Goal: Task Accomplishment & Management: Use online tool/utility

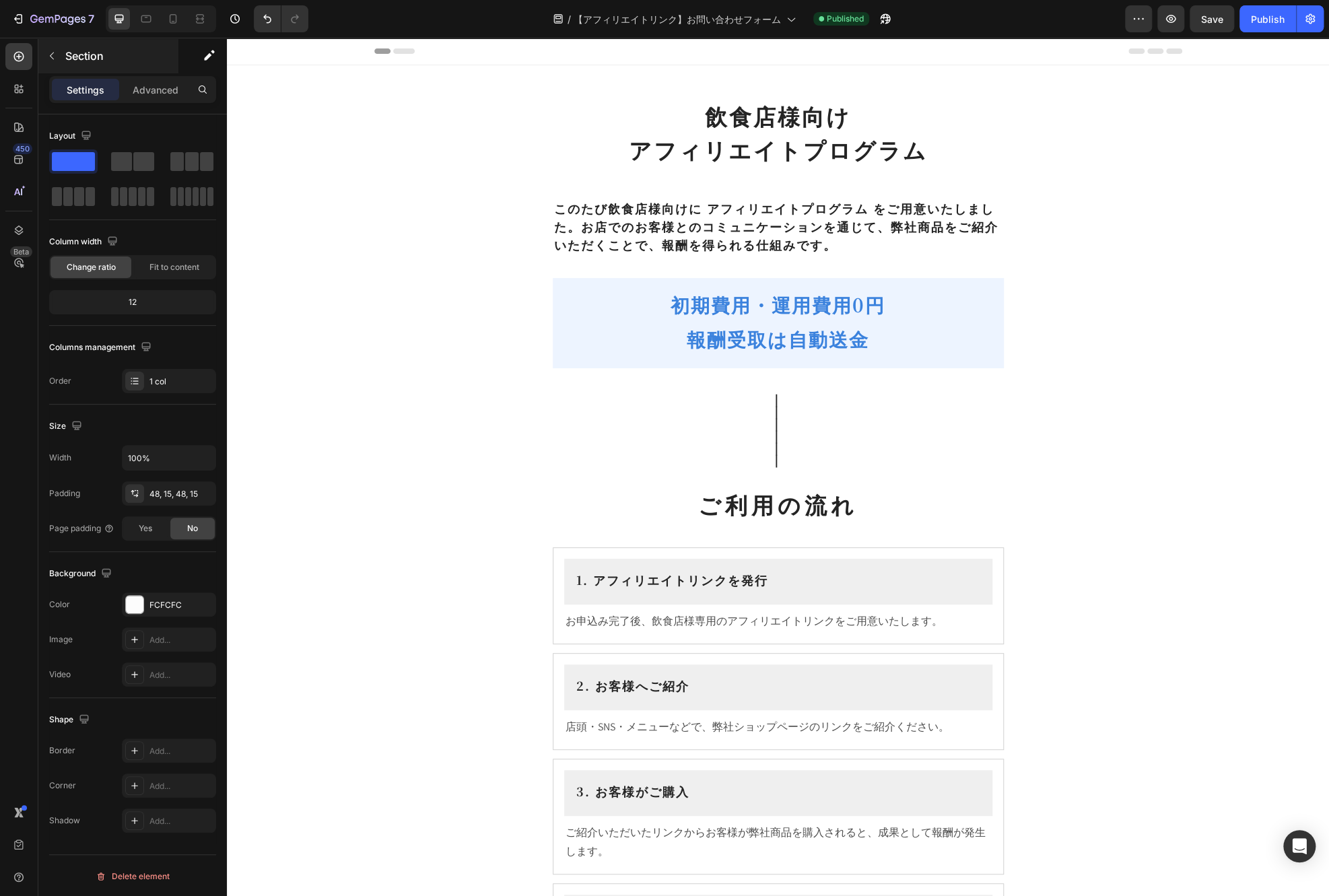
scroll to position [673, 0]
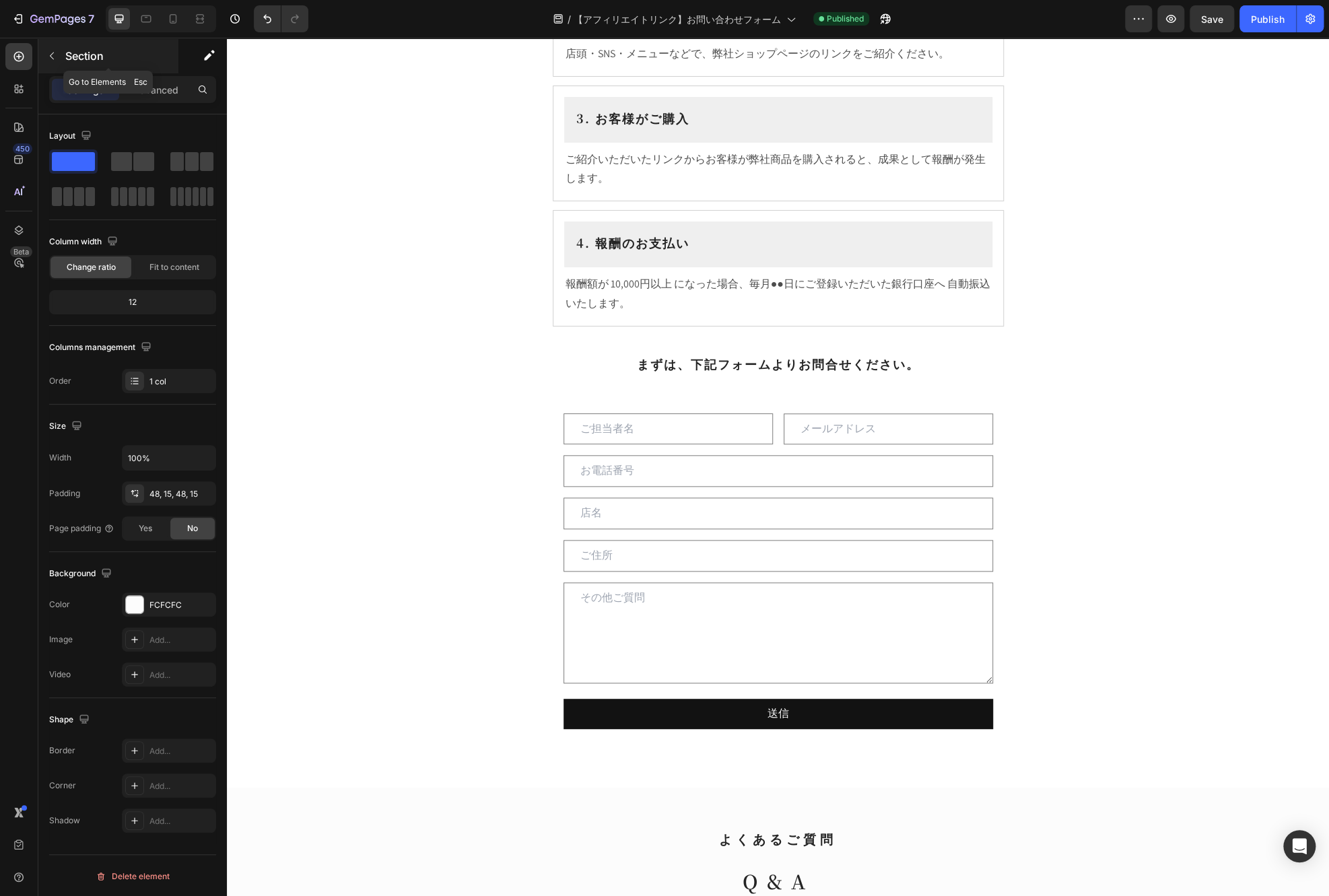
click at [73, 62] on p "Section" at bounding box center [121, 56] width 110 height 16
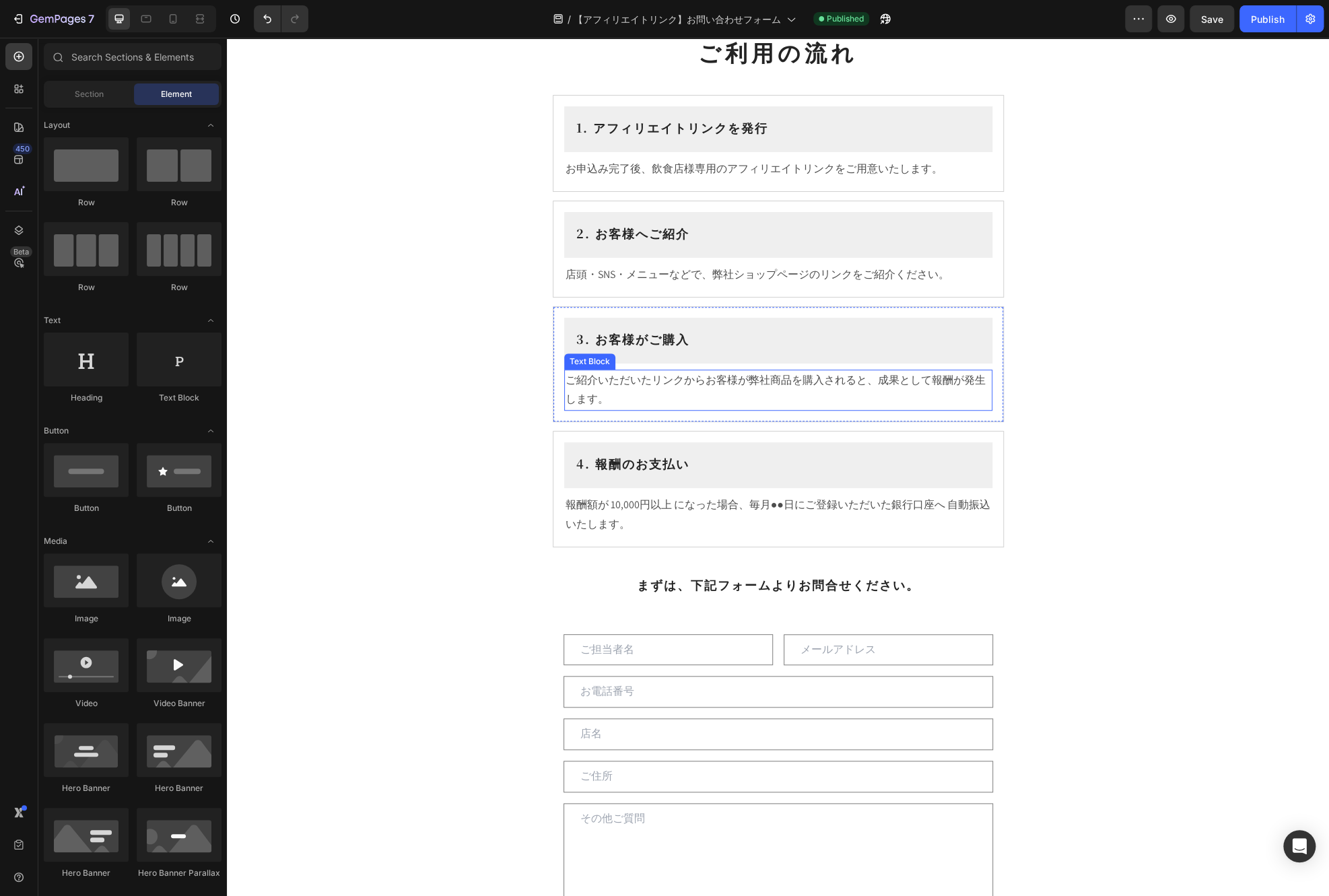
scroll to position [337, 0]
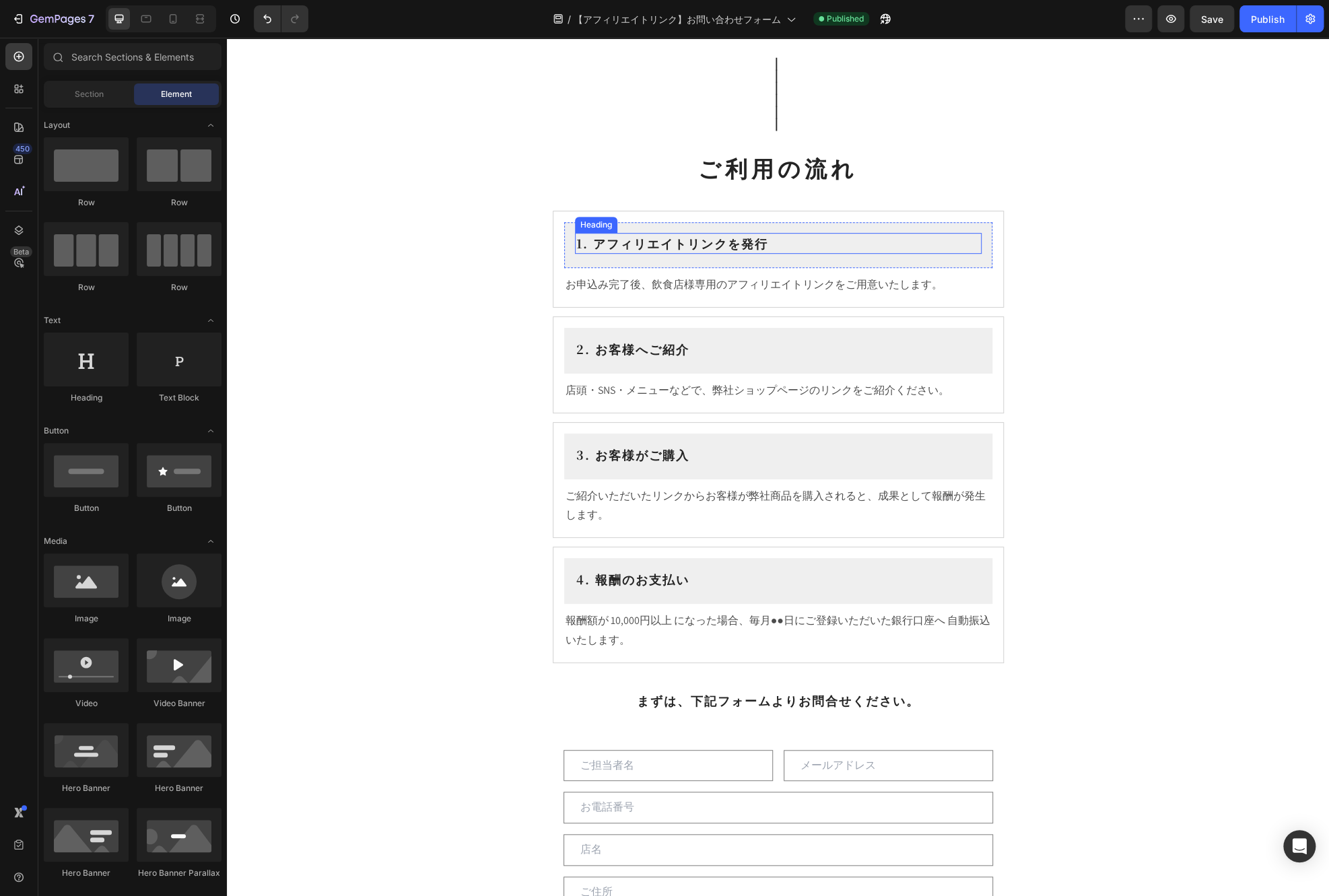
click at [736, 240] on h2 "1. アフィリエイトリンクを発行" at bounding box center [778, 243] width 407 height 21
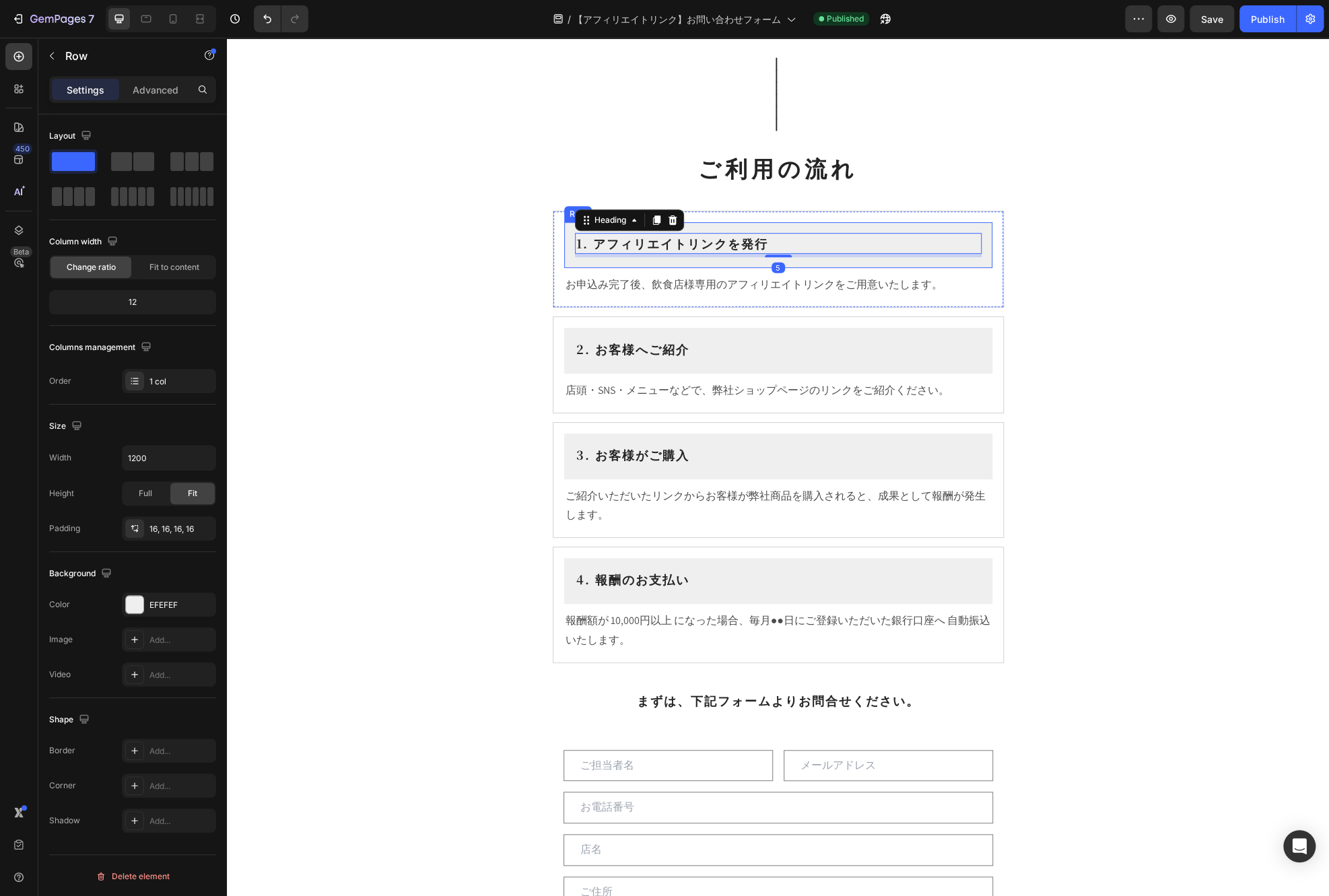
click at [890, 260] on div "1. アフィリエイトリンクを発行 Heading 5 Row" at bounding box center [778, 245] width 428 height 46
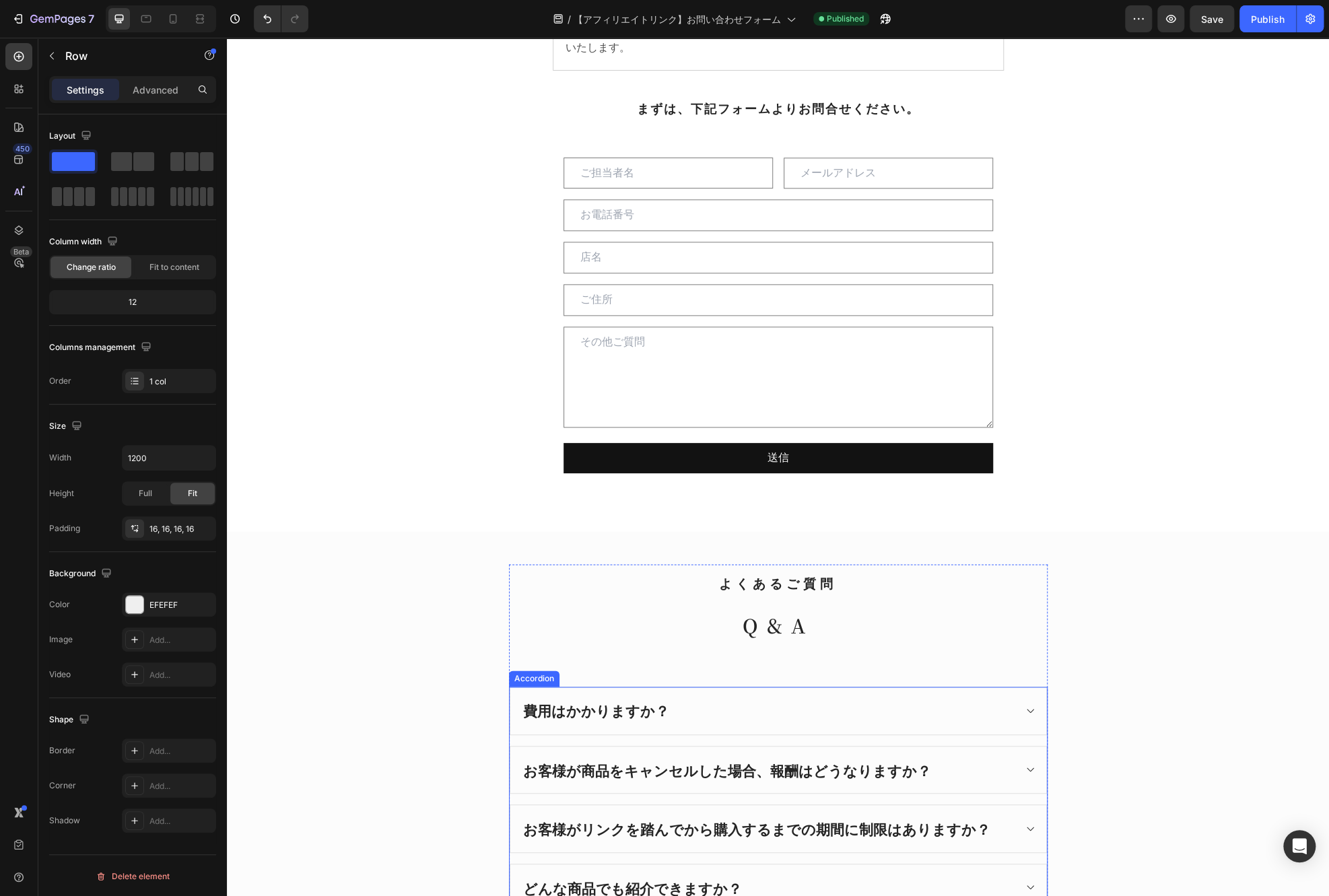
scroll to position [1011, 0]
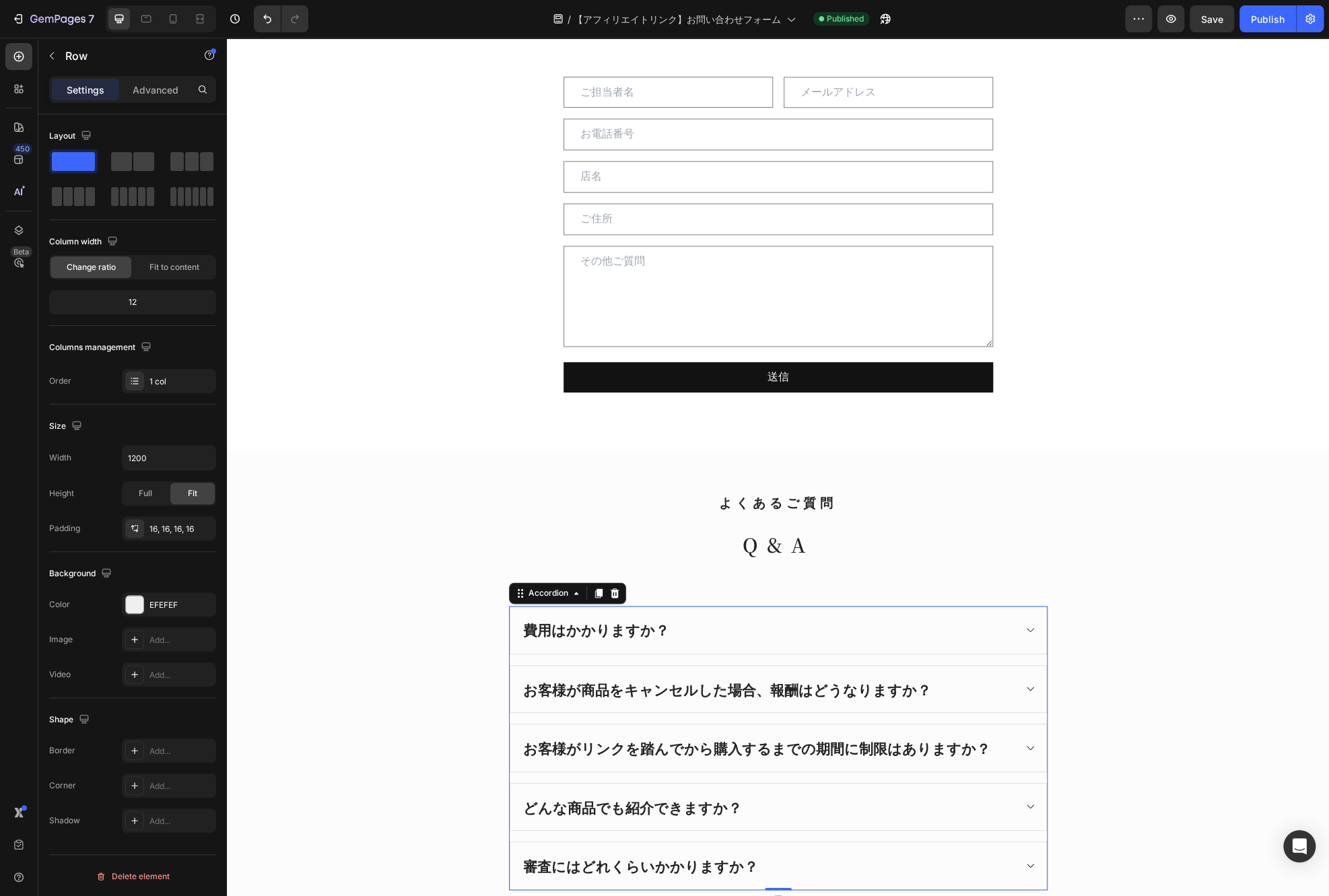
click at [817, 637] on div "費用はかかりますか？" at bounding box center [768, 630] width 493 height 26
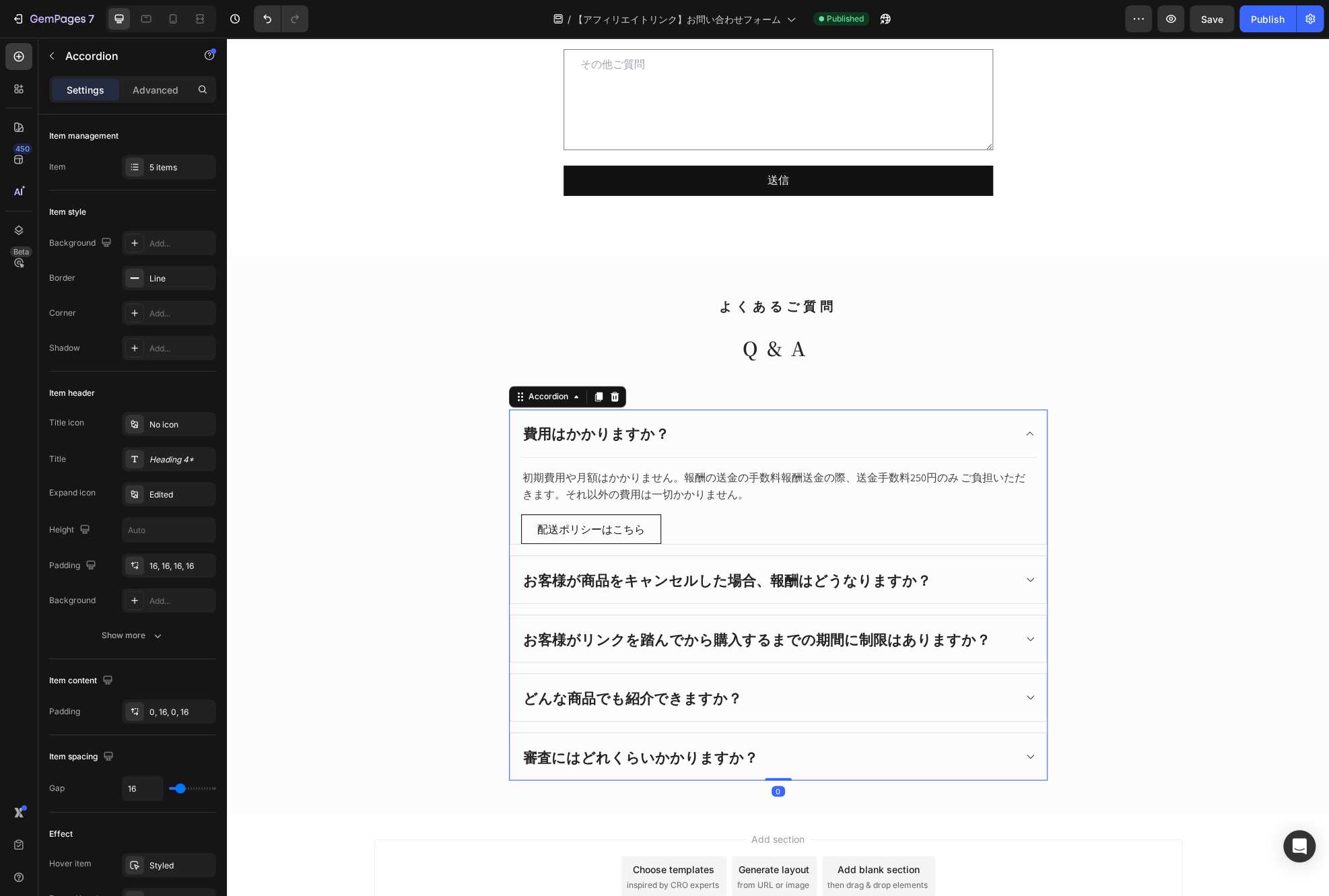
scroll to position [1212, 0]
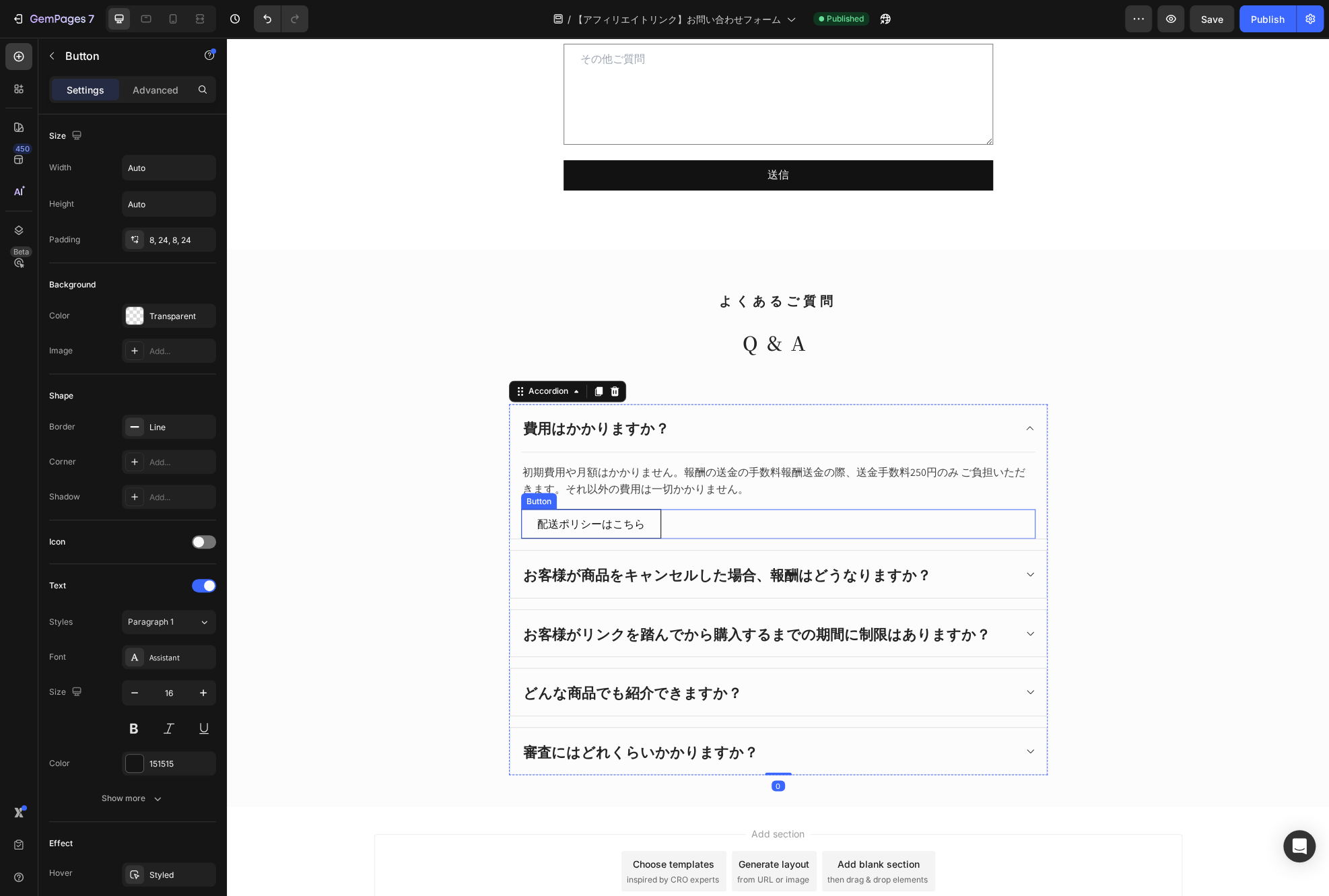
click at [721, 522] on div "配送ポリシーはこちら Button" at bounding box center [778, 524] width 515 height 30
click at [608, 493] on icon at bounding box center [612, 496] width 10 height 10
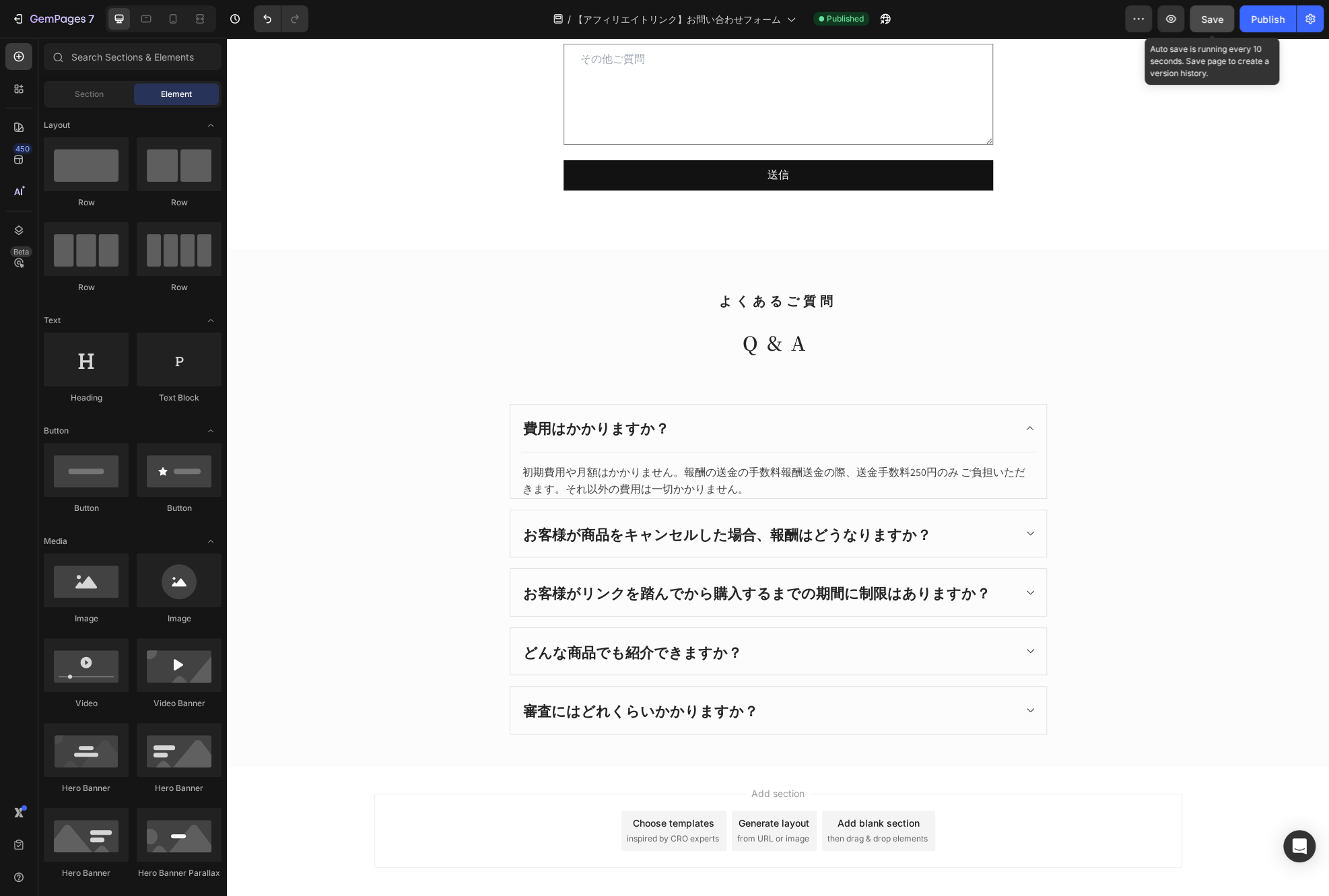
click at [1214, 23] on span "Save" at bounding box center [1212, 19] width 22 height 11
click at [1243, 15] on button "Publish" at bounding box center [1267, 19] width 57 height 27
click at [1260, 29] on button "Publish" at bounding box center [1267, 19] width 57 height 27
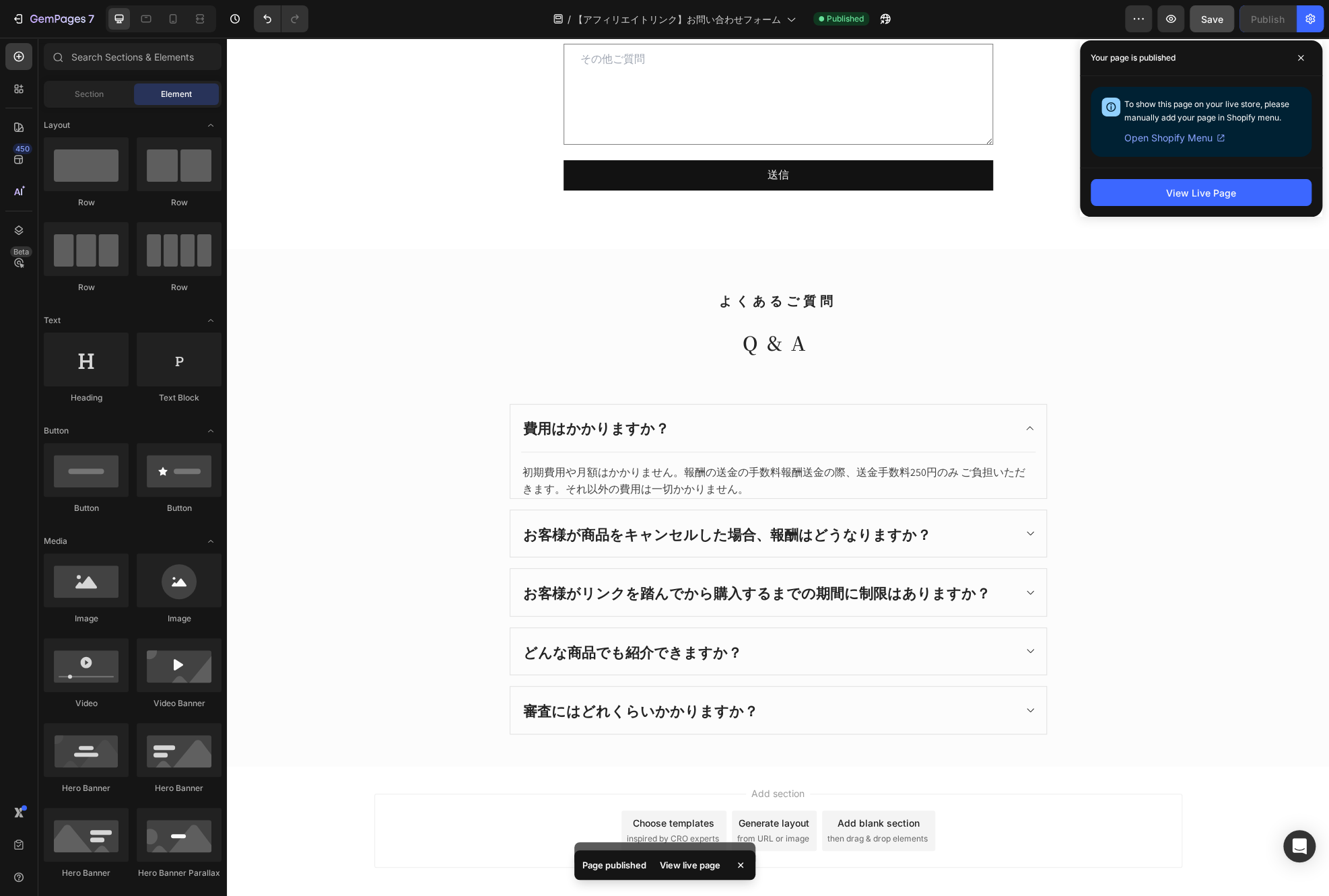
click at [1298, 44] on div "Your page is published" at bounding box center [1201, 58] width 243 height 36
click at [1299, 53] on span at bounding box center [1300, 58] width 22 height 22
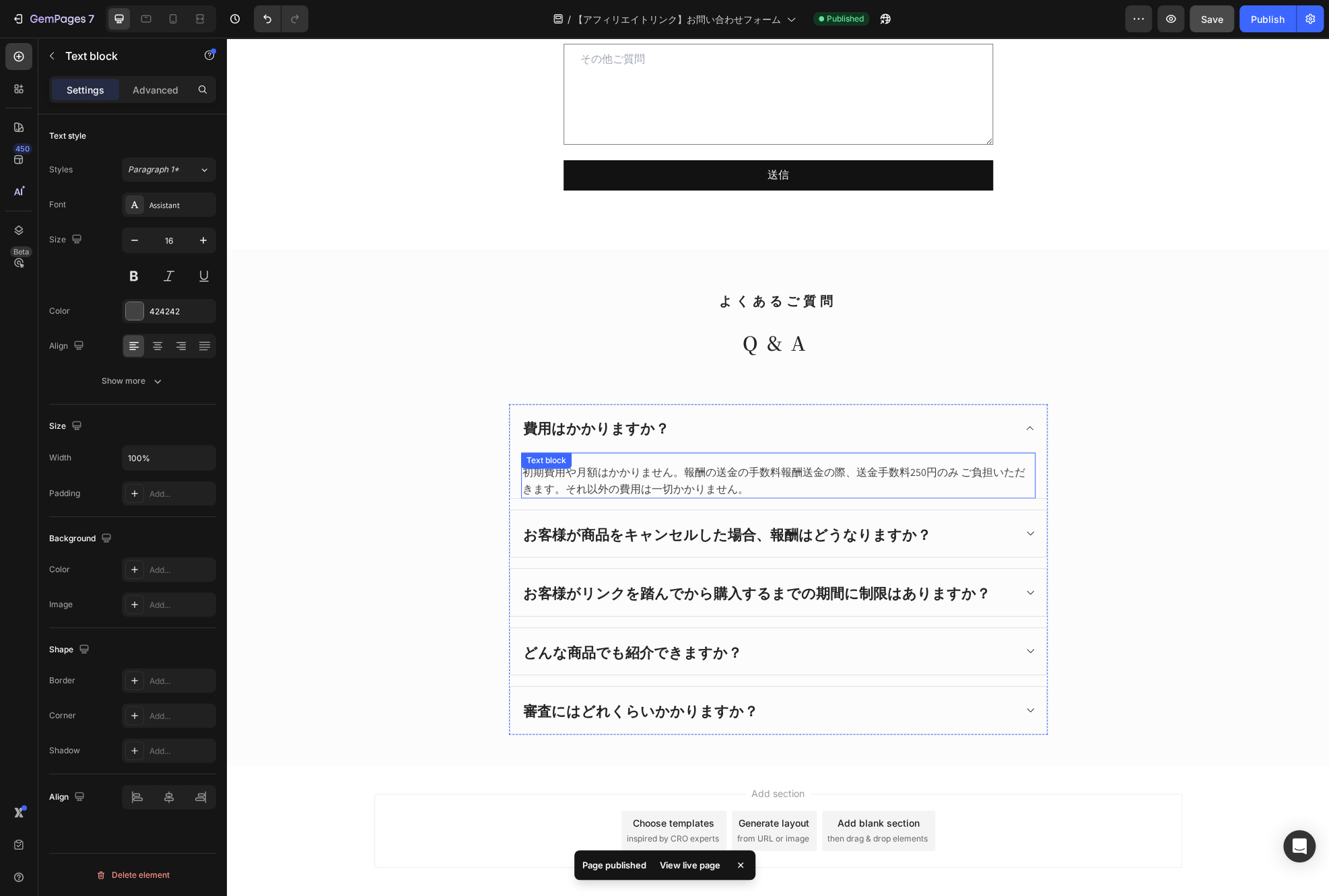
click at [763, 479] on p "初期費用や月額はかかりません。報酬の送金の手数料報酬送金の際、送金手数料250円のみ ご負担いただきます。それ以外の費用は一切かかりません。" at bounding box center [778, 480] width 512 height 32
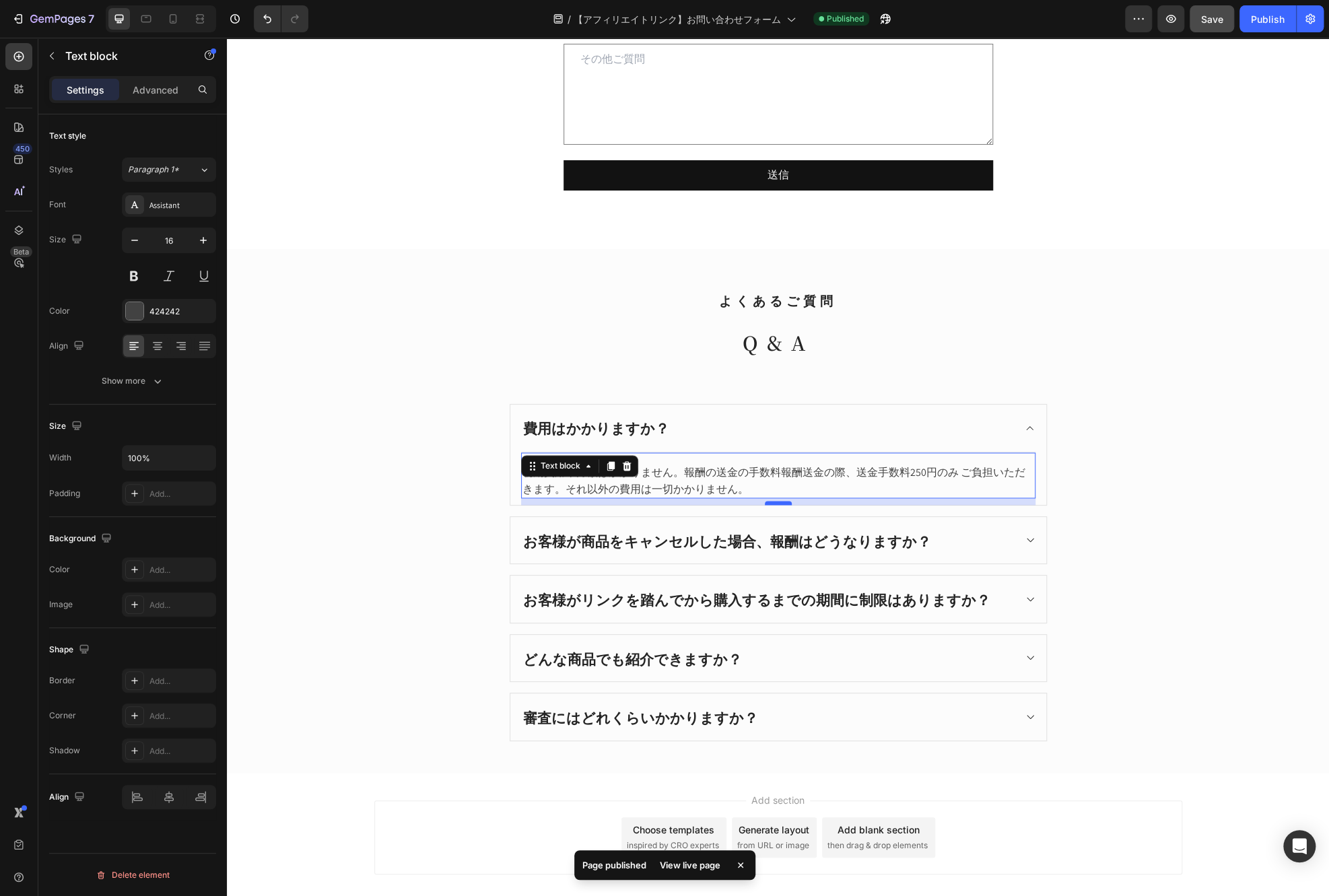
drag, startPoint x: 768, startPoint y: 493, endPoint x: 769, endPoint y: 500, distance: 7.1
click at [769, 501] on div at bounding box center [778, 503] width 27 height 4
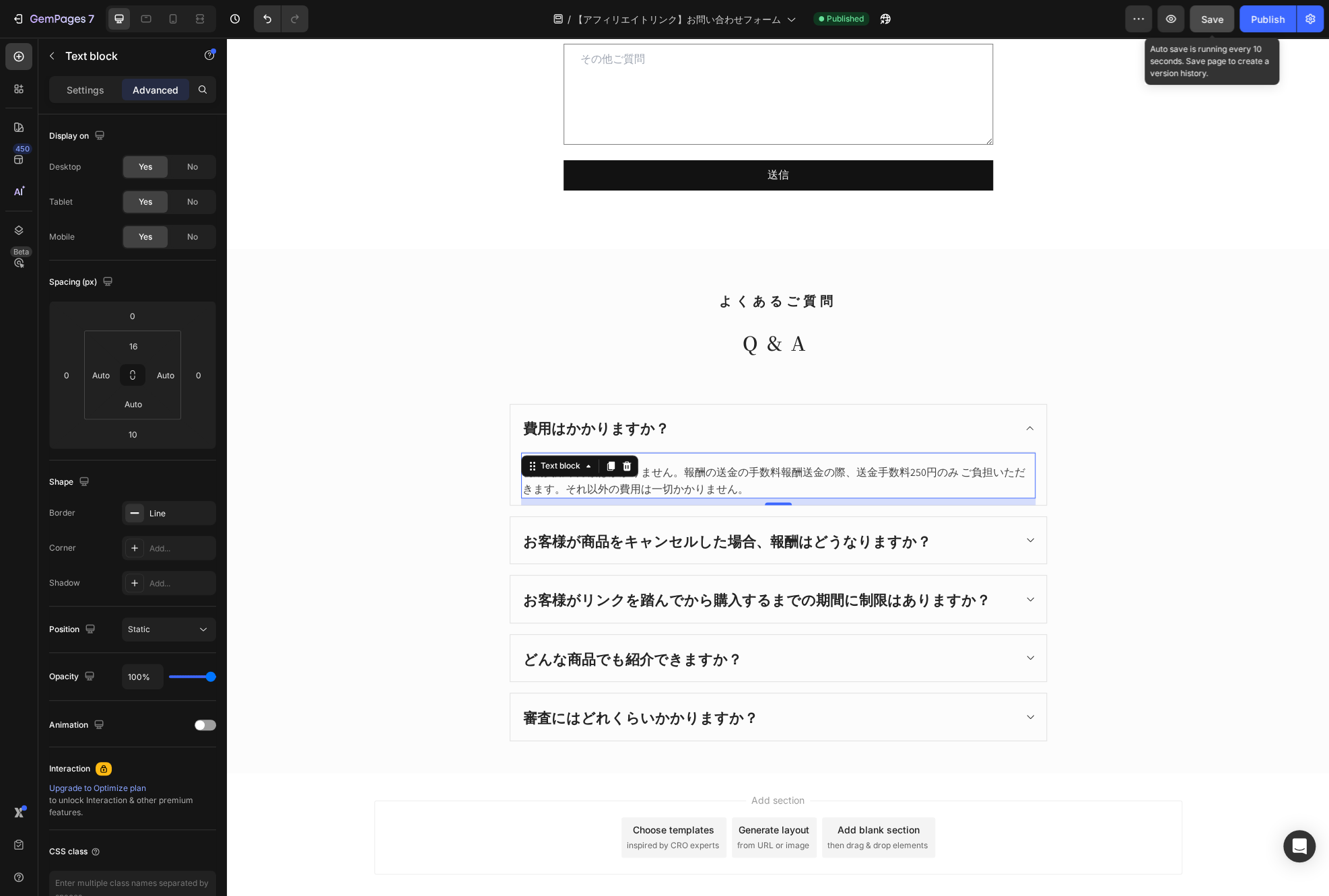
click at [1201, 26] on button "Save" at bounding box center [1212, 19] width 45 height 27
click at [1274, 17] on div "Publish" at bounding box center [1268, 19] width 34 height 14
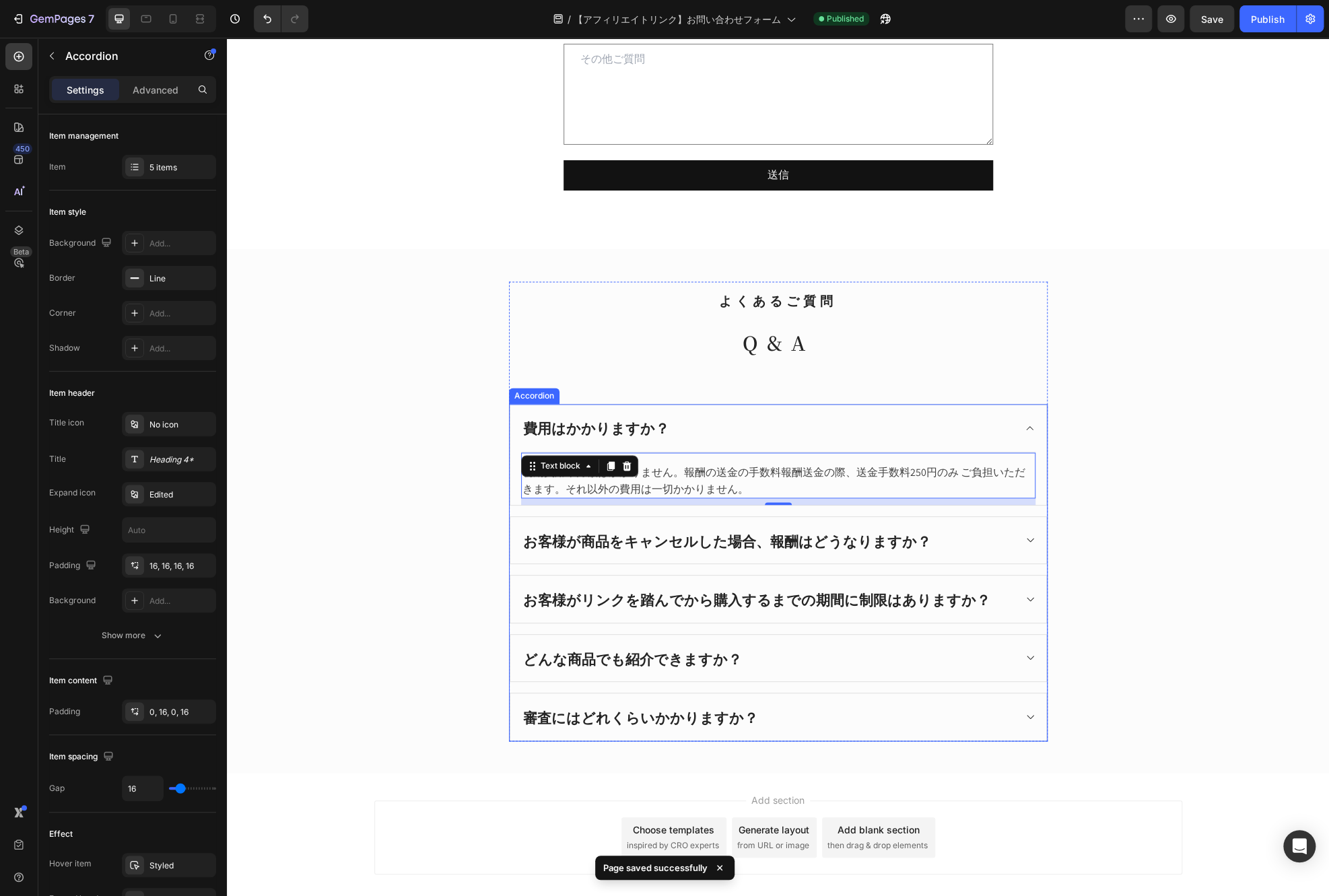
click at [1025, 535] on icon at bounding box center [1030, 540] width 10 height 10
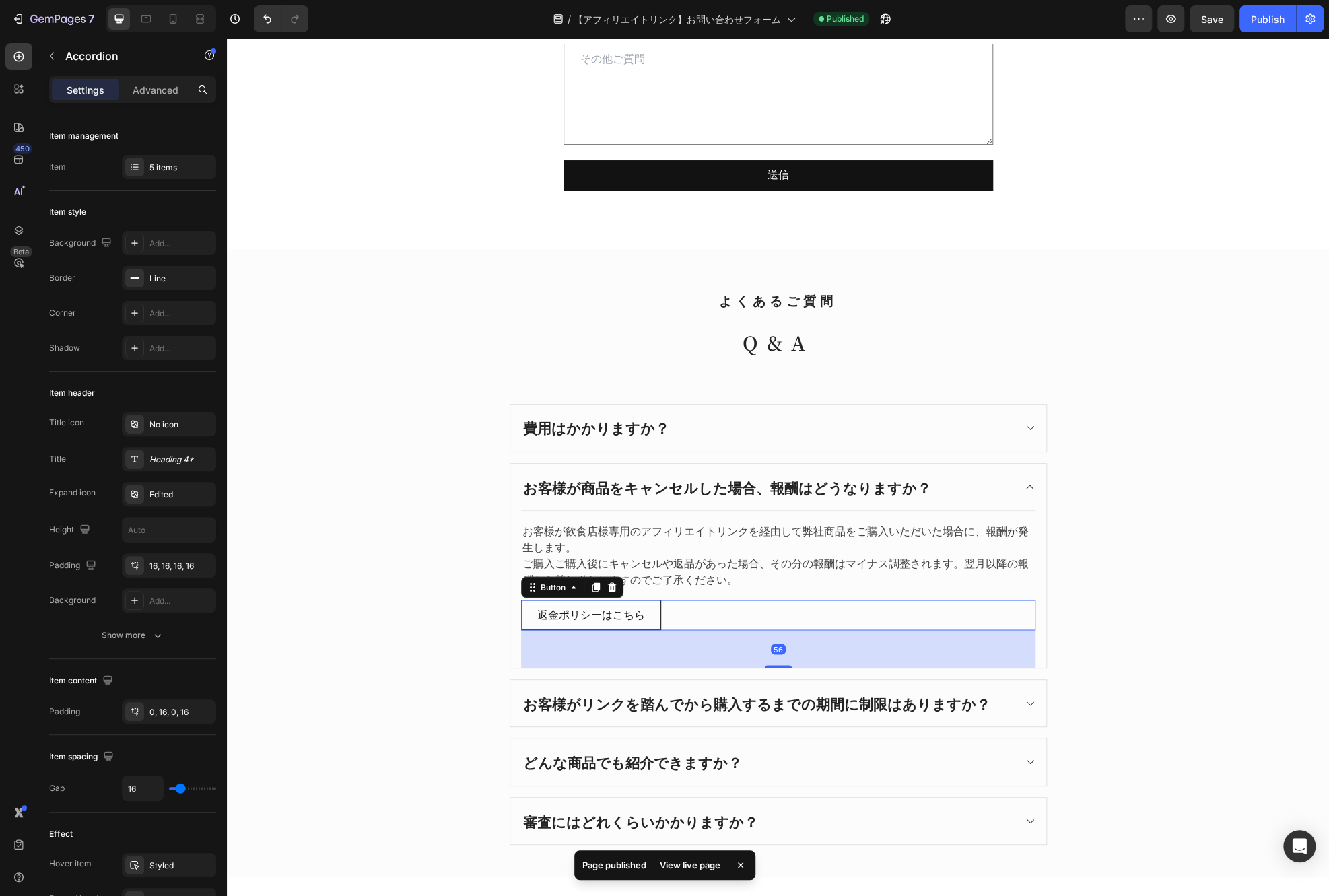
click at [765, 617] on div "返金ポリシーはこちら Button 56" at bounding box center [778, 615] width 515 height 30
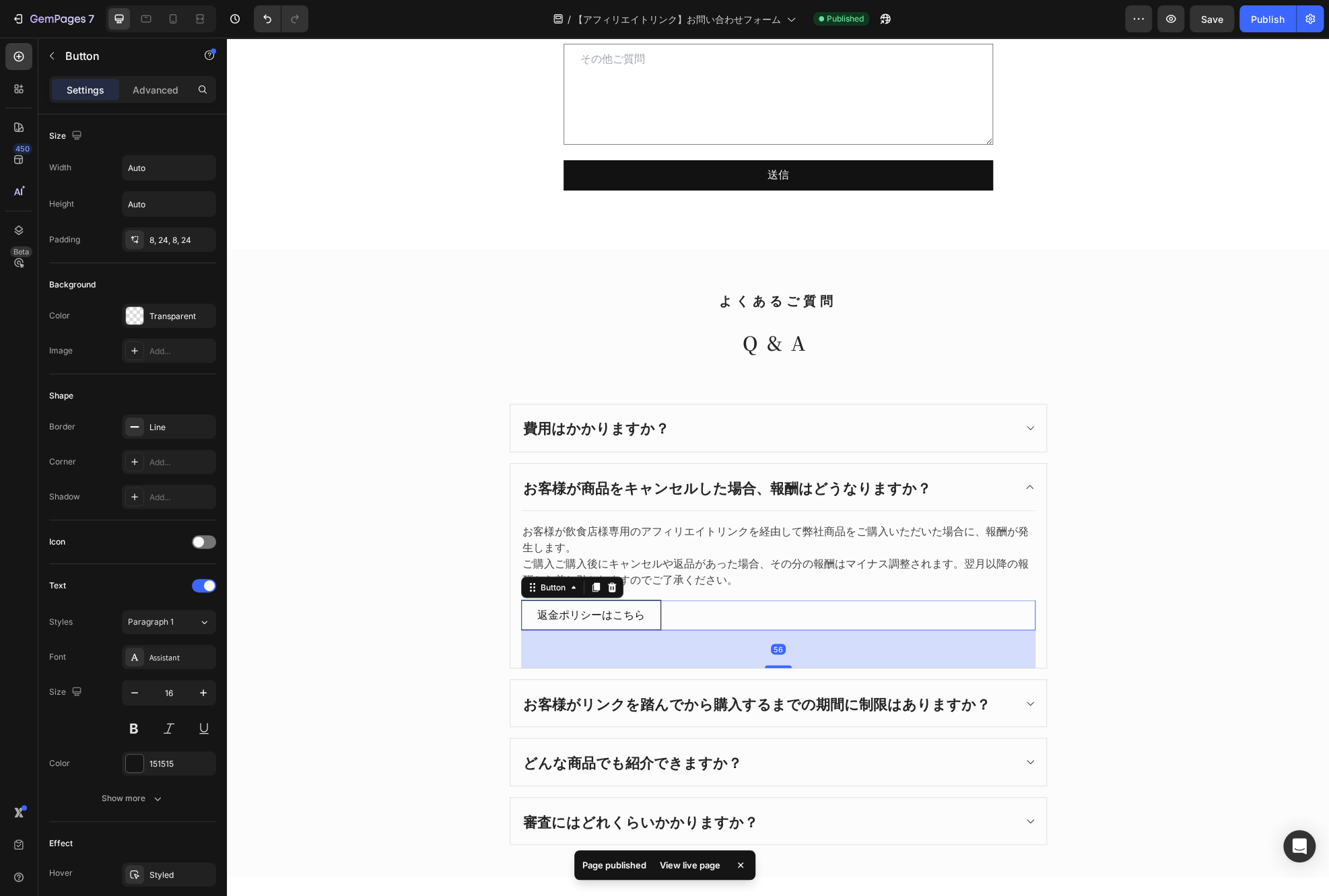
drag, startPoint x: 610, startPoint y: 581, endPoint x: 672, endPoint y: 571, distance: 62.8
click at [610, 582] on icon at bounding box center [612, 587] width 10 height 10
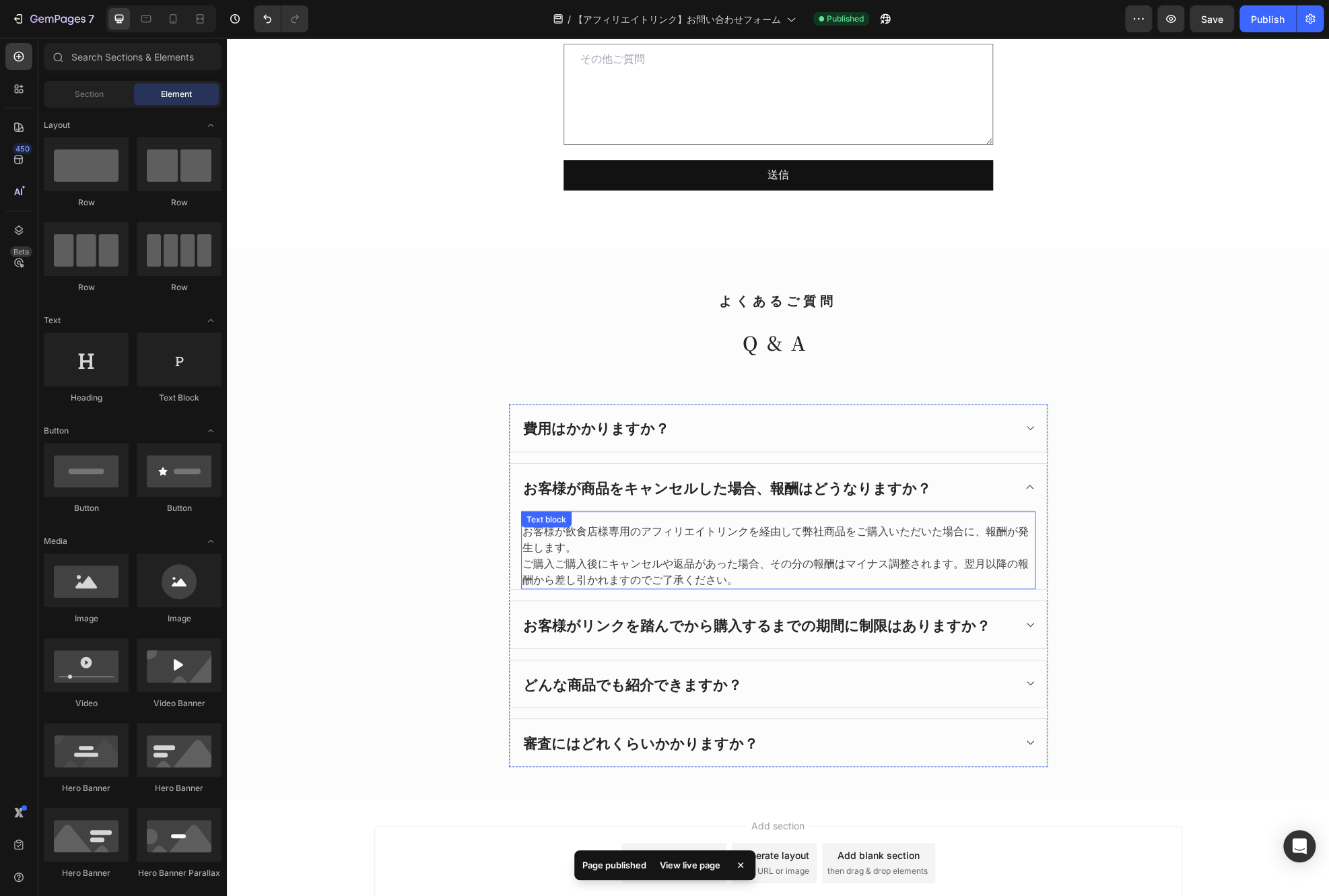
click at [777, 569] on p "ご購入ご購入後にキャンセルや返品があった場合、その分の報酬はマイナス調整されます。翌月以降の報酬から差し引かれますのでご了承ください。" at bounding box center [778, 572] width 512 height 32
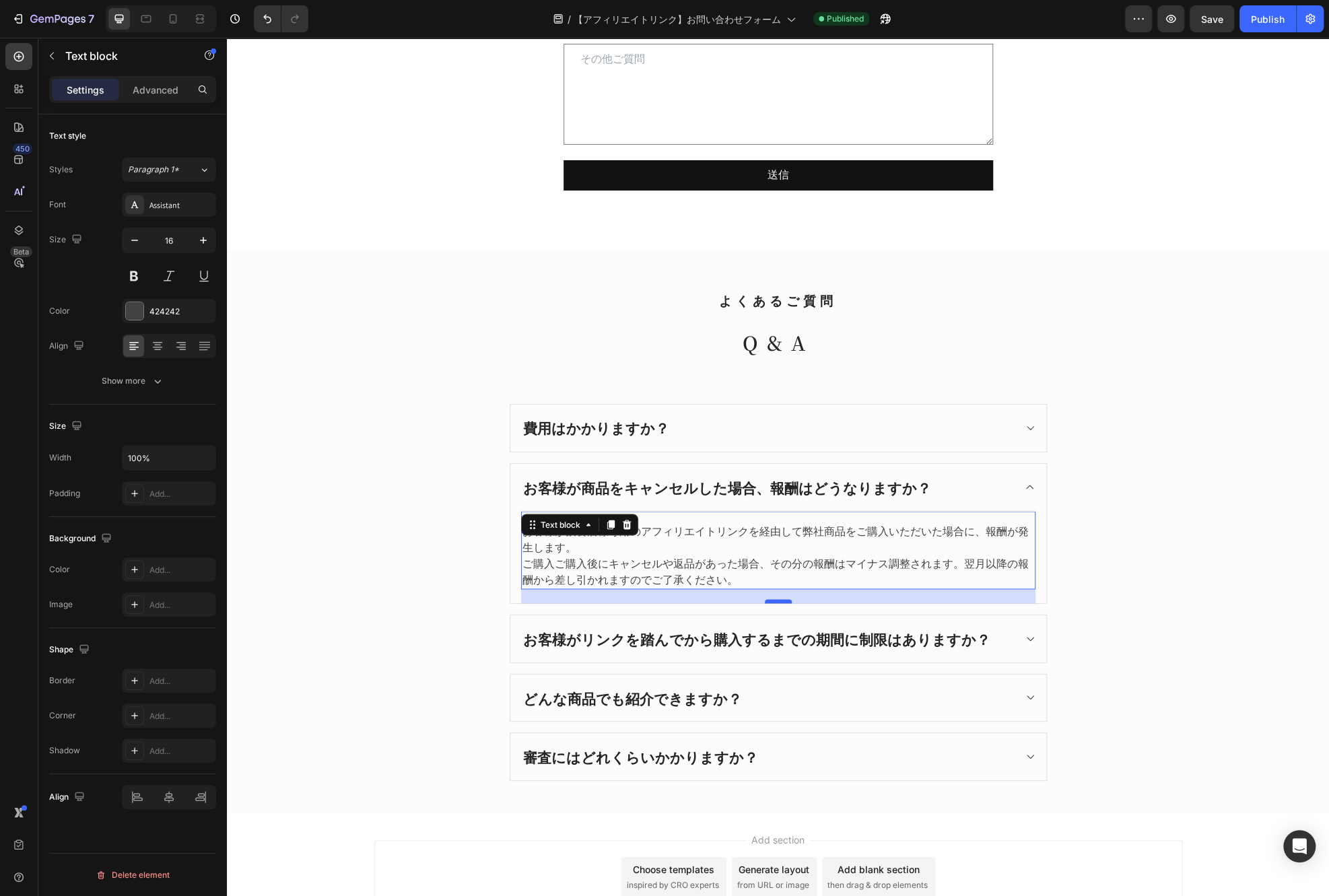
drag, startPoint x: 774, startPoint y: 583, endPoint x: 773, endPoint y: 600, distance: 17.0
click at [773, 600] on div at bounding box center [778, 601] width 27 height 4
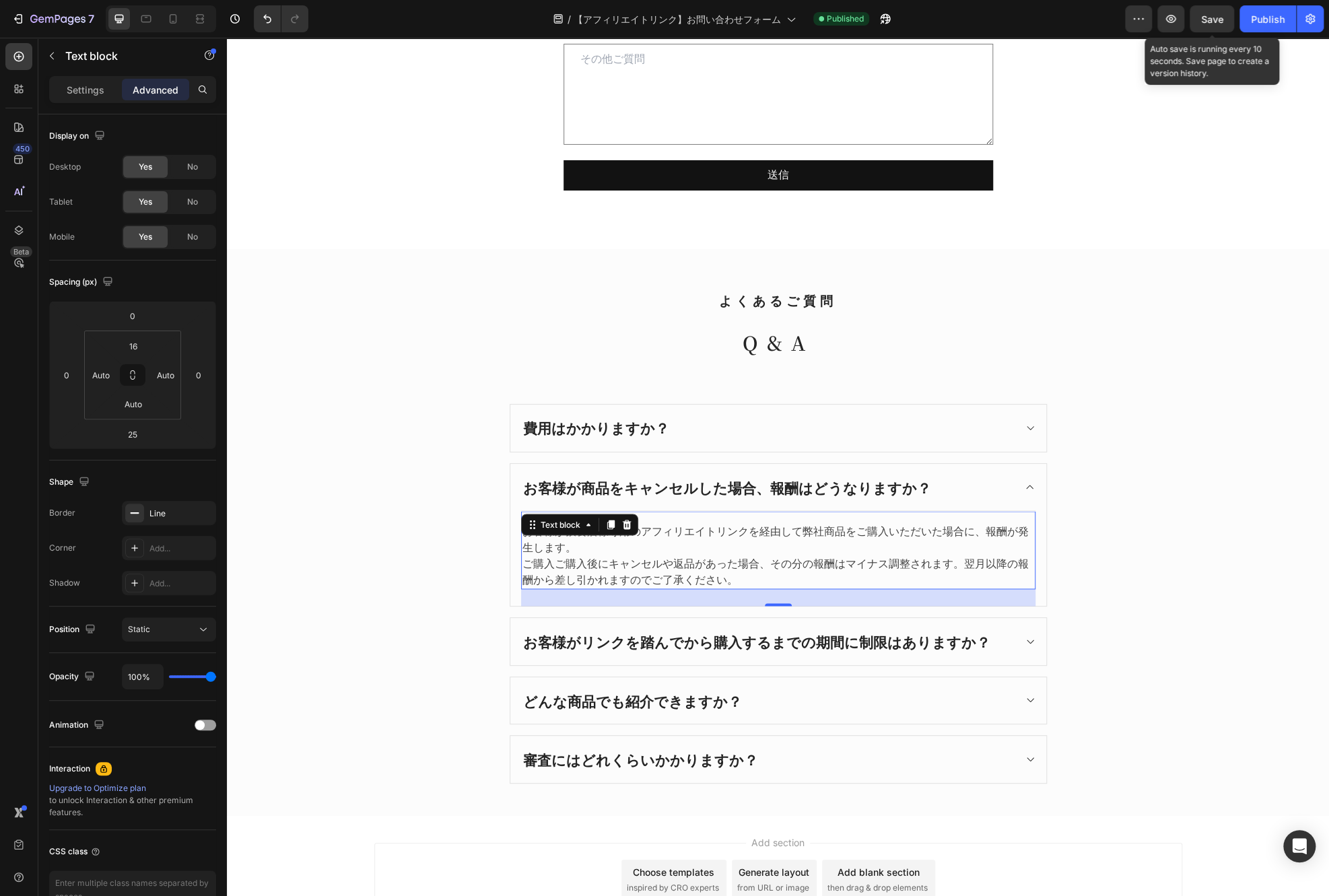
click at [1210, 18] on span "Save" at bounding box center [1212, 19] width 22 height 11
click at [1260, 15] on div "Publish" at bounding box center [1268, 19] width 34 height 14
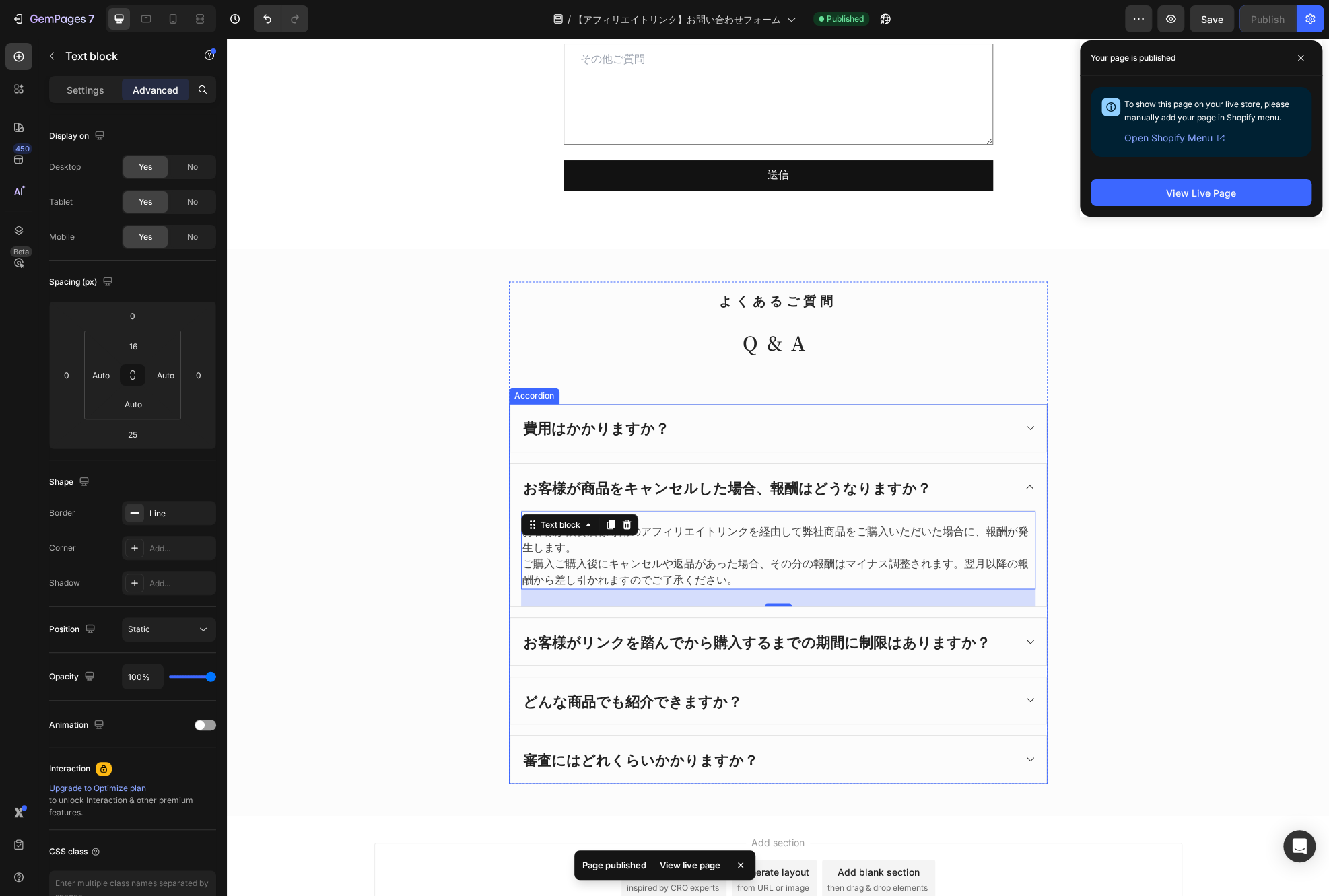
click at [1000, 640] on div "お客様がリンクを踏んでから購入するまでの期間に制限はありますか？" at bounding box center [768, 642] width 493 height 26
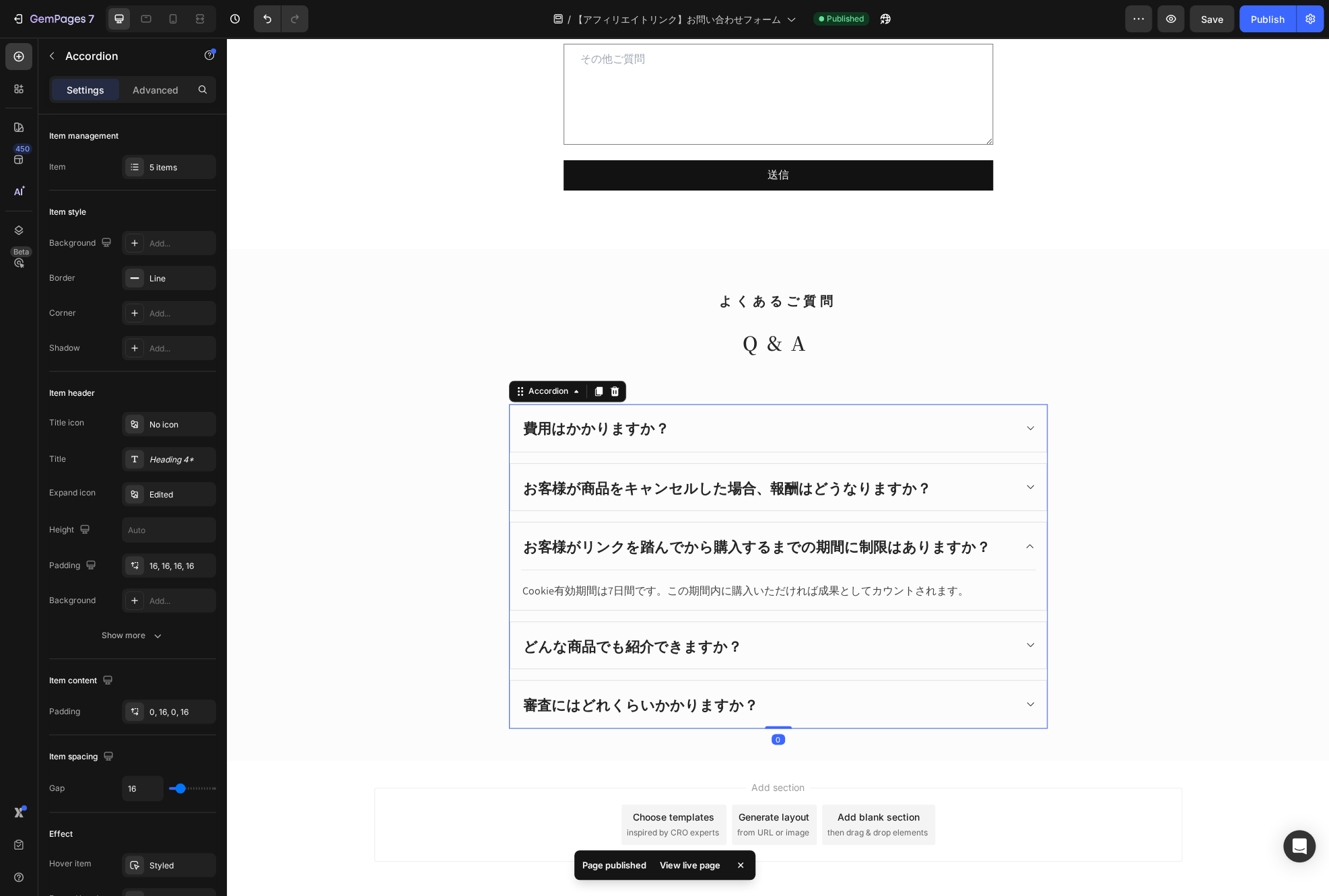
click at [996, 633] on div "どんな商品でも紹介できますか？" at bounding box center [768, 646] width 493 height 26
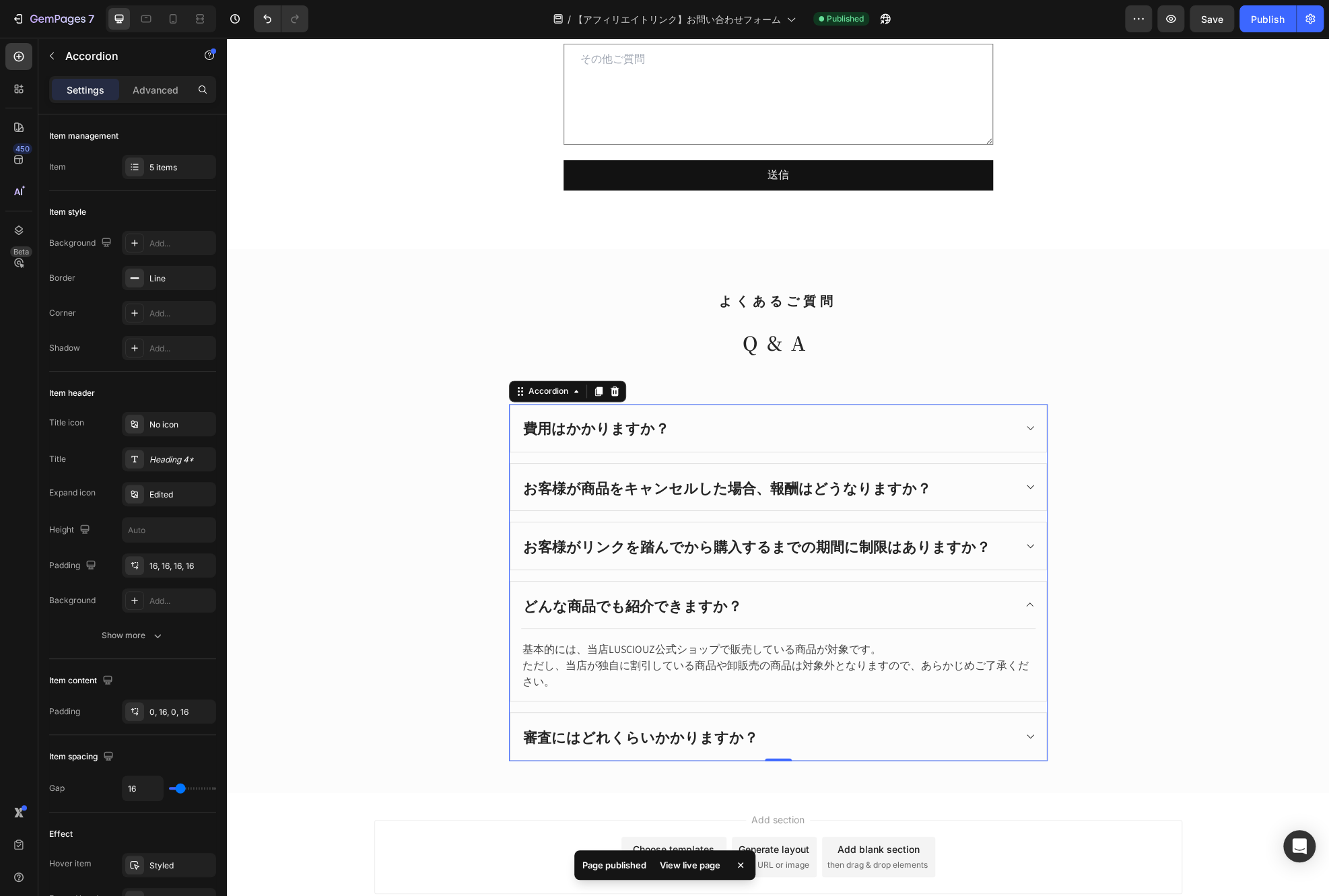
drag, startPoint x: 1010, startPoint y: 725, endPoint x: 1026, endPoint y: 725, distance: 16.0
click at [1010, 726] on div "審査にはどれくらいかかりますか？" at bounding box center [778, 737] width 536 height 47
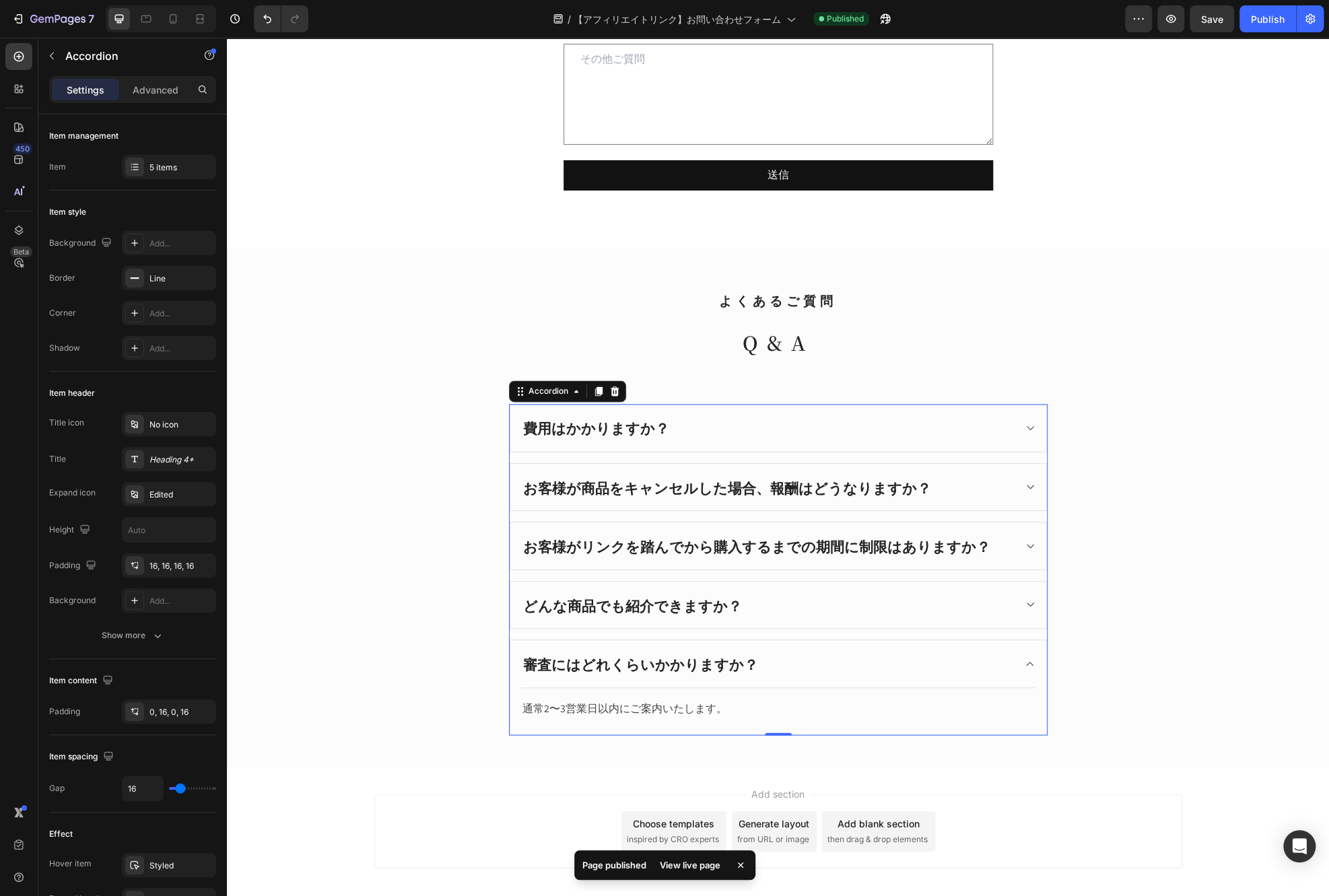
click at [994, 607] on div "どんな商品でも紹介できますか？" at bounding box center [768, 605] width 493 height 26
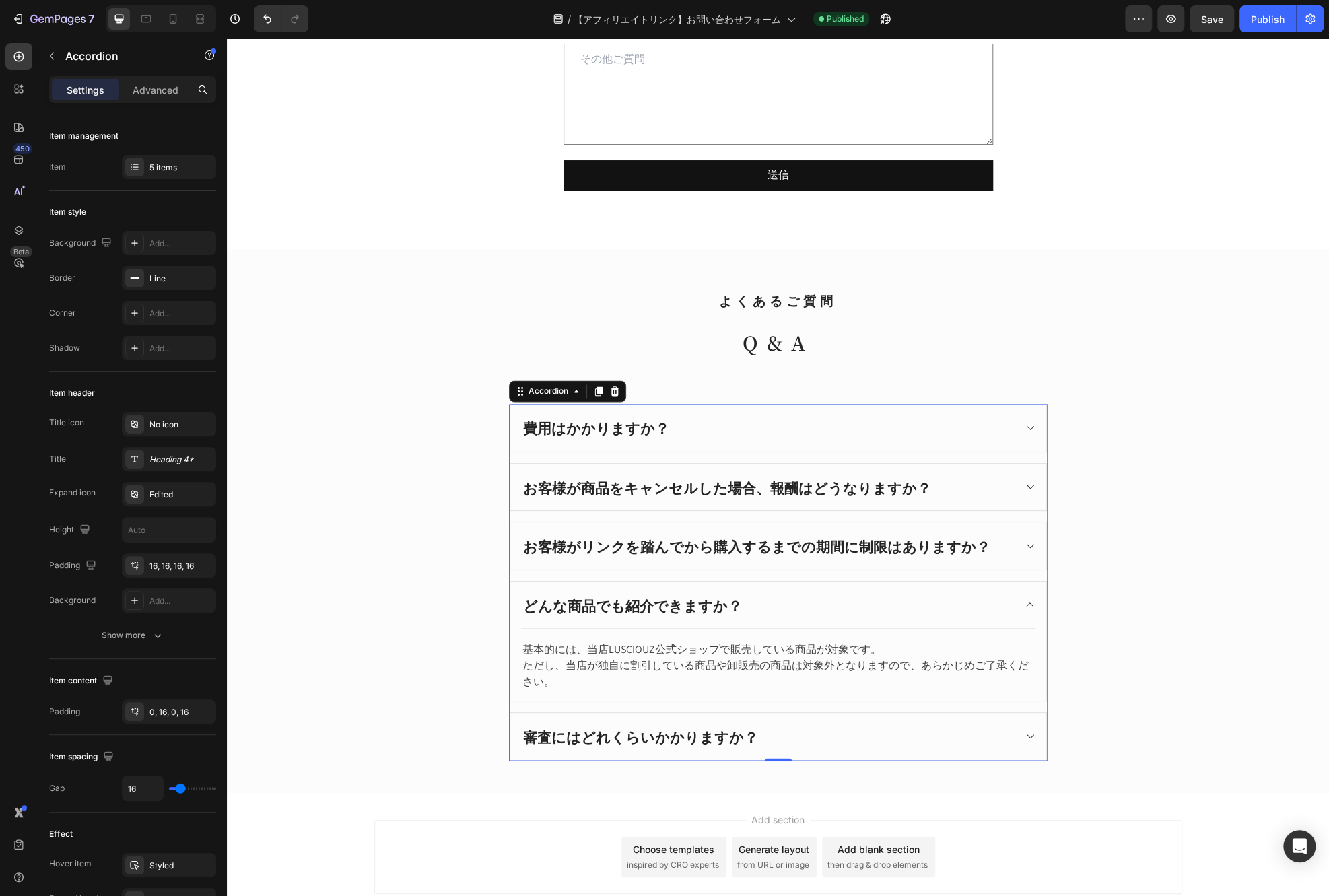
click at [992, 548] on div "お客様がリンクを踏んでから購入するまでの期間に制限はありますか？" at bounding box center [768, 546] width 493 height 26
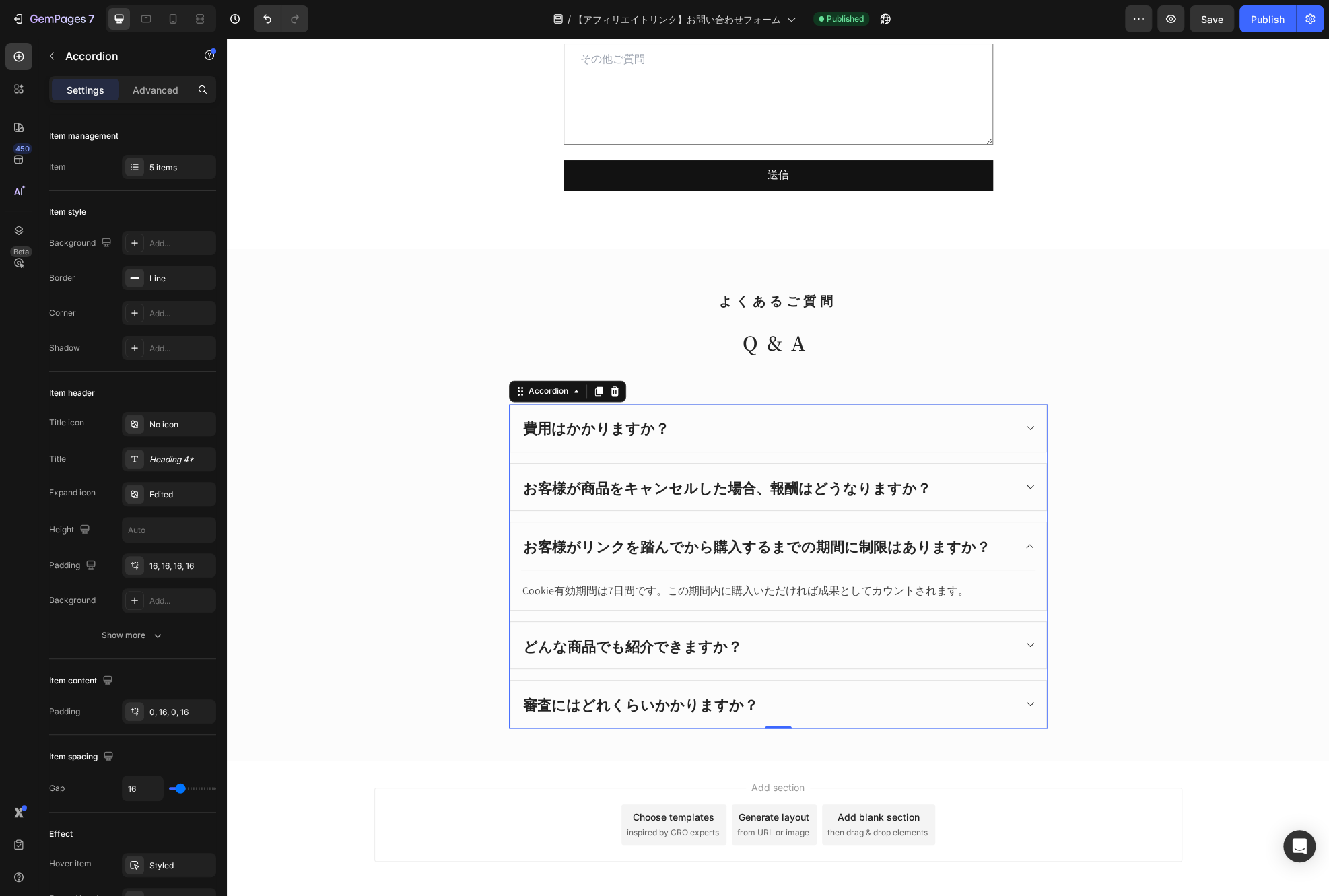
click at [995, 479] on div "お客様が商品をキャンセルした場合、報酬はどうなりますか？" at bounding box center [768, 488] width 493 height 26
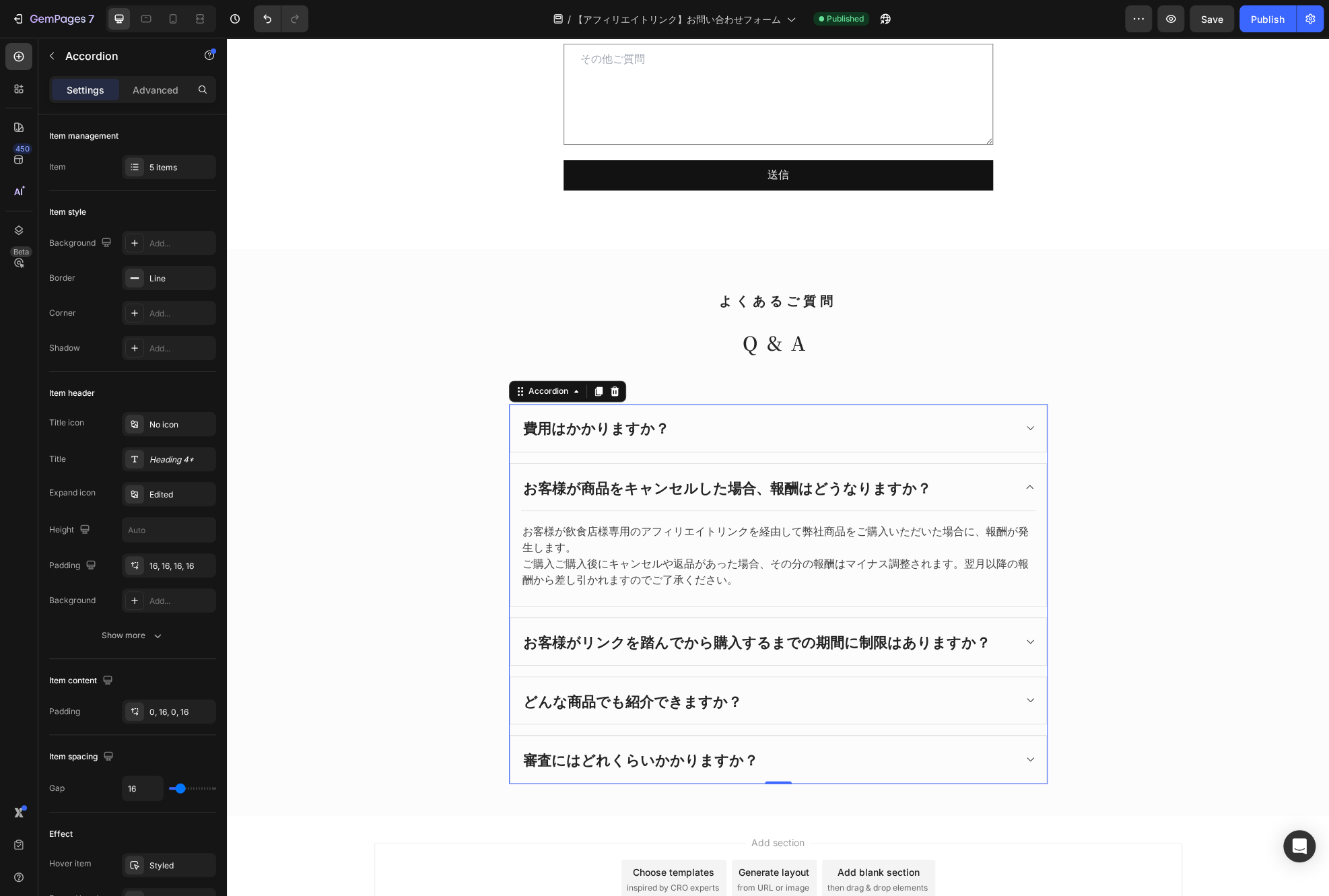
click at [974, 414] on div "費用はかかりますか？" at bounding box center [778, 428] width 536 height 47
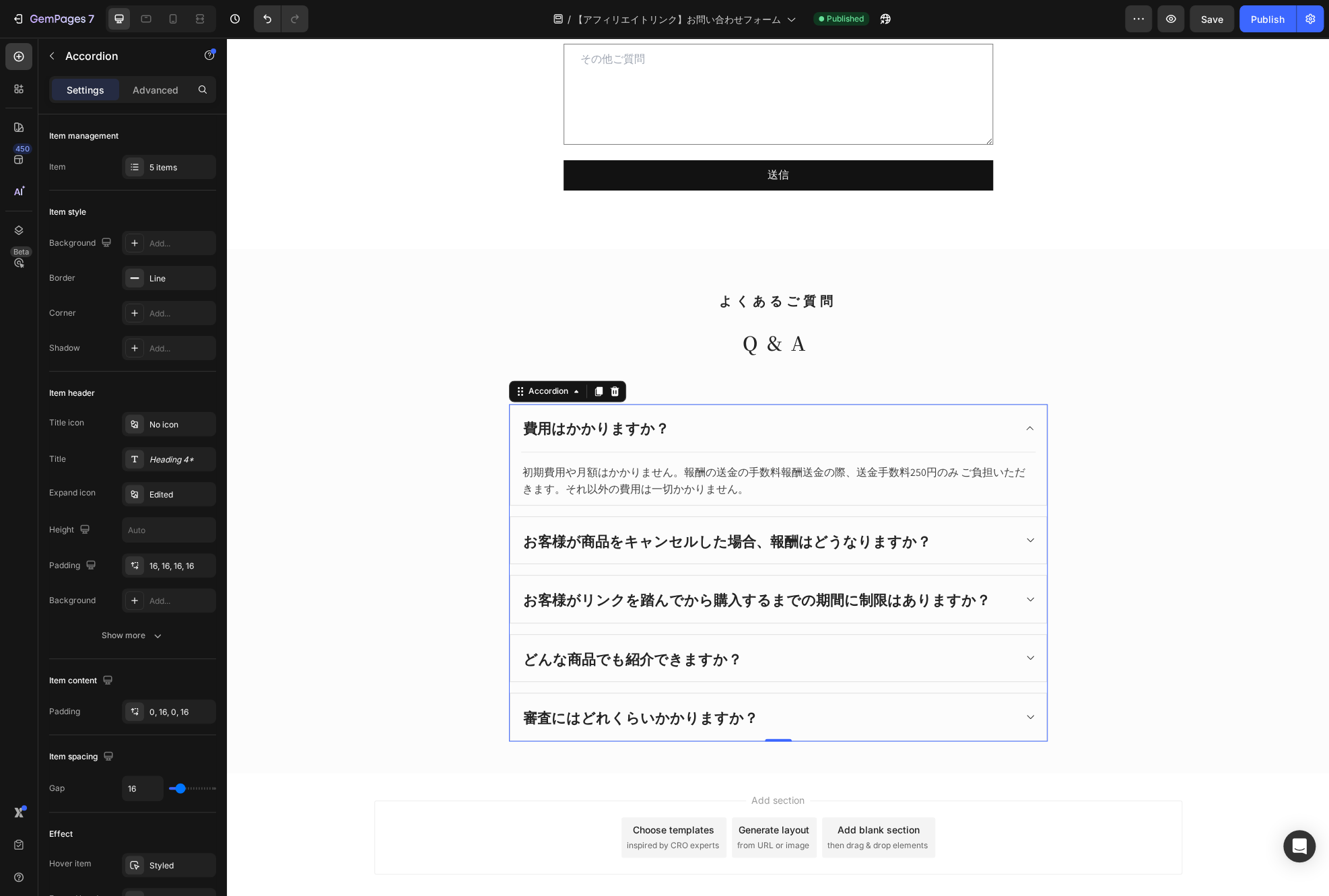
click at [980, 425] on div "費用はかかりますか？" at bounding box center [768, 428] width 493 height 26
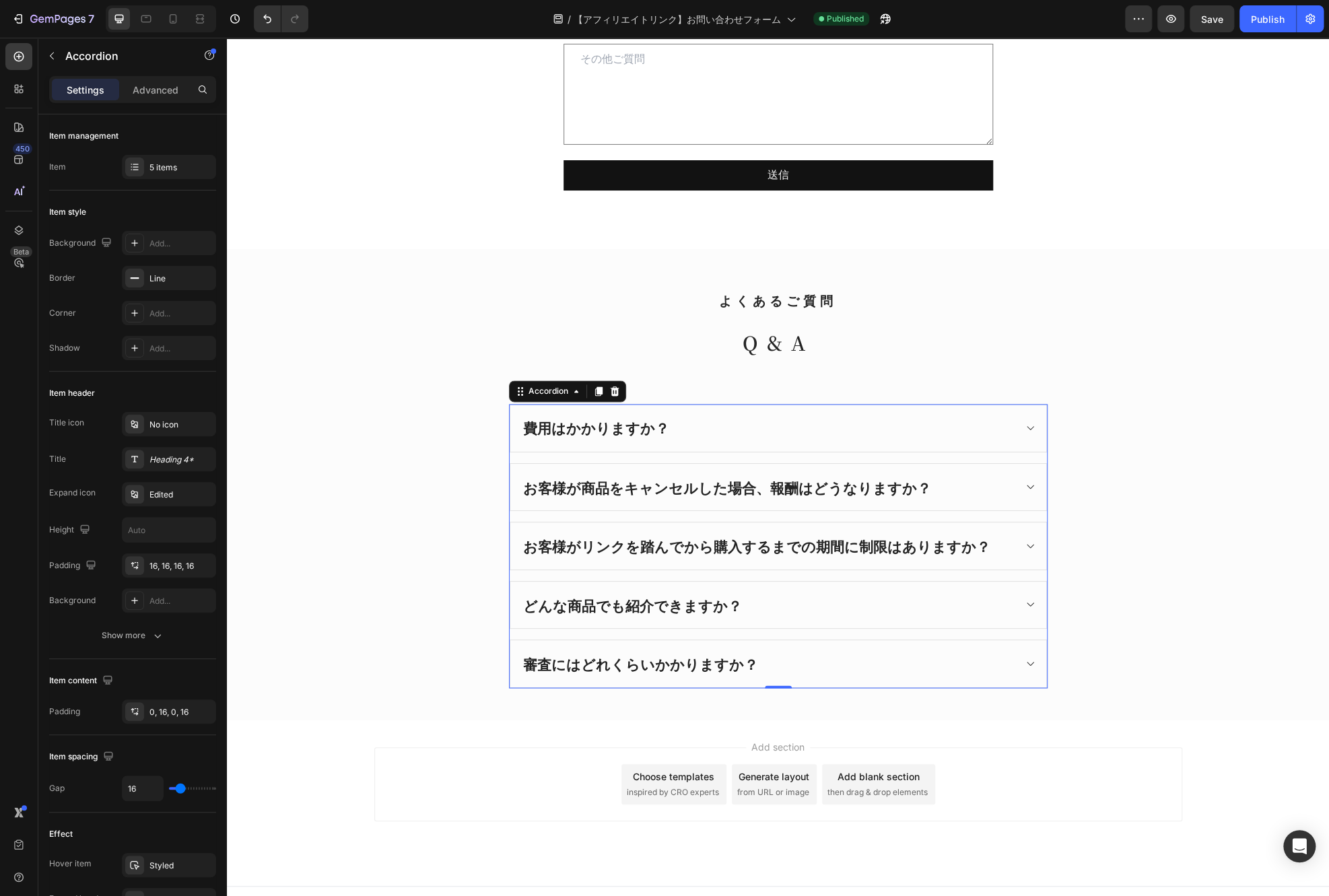
click at [1000, 607] on div "どんな商品でも紹介できますか？" at bounding box center [768, 605] width 493 height 26
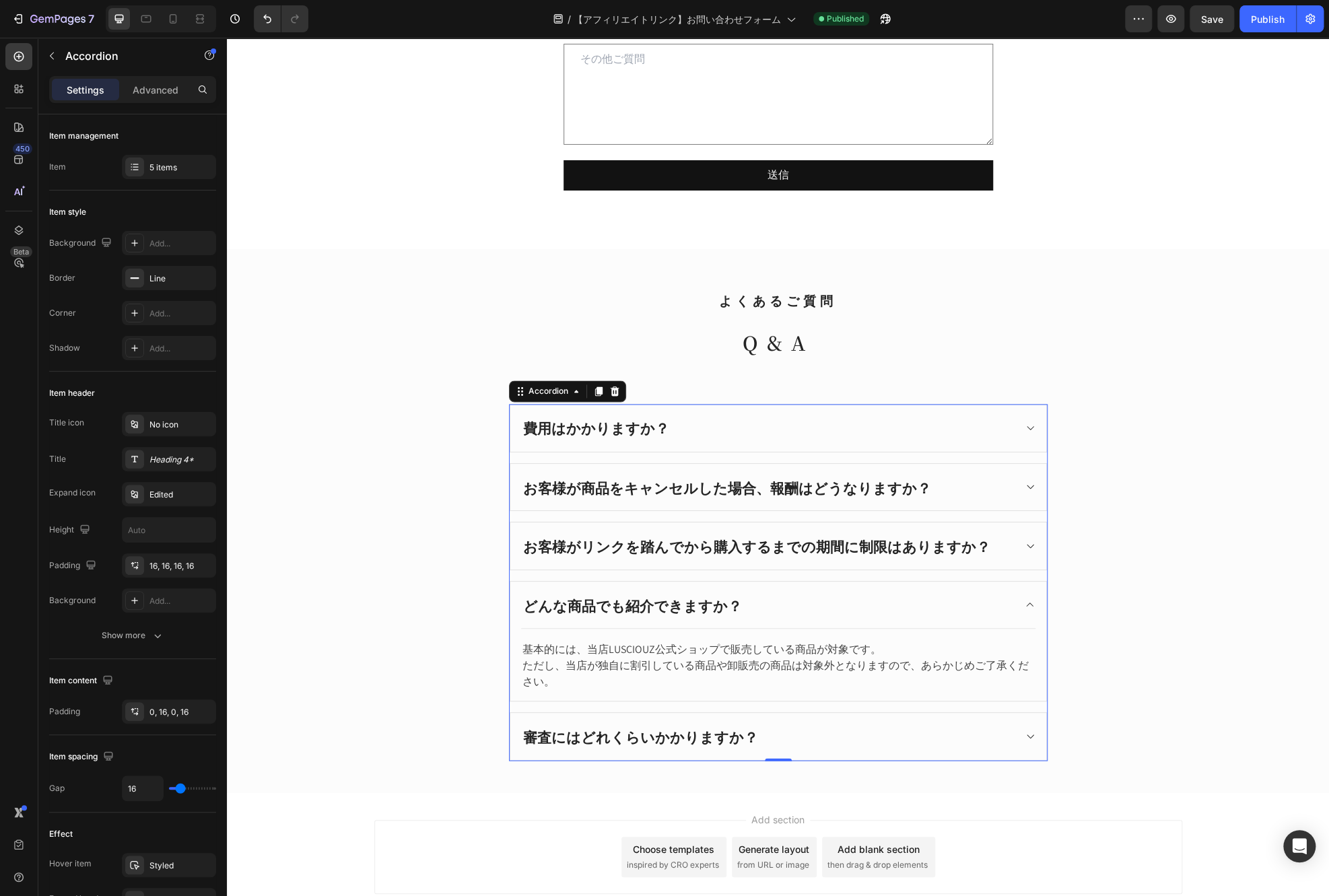
click at [942, 726] on div "審査にはどれくらいかかりますか？" at bounding box center [768, 737] width 493 height 26
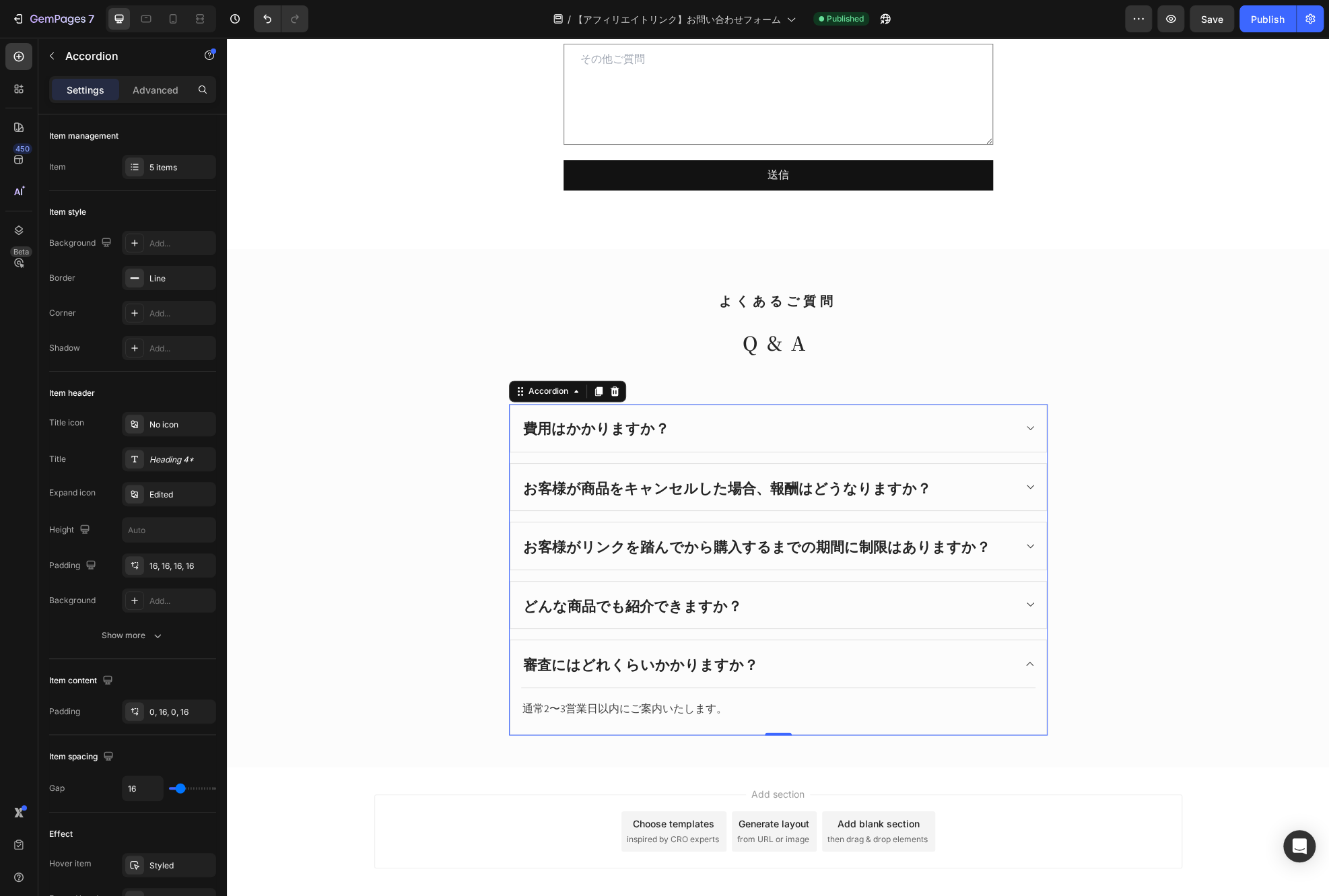
click at [905, 435] on div "費用はかかりますか？" at bounding box center [768, 428] width 493 height 26
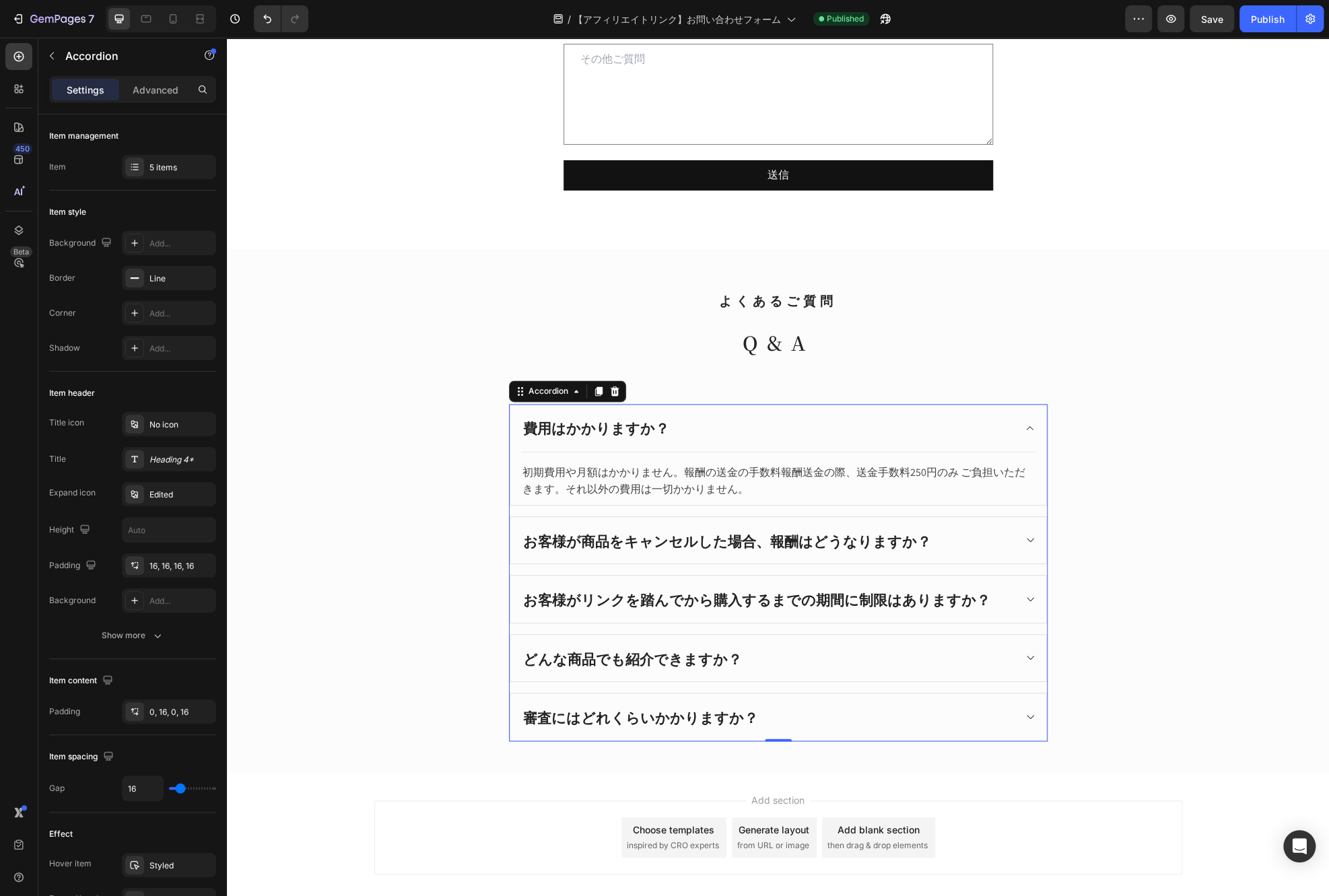
click at [905, 436] on div "費用はかかりますか？" at bounding box center [768, 428] width 493 height 26
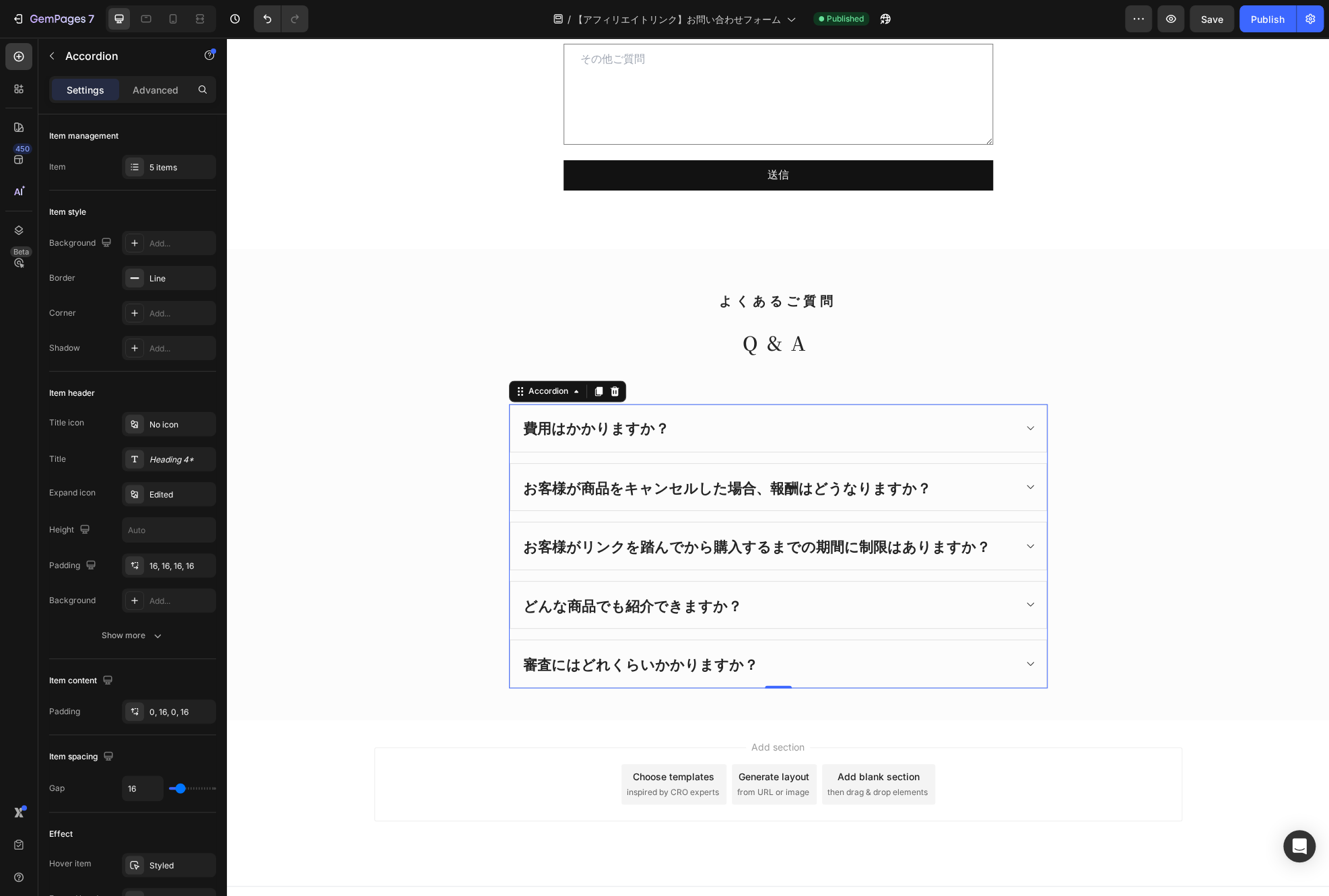
click at [927, 514] on div "費用はかかりますか？ 初期費用や月額はかかりません。報酬の送金の手数料報酬送金の際、送金手数料250円のみ ご負担いただきます。それ以外の費用は一切かかりませ…" at bounding box center [778, 546] width 539 height 284
click at [925, 503] on div "お客様が商品をキャンセルした場合、報酬はどうなりますか？" at bounding box center [778, 487] width 536 height 47
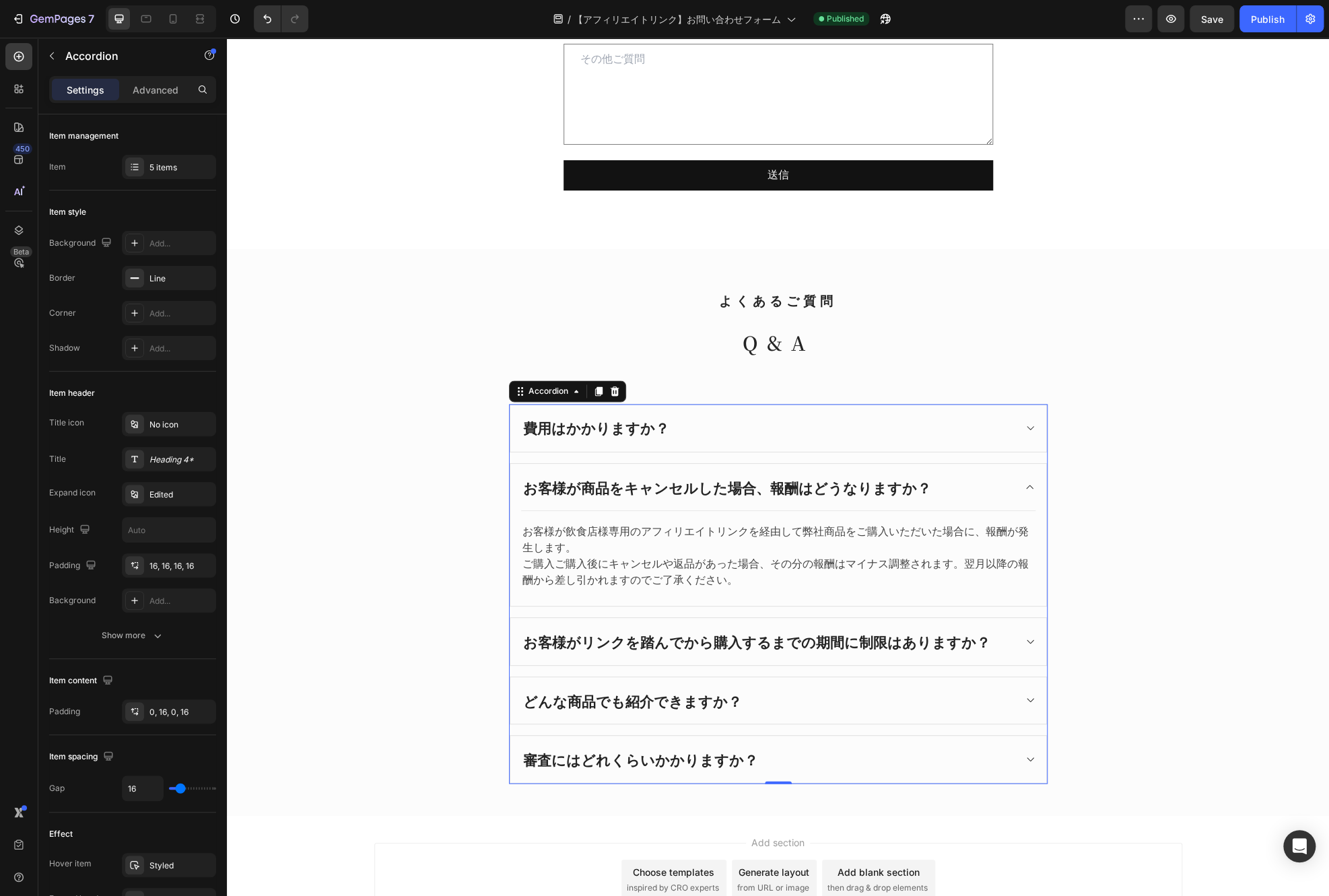
click at [951, 637] on p "お客様がリンクを踏んでから購入するまでの期間に制限はありますか？" at bounding box center [757, 641] width 468 height 22
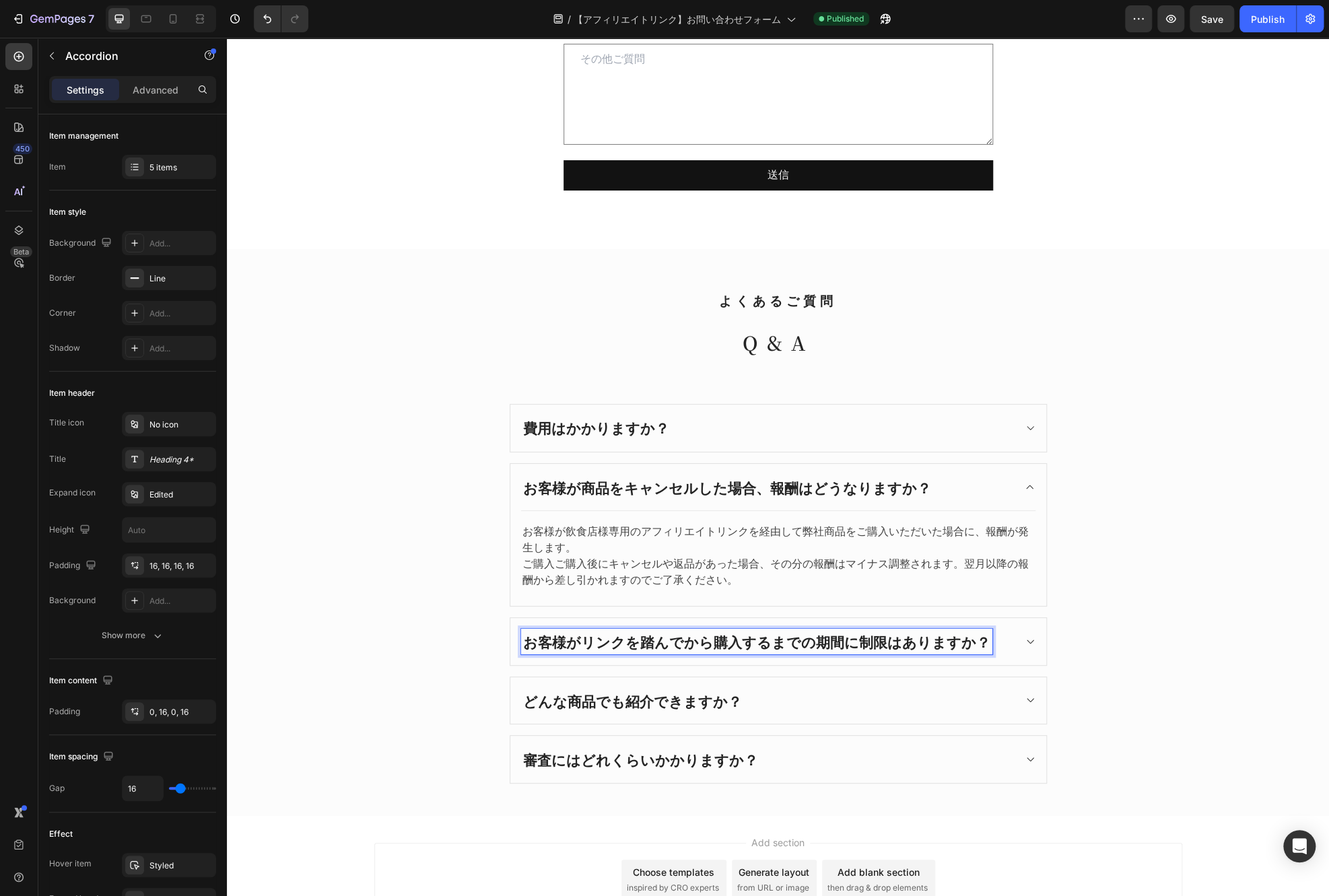
click at [1006, 641] on div "お客様がリンクを踏んでから購入するまでの期間に制限はありますか？" at bounding box center [768, 642] width 493 height 26
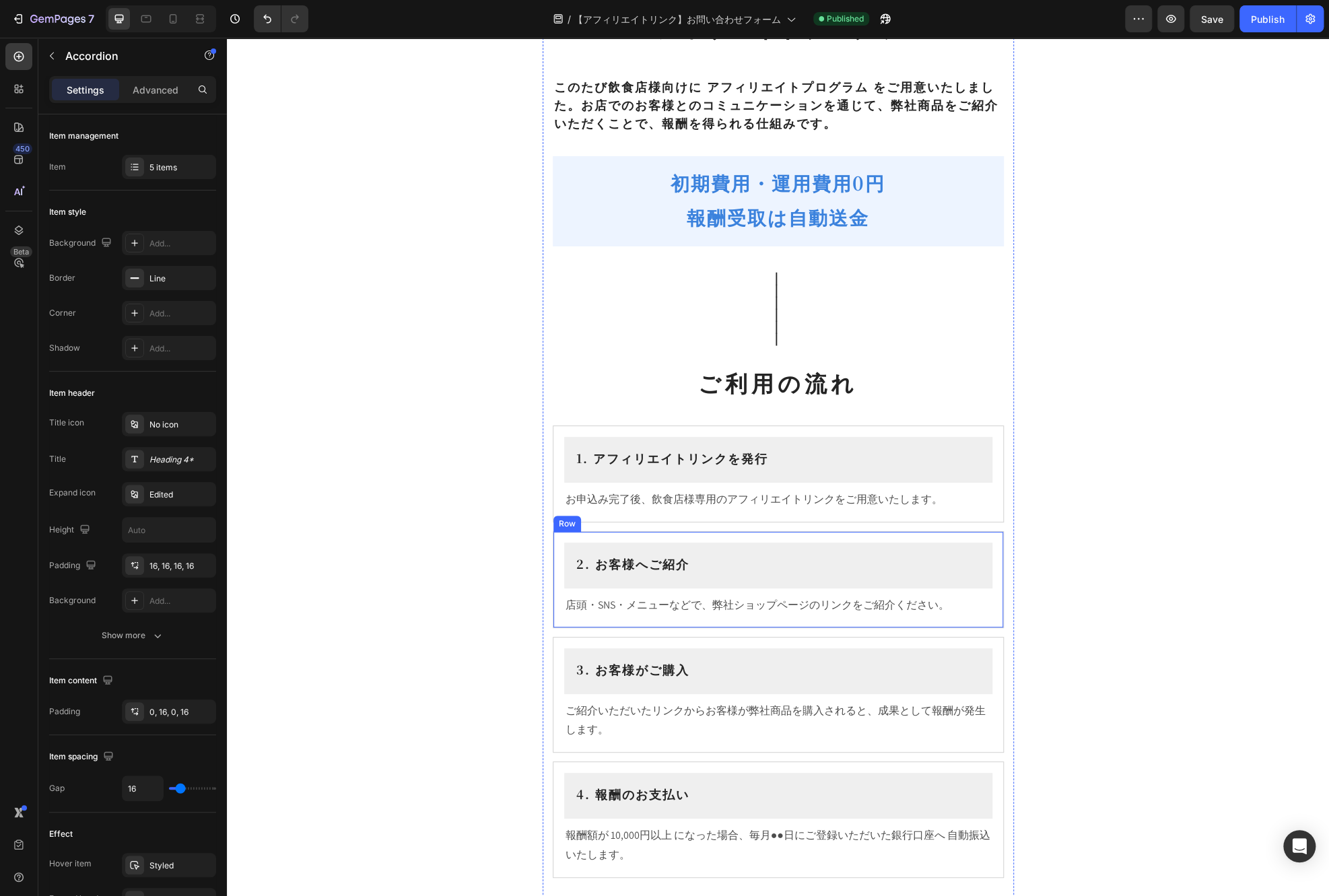
scroll to position [0, 0]
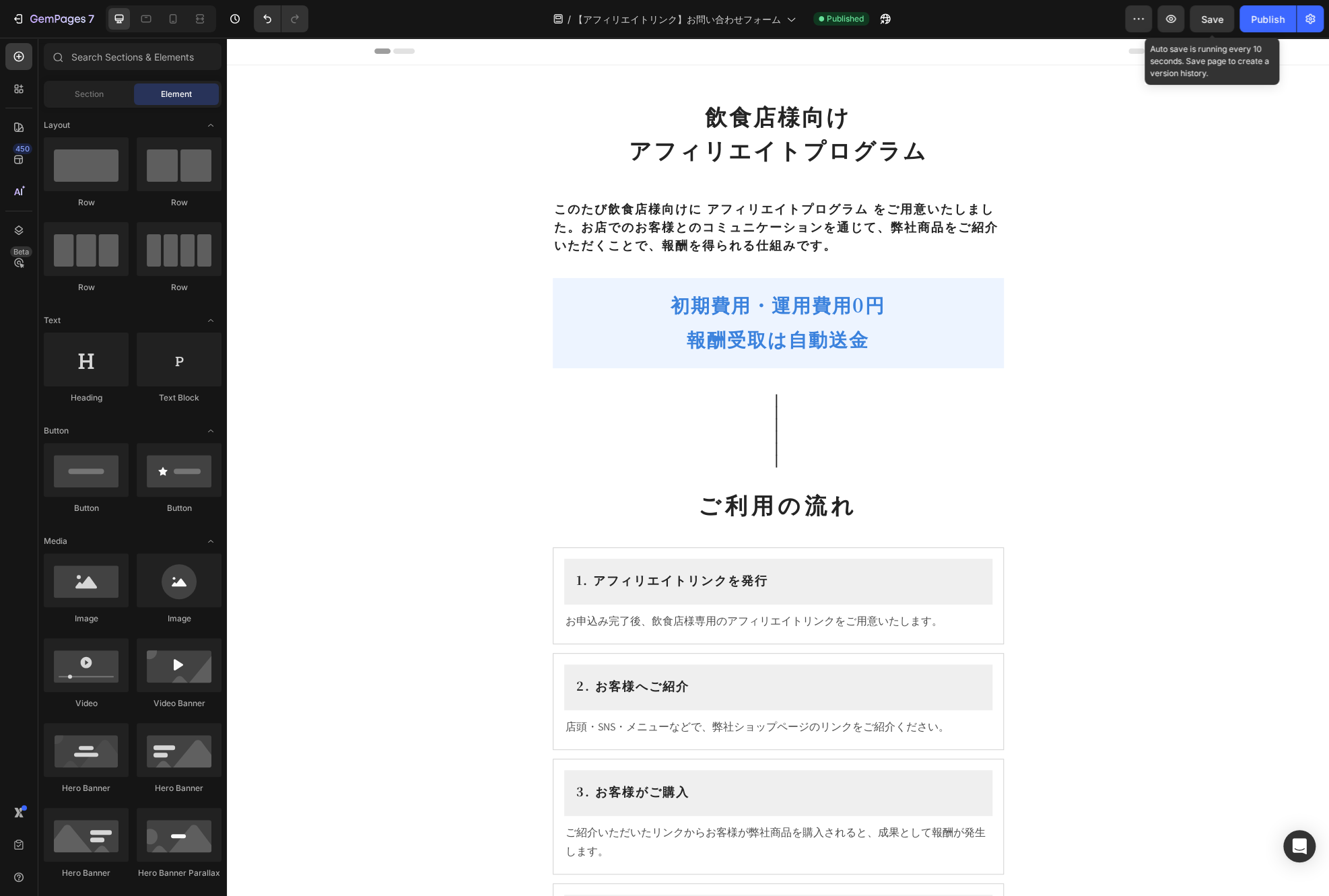
click at [1207, 18] on span "Save" at bounding box center [1212, 19] width 22 height 11
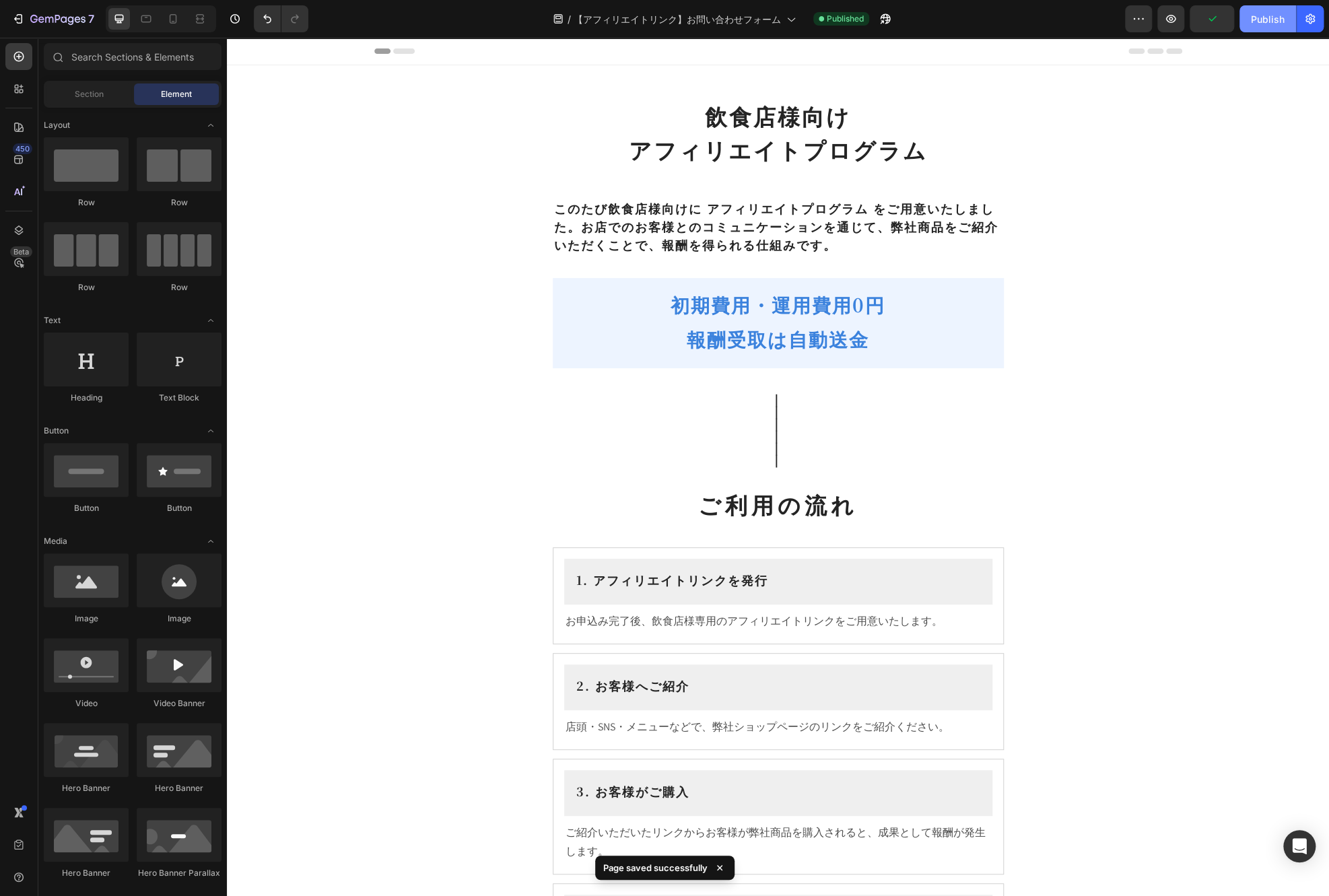
click at [1286, 19] on button "Publish" at bounding box center [1267, 19] width 57 height 27
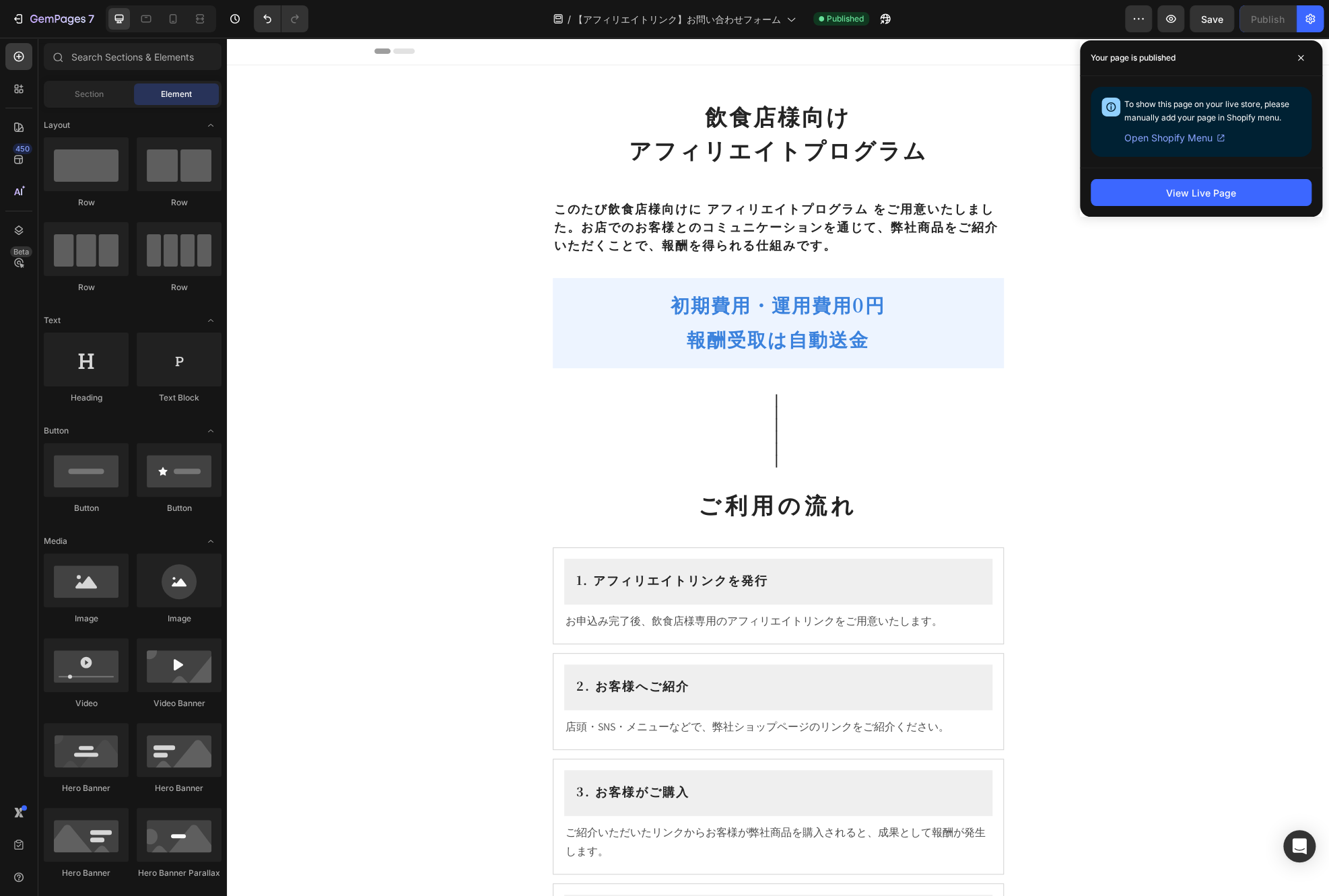
click at [1299, 70] on div "Your page is published" at bounding box center [1201, 58] width 243 height 36
click at [1297, 62] on span at bounding box center [1300, 58] width 22 height 22
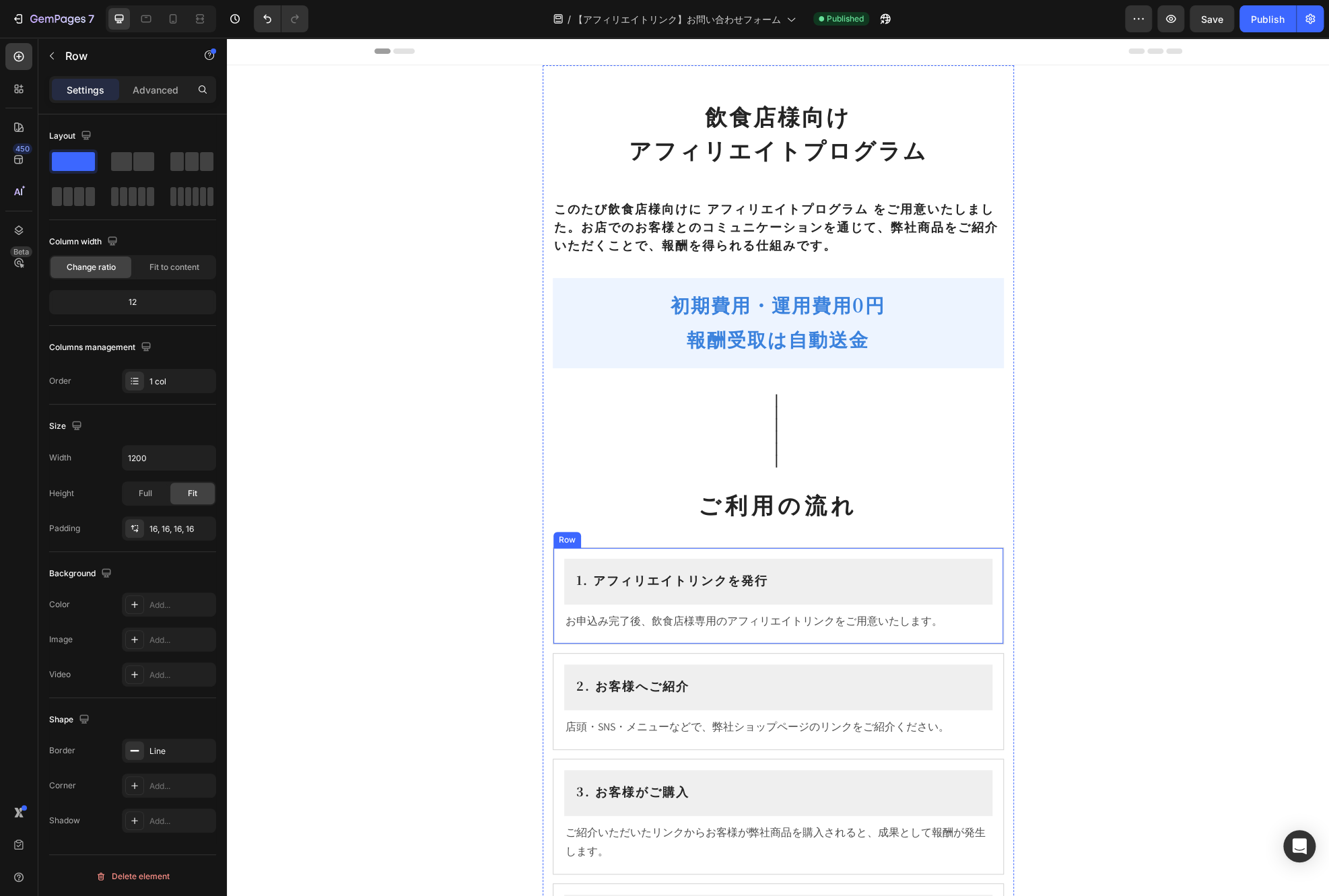
click at [879, 552] on div "1. アフィリエイトリンクを発行 Heading Row お申込み完了後、飲食店様専用のアフィリエイトリンクをご用意いたします。 Text Block Row" at bounding box center [779, 596] width 452 height 97
click at [132, 105] on div "Settings Advanced" at bounding box center [132, 95] width 188 height 38
click at [137, 95] on p "Advanced" at bounding box center [155, 90] width 46 height 14
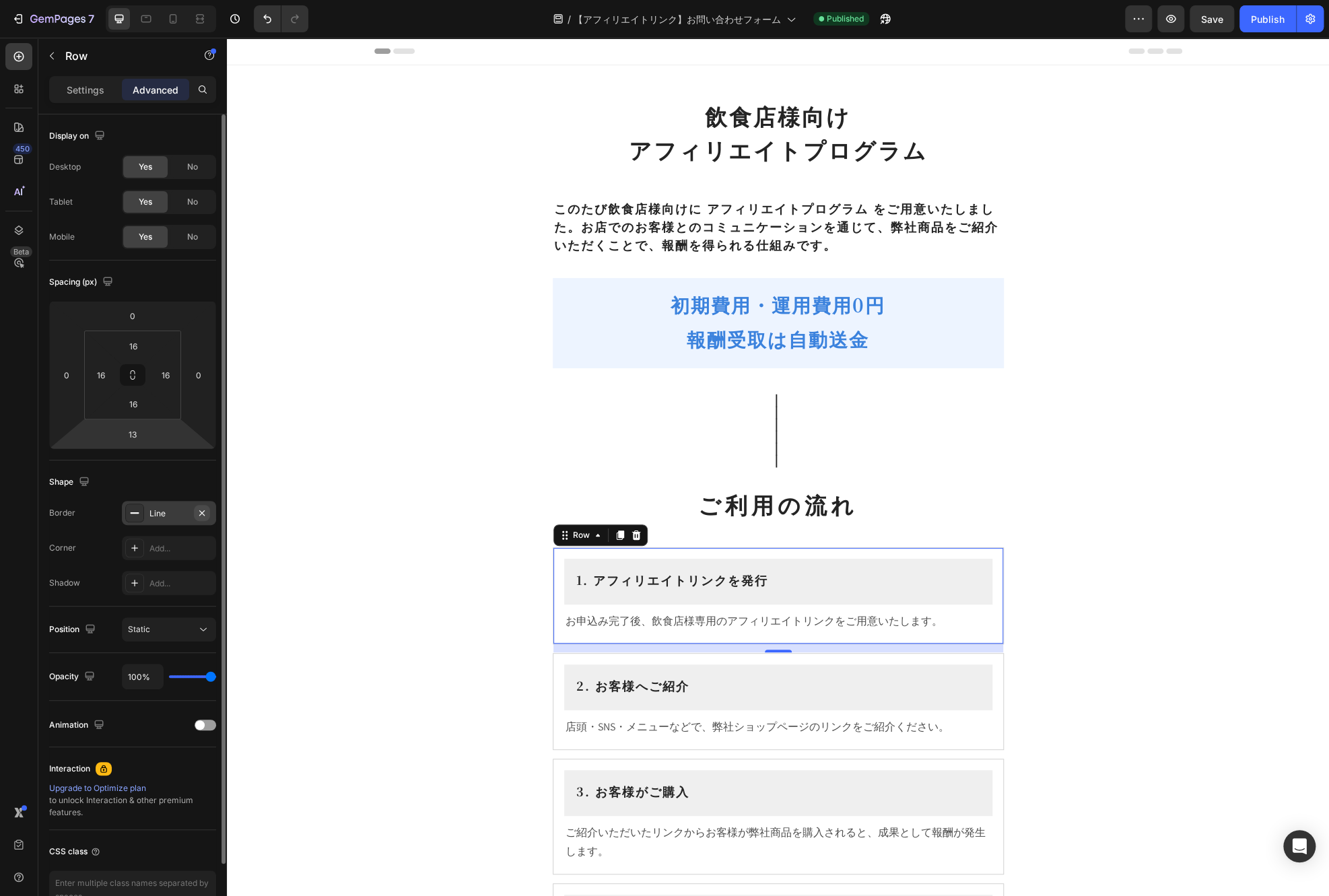
click at [203, 515] on icon "button" at bounding box center [202, 512] width 10 height 10
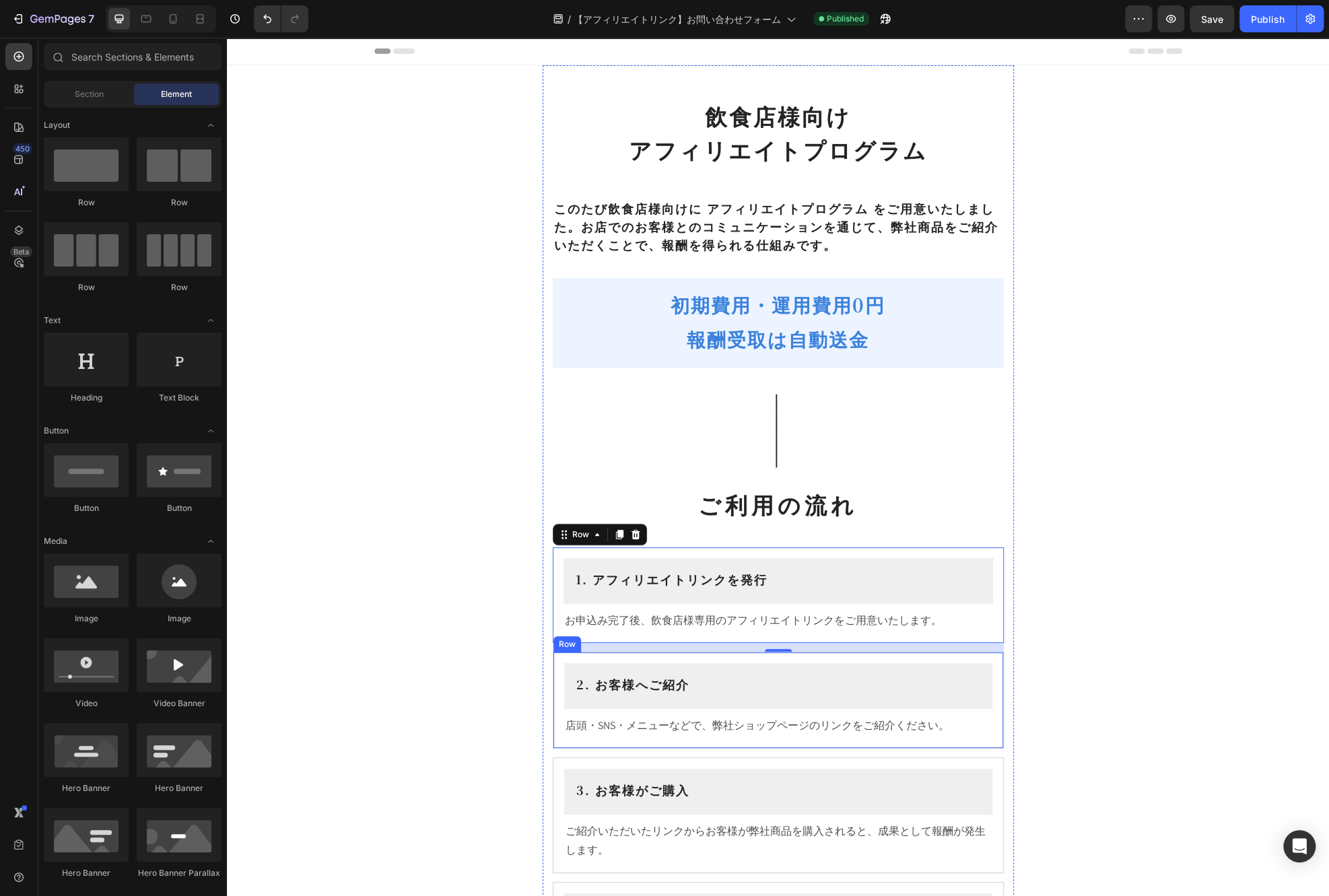
click at [1012, 716] on section "飲食店様向け アフィリエイトプログラム Heading このたび飲食店様向けに アフィリエイトプログラム をご用意いたしました。お店でのお客様とのコミュニケー…" at bounding box center [778, 763] width 493 height 1395
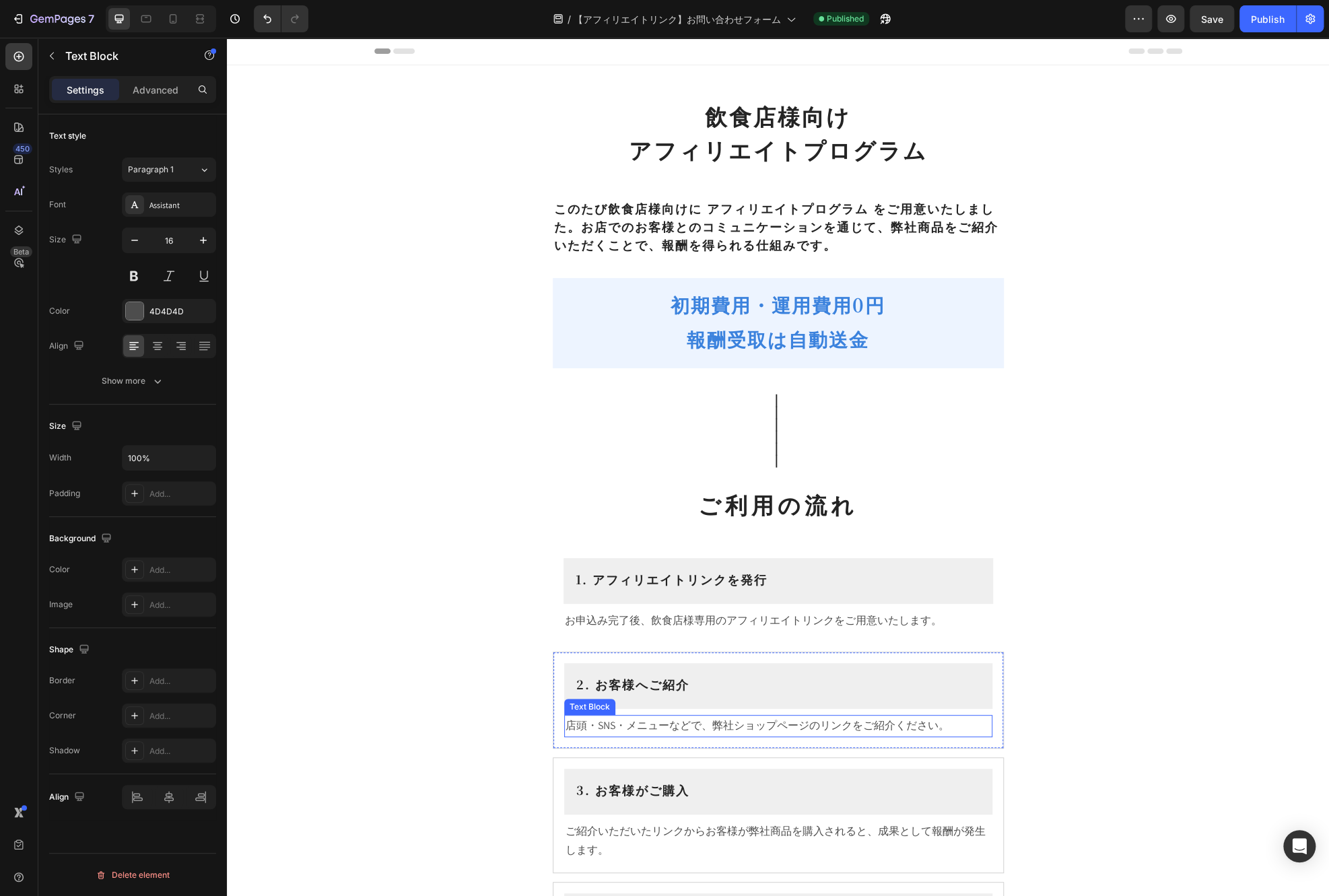
click at [978, 725] on p "店頭・SNS・メニューなどで、弊社ショップページのリンクをご紹介ください。" at bounding box center [778, 726] width 426 height 19
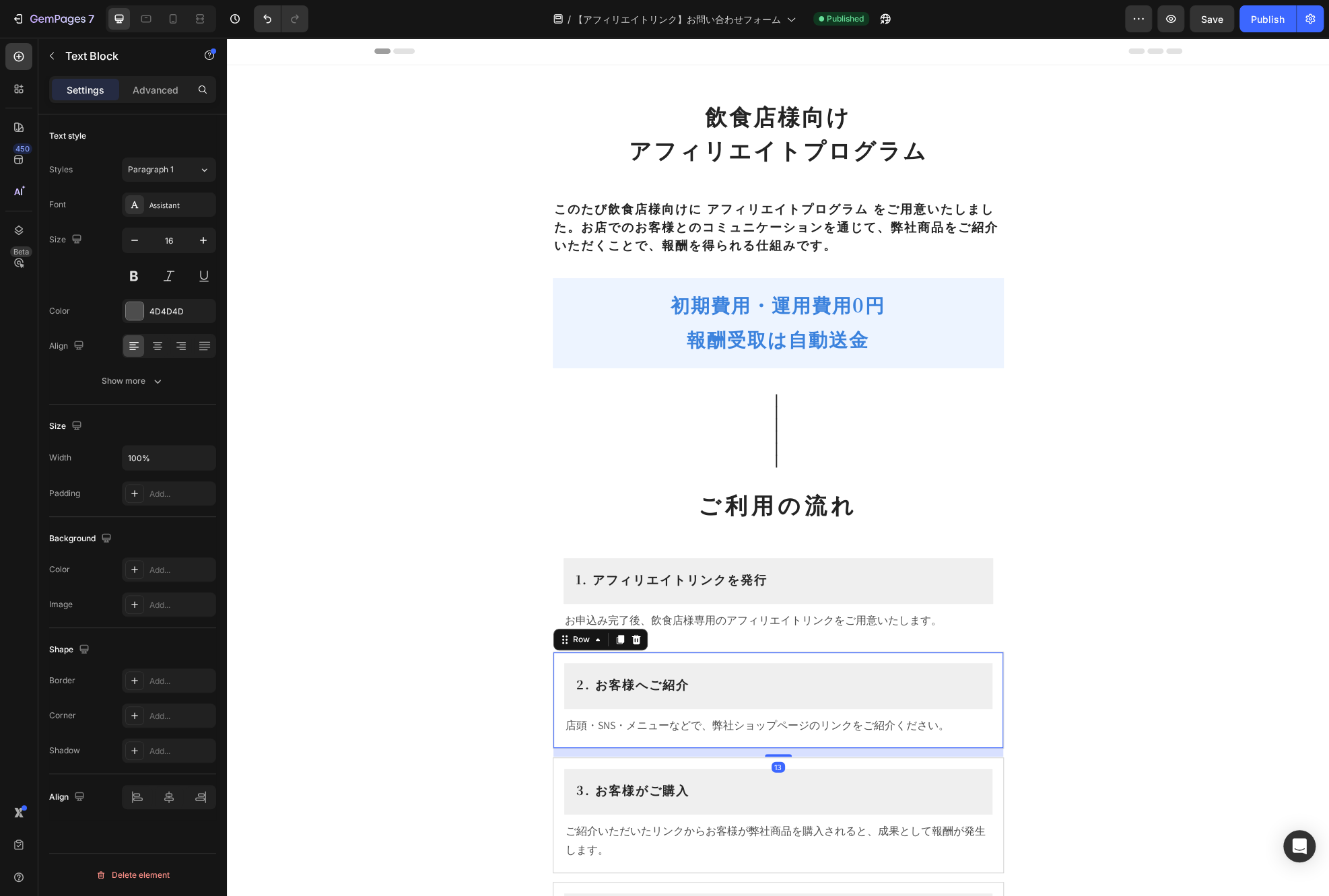
click at [990, 669] on div "2. お客様へご紹介 Heading Row 店頭・SNS・メニューなどで、弊社ショップページのリンクをご紹介ください。 Text Block Row 13" at bounding box center [779, 700] width 452 height 97
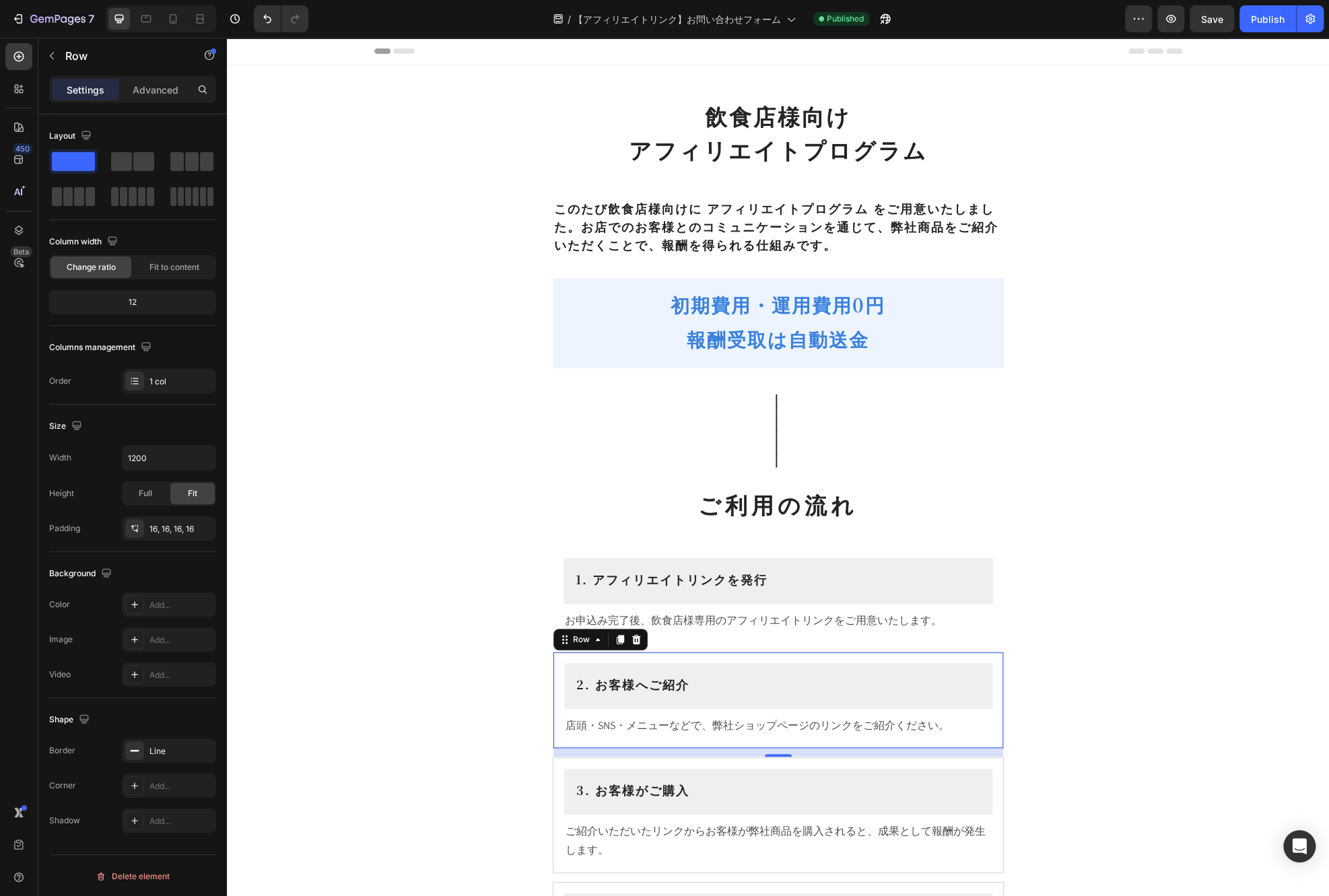
click at [171, 102] on div "Settings Advanced" at bounding box center [132, 90] width 167 height 27
click at [159, 91] on p "Advanced" at bounding box center [155, 90] width 46 height 14
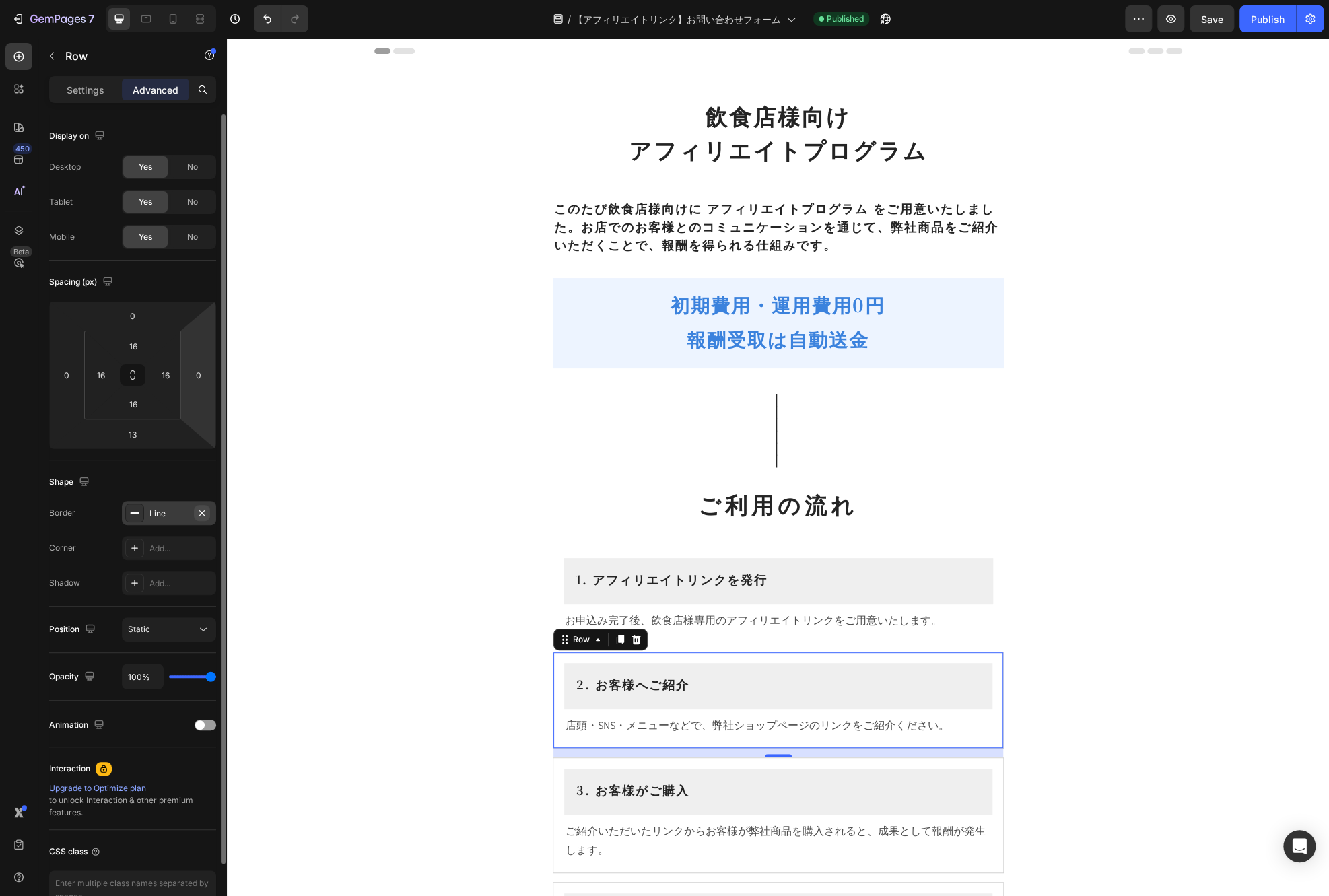
click at [202, 512] on icon "button" at bounding box center [202, 512] width 6 height 6
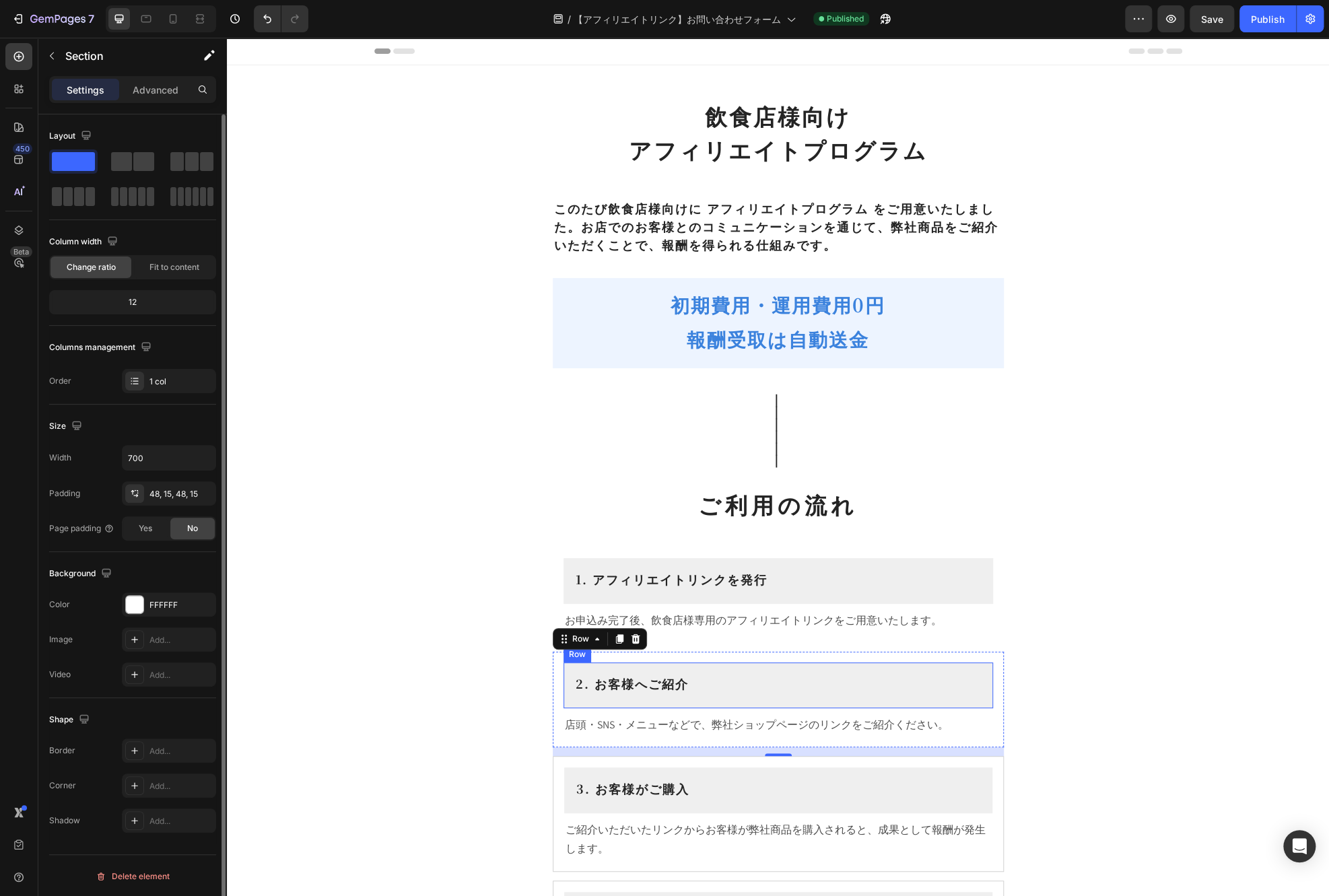
click at [1006, 664] on div "飲食店様向け アフィリエイトプログラム Heading このたび飲食店様向けに アフィリエイトプログラム をご用意いたしました。お店でのお客様とのコミュニケー…" at bounding box center [778, 762] width 472 height 1393
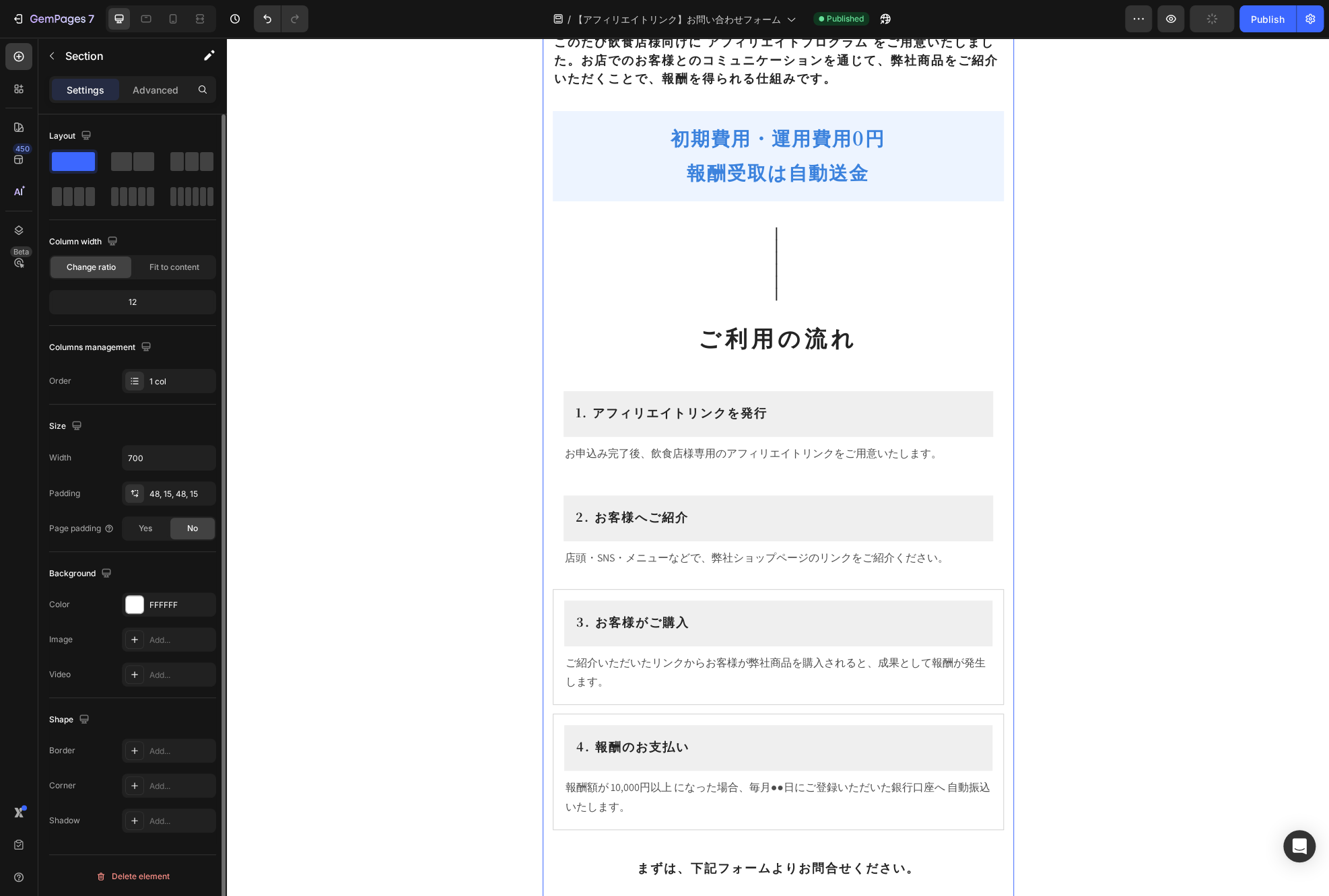
scroll to position [202, 0]
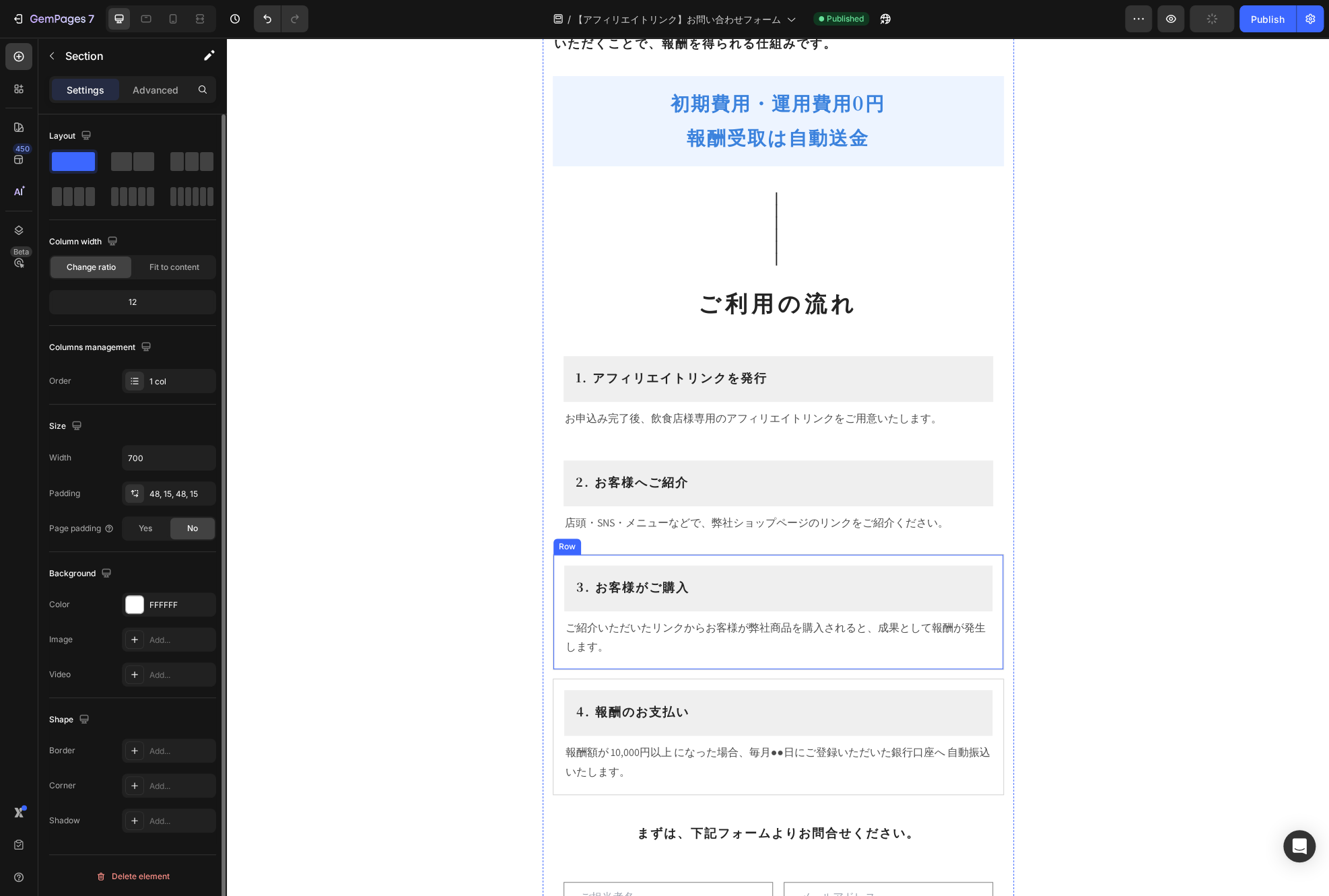
click at [994, 637] on div "3. お客様がご購入 Heading Row ご紹介いただいたリンクからお客様が弊社商品を購入されると、成果として報酬が発生します。 Text Block R…" at bounding box center [779, 613] width 452 height 117
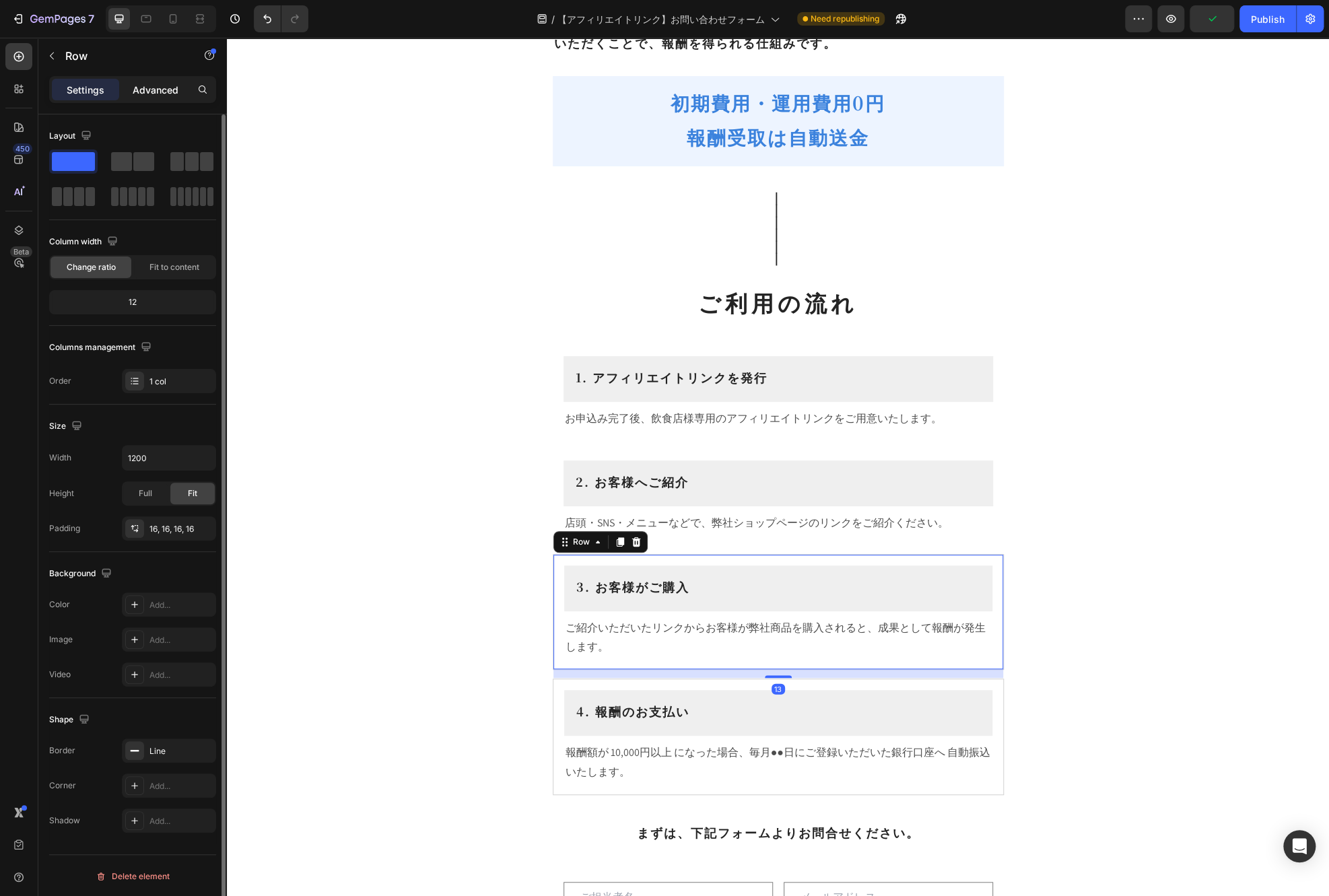
click at [162, 88] on p "Advanced" at bounding box center [155, 90] width 46 height 14
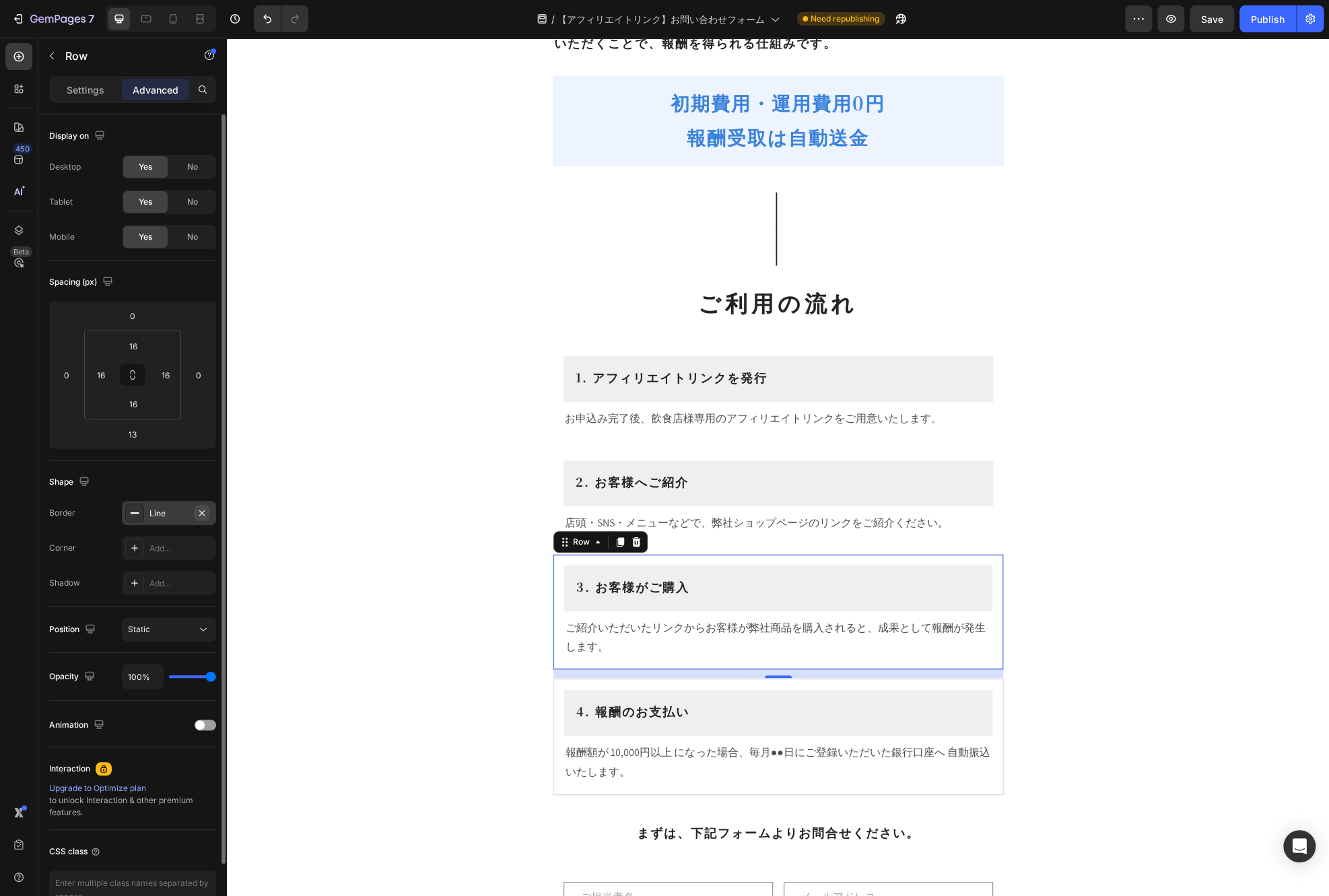
click at [199, 513] on icon "button" at bounding box center [202, 512] width 10 height 10
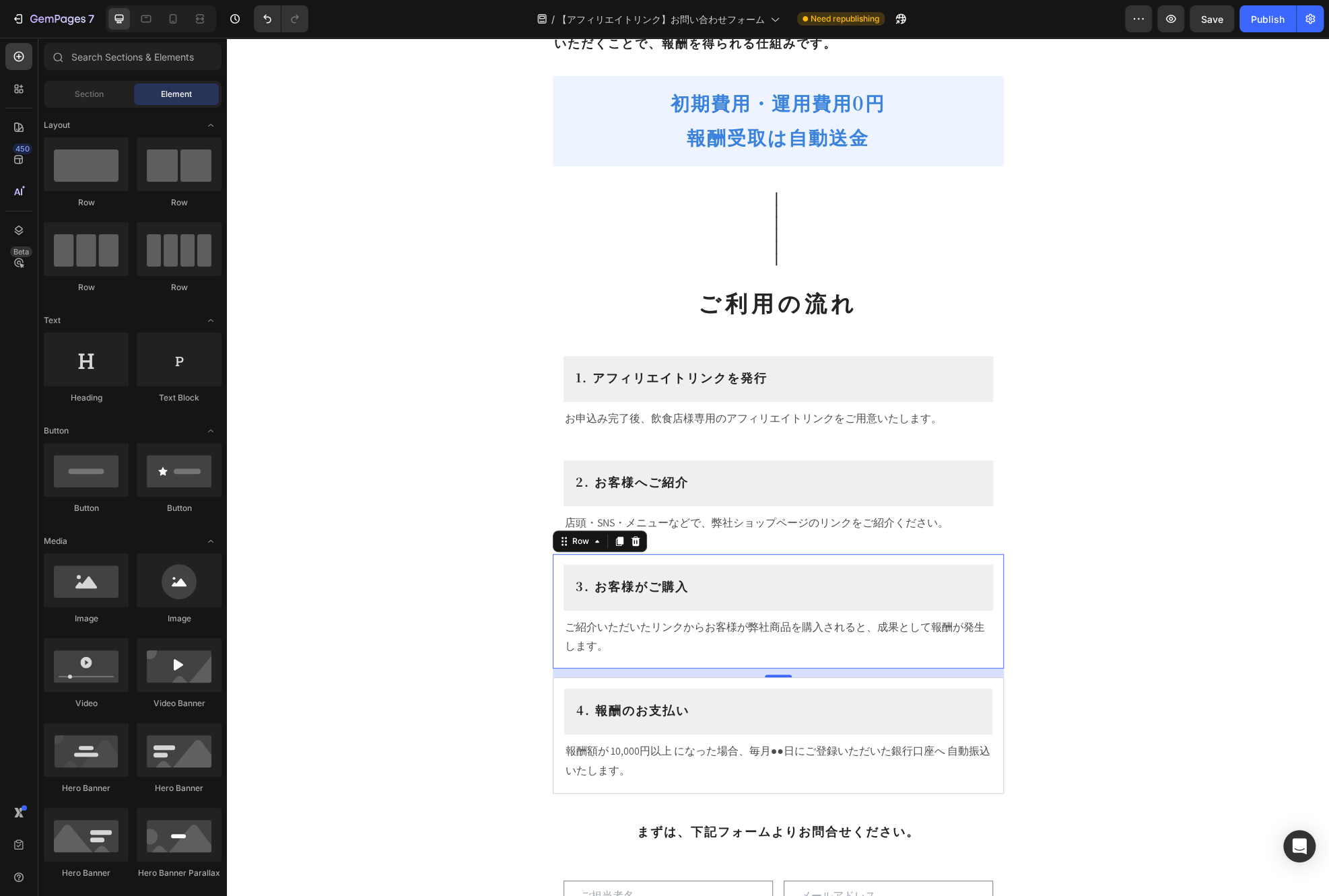
click at [1044, 687] on div "飲食店様向け アフィリエイトプログラム Heading このたび飲食店様向けに アフィリエイトプログラム をご用意いたしました。お店でのお客様とのコミュニケー…" at bounding box center [777, 813] width 1102 height 1900
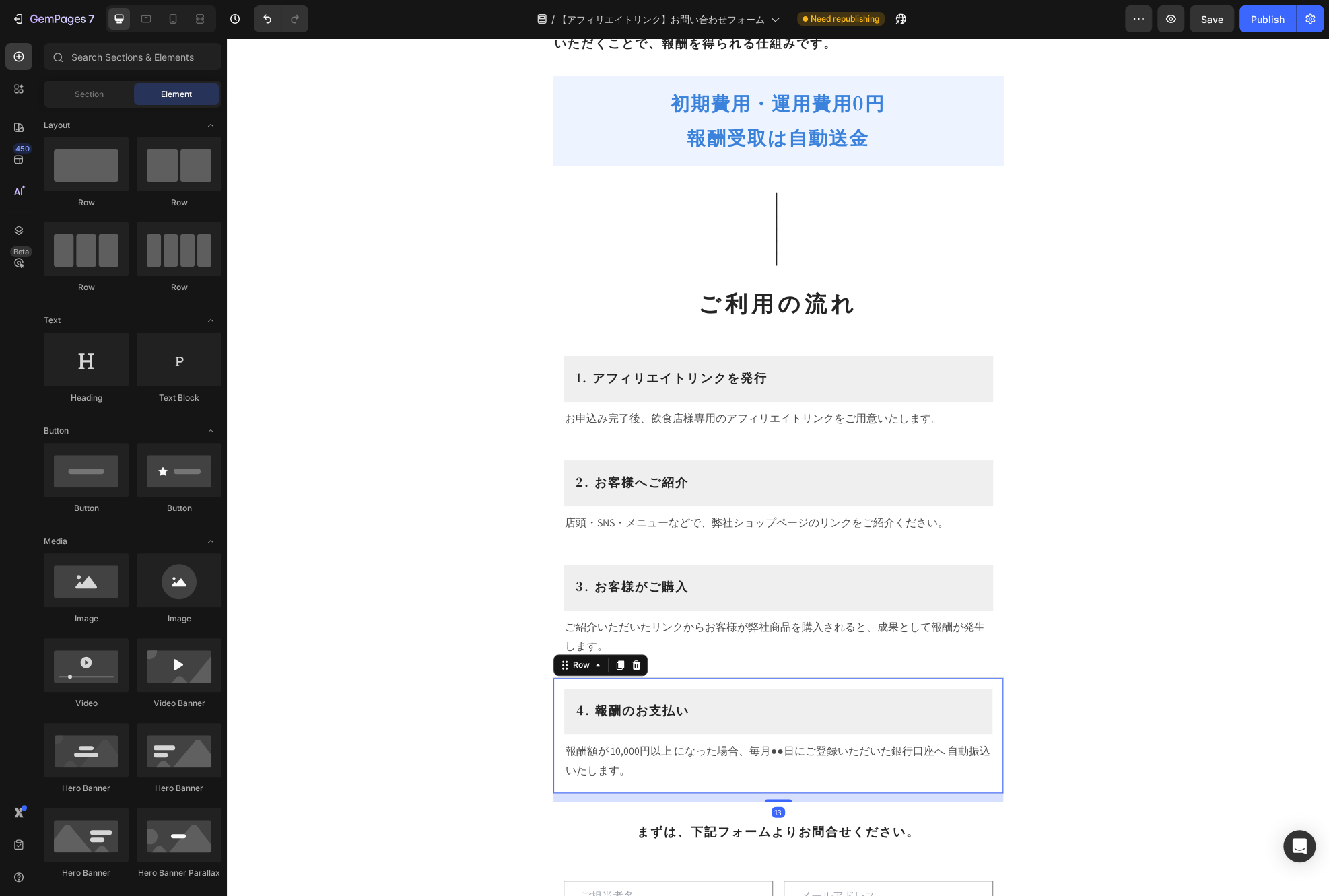
click at [991, 693] on div "4. 報酬のお支払い Heading Row 報酬額が 10,000円以上 になった場合、毎月●●日にご登録いただいた銀行口座へ 自動振込 いたします。 Te…" at bounding box center [779, 736] width 452 height 117
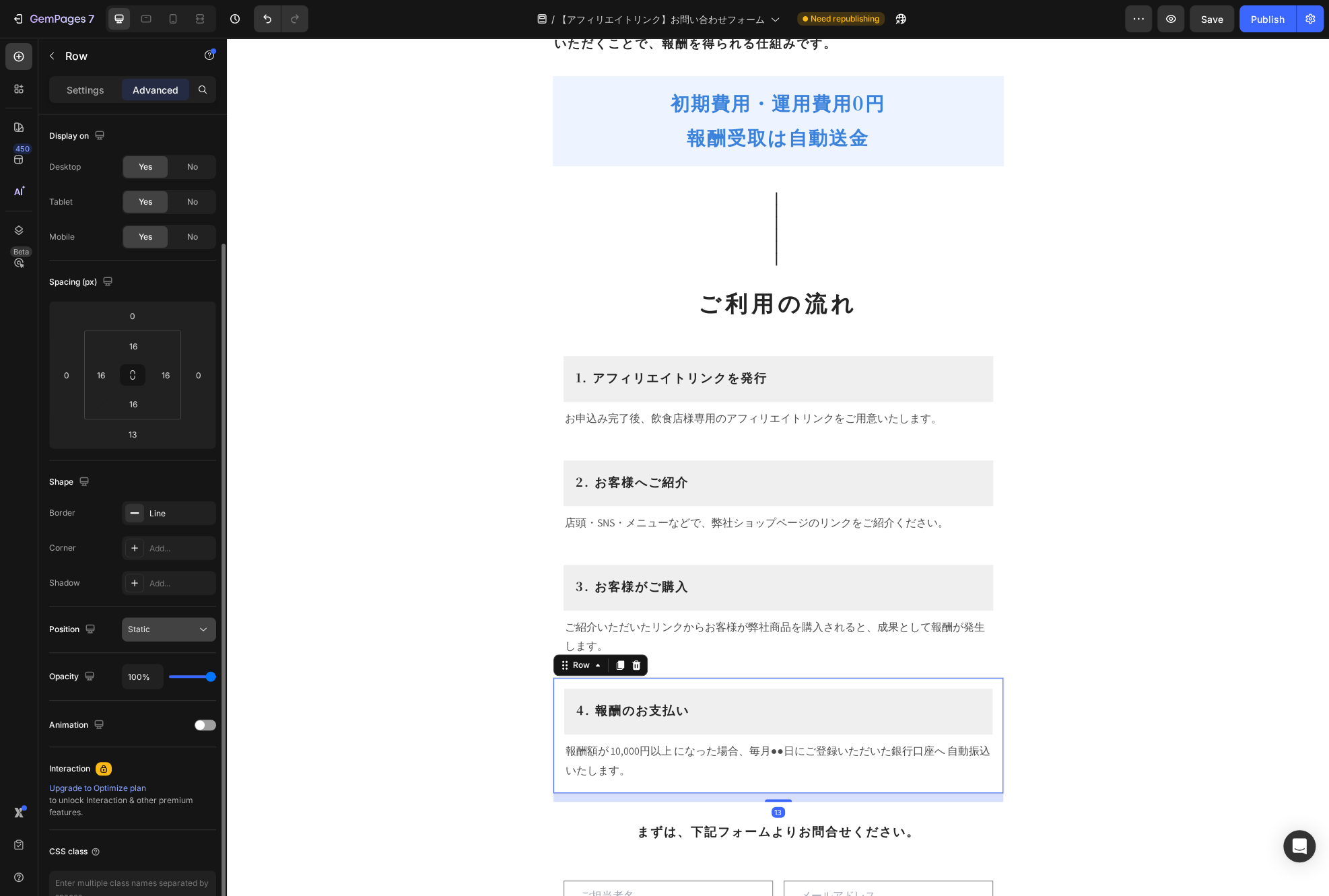
scroll to position [67, 0]
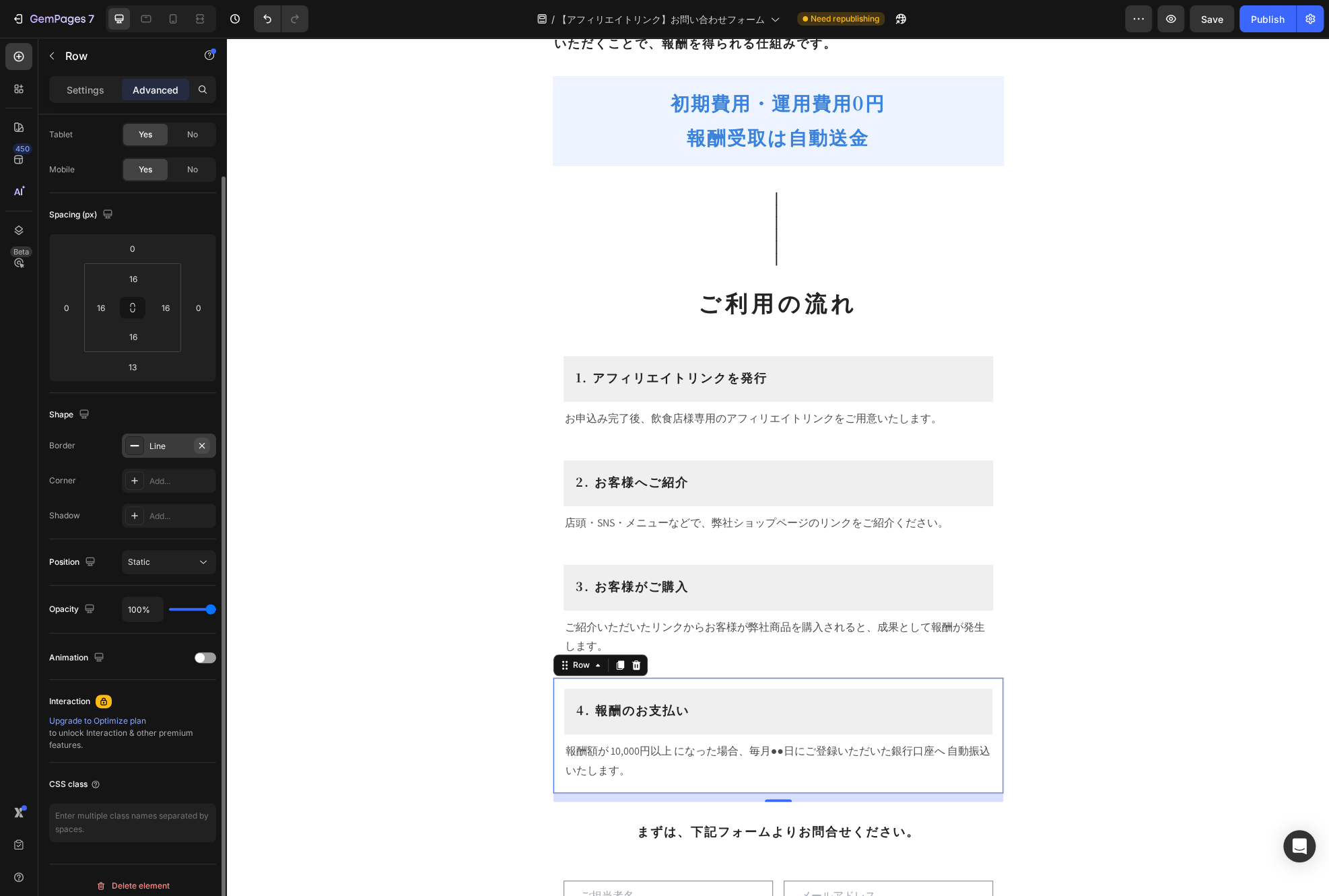
click at [205, 445] on icon "button" at bounding box center [202, 445] width 10 height 10
click at [1218, 30] on button "Save" at bounding box center [1212, 19] width 45 height 27
click at [1240, 30] on div "Preview Auto save is running every 10 seconds. Save page to create a version hi…" at bounding box center [1224, 19] width 199 height 27
click at [1252, 23] on div "Publish" at bounding box center [1268, 19] width 34 height 14
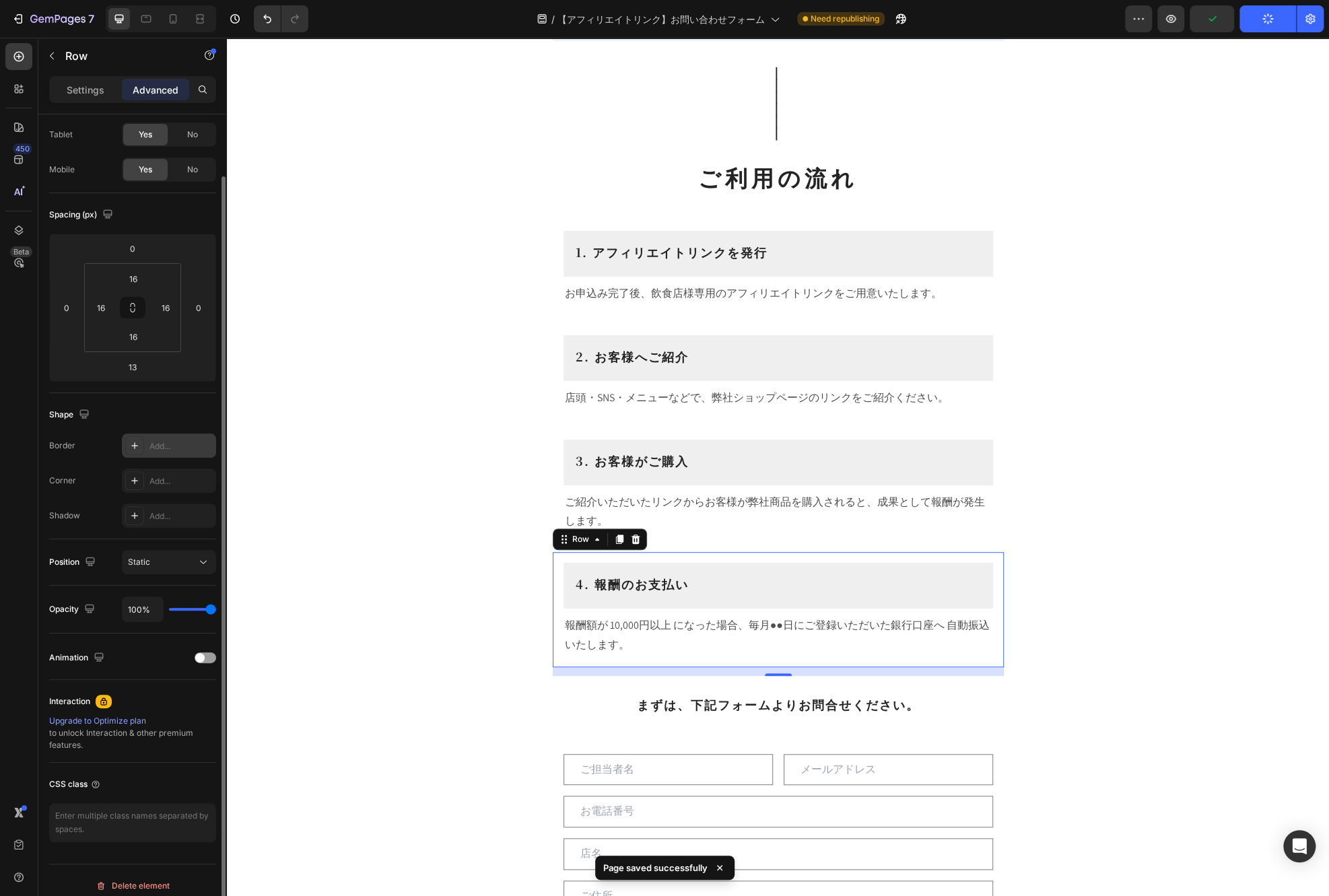
scroll to position [337, 0]
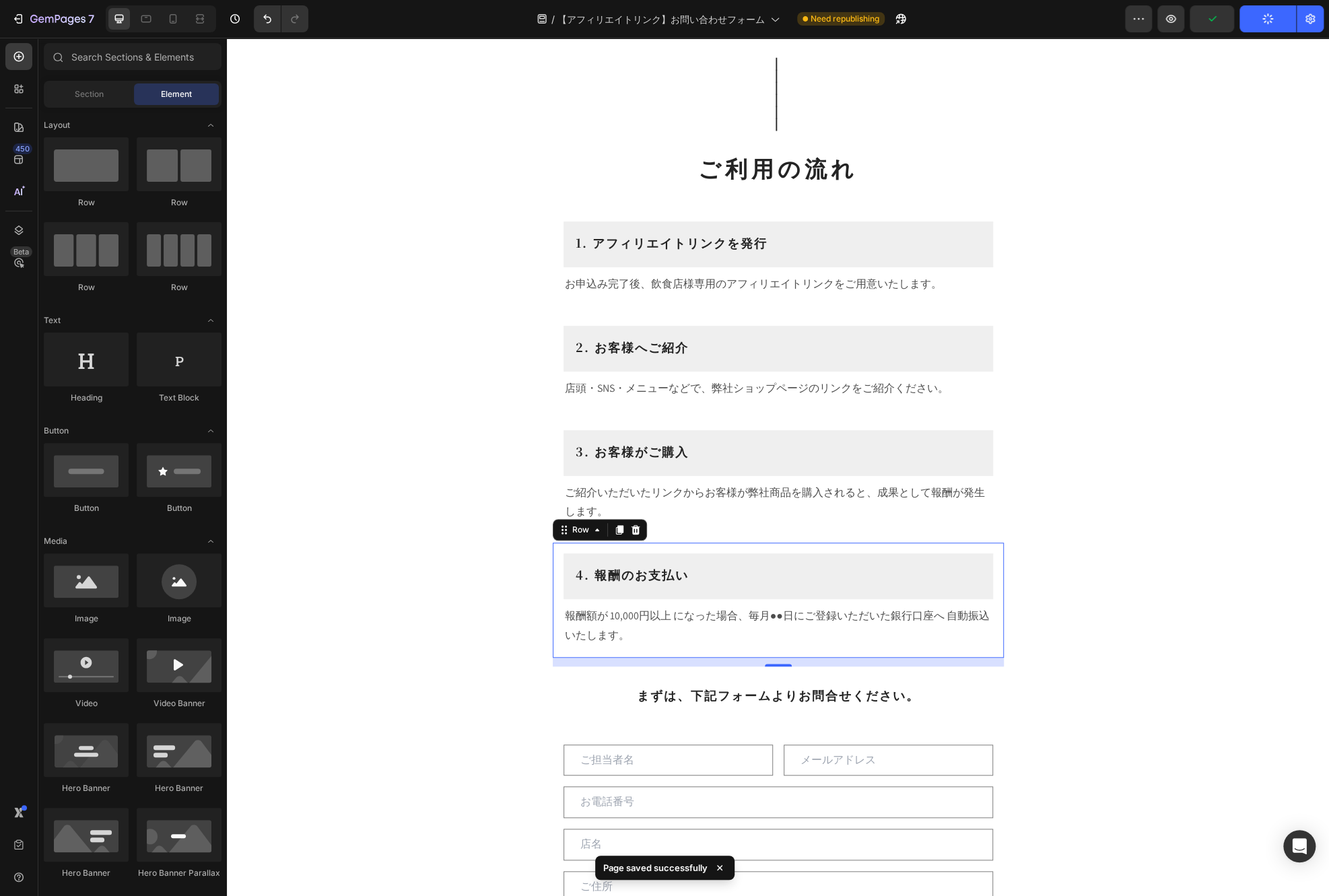
click at [1162, 476] on div "飲食店様向け アフィリエイトプログラム Heading このたび飲食店様向けに アフィリエイトプログラム をご用意いたしました。お店でのお客様とのコミュニケー…" at bounding box center [777, 678] width 1102 height 1899
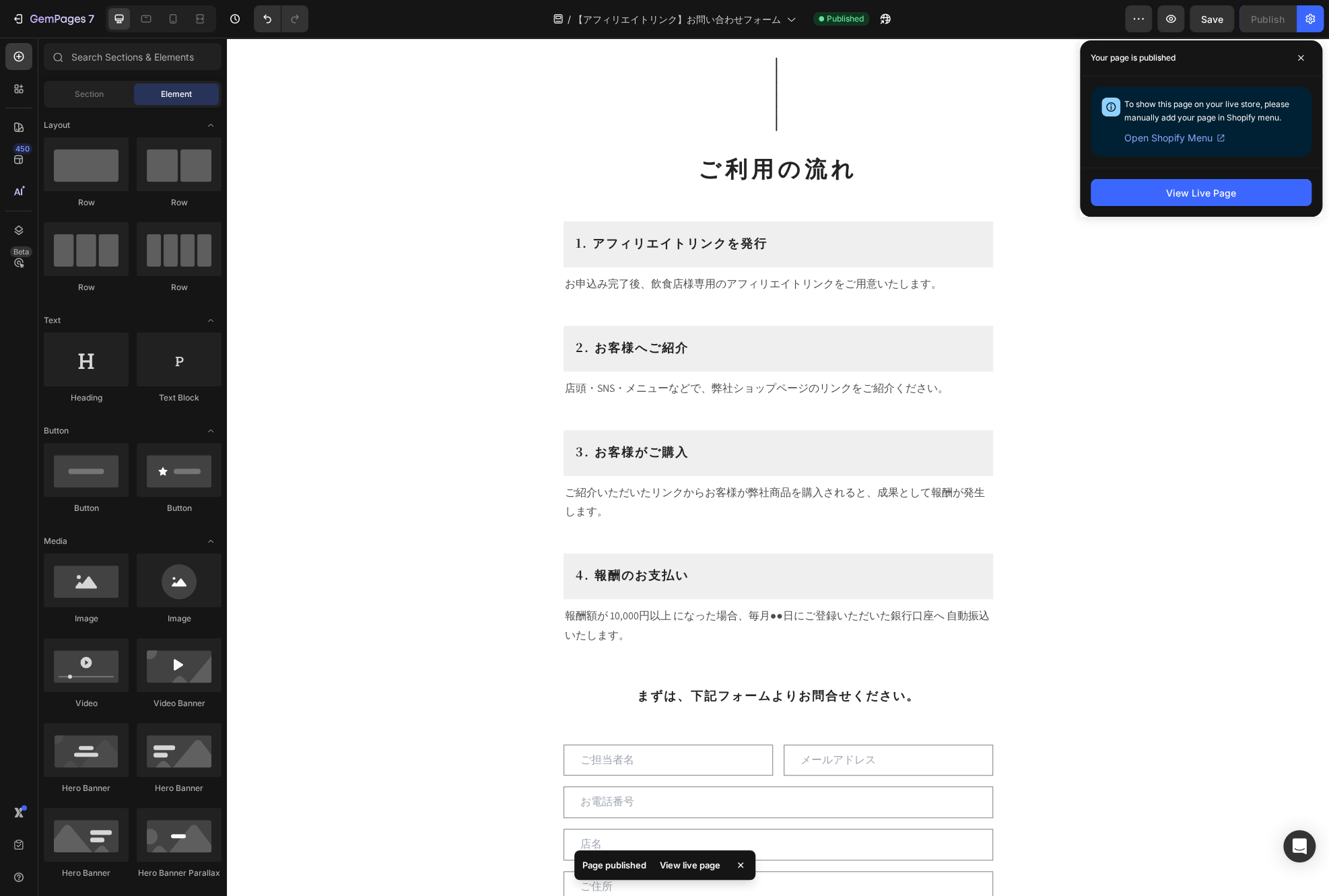
click at [175, 30] on div at bounding box center [161, 19] width 110 height 27
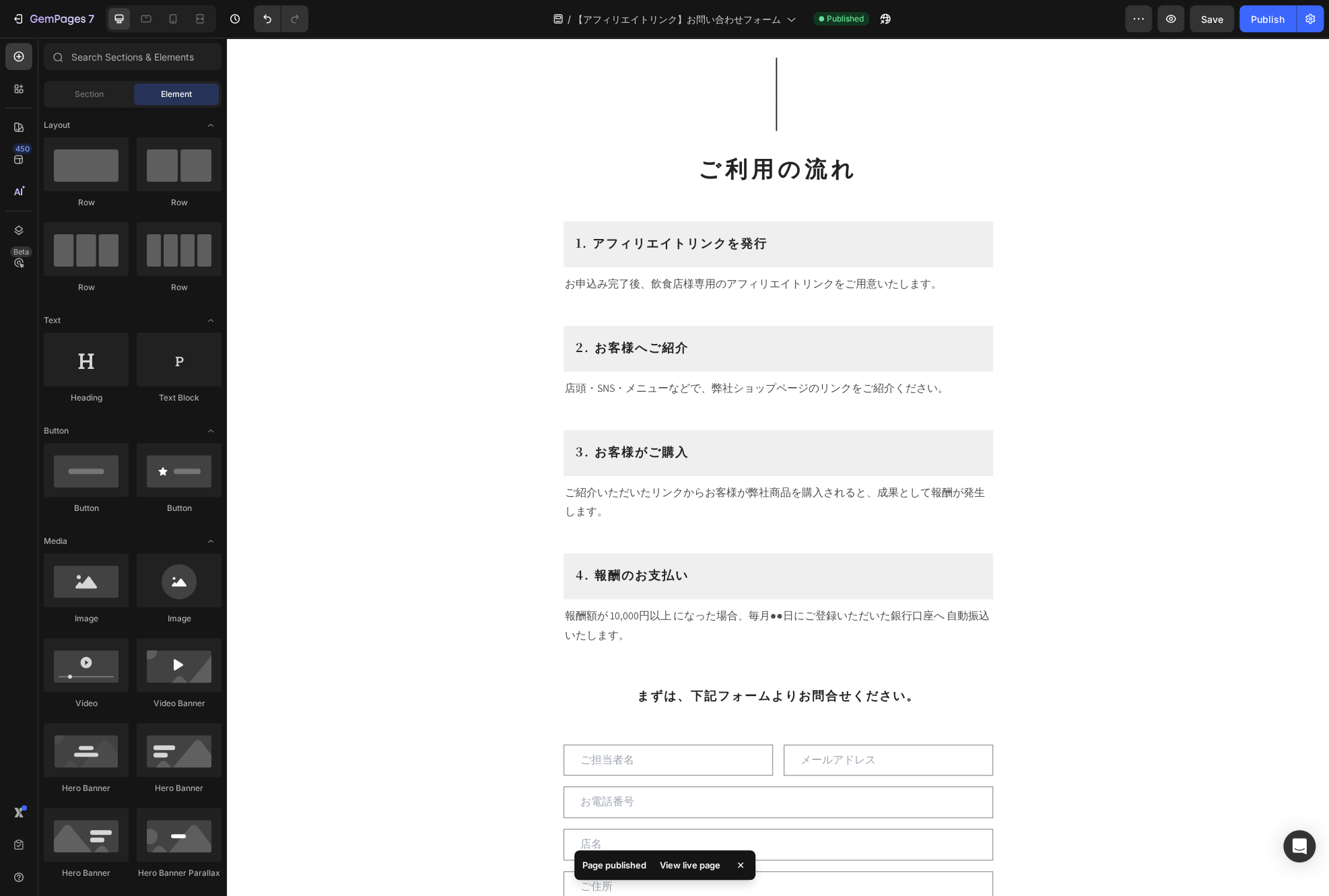
click at [175, 30] on div at bounding box center [161, 19] width 110 height 27
click at [172, 28] on div at bounding box center [173, 18] width 22 height 22
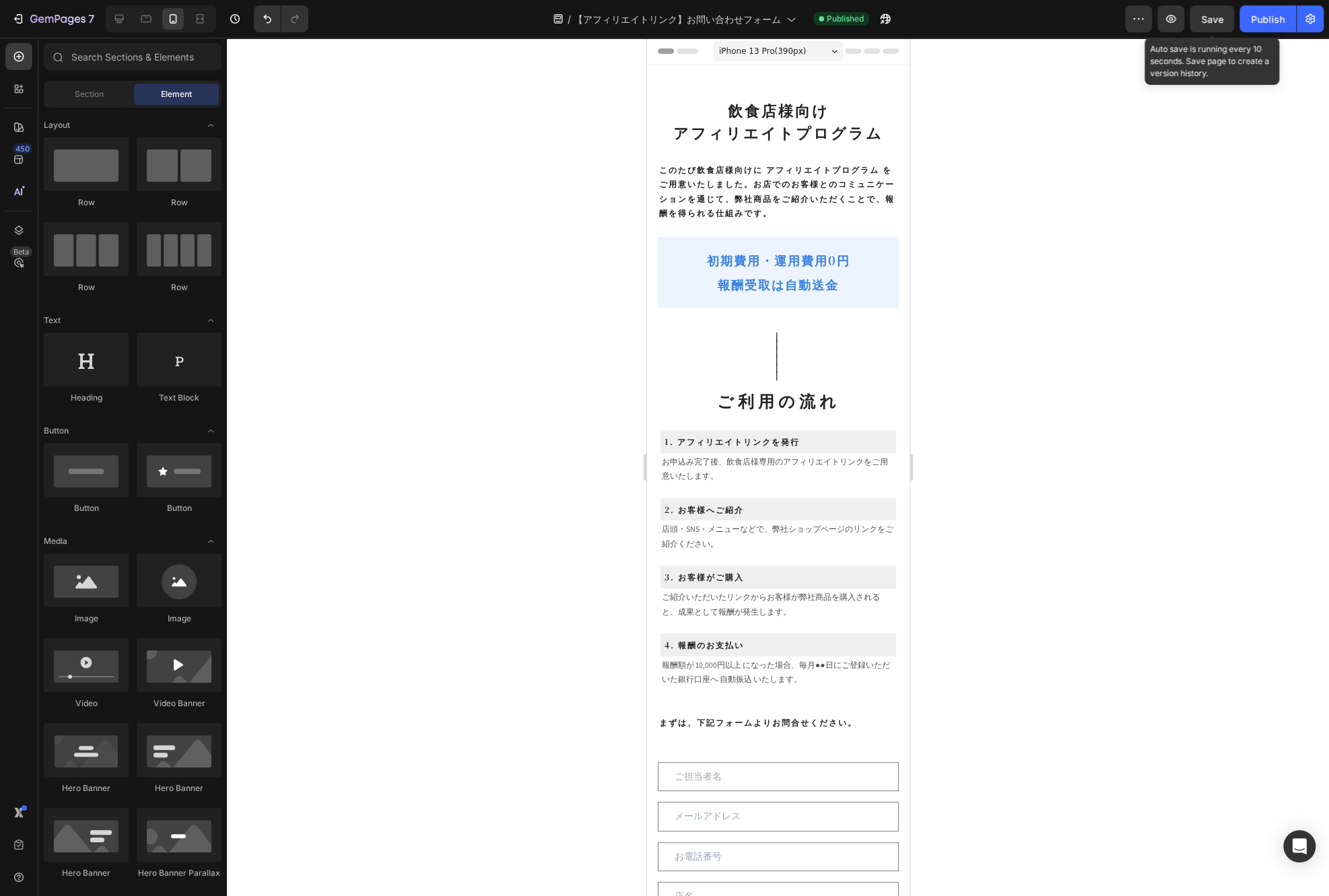
click at [1211, 22] on span "Save" at bounding box center [1212, 19] width 22 height 11
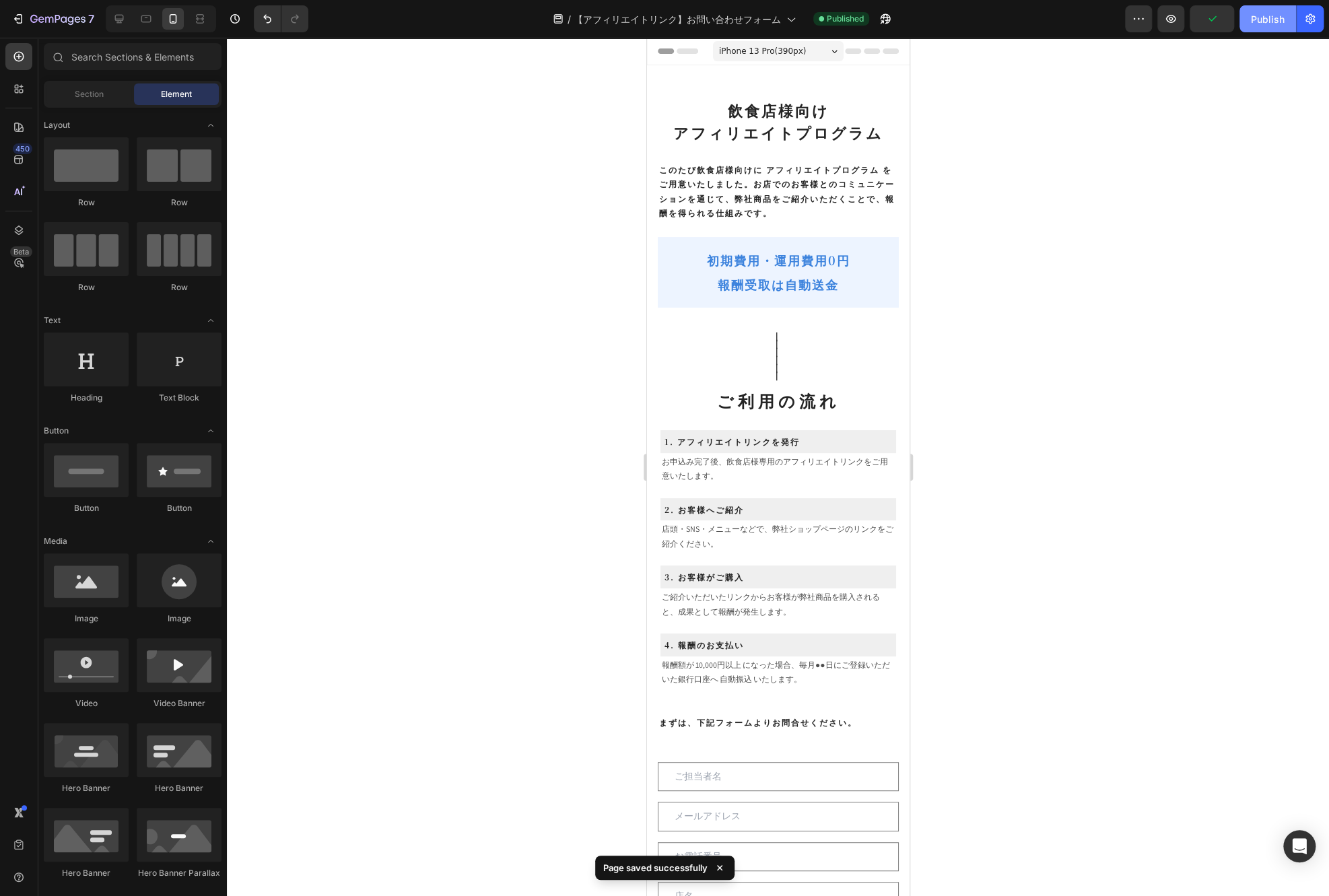
click at [1269, 12] on div "Publish" at bounding box center [1268, 19] width 34 height 14
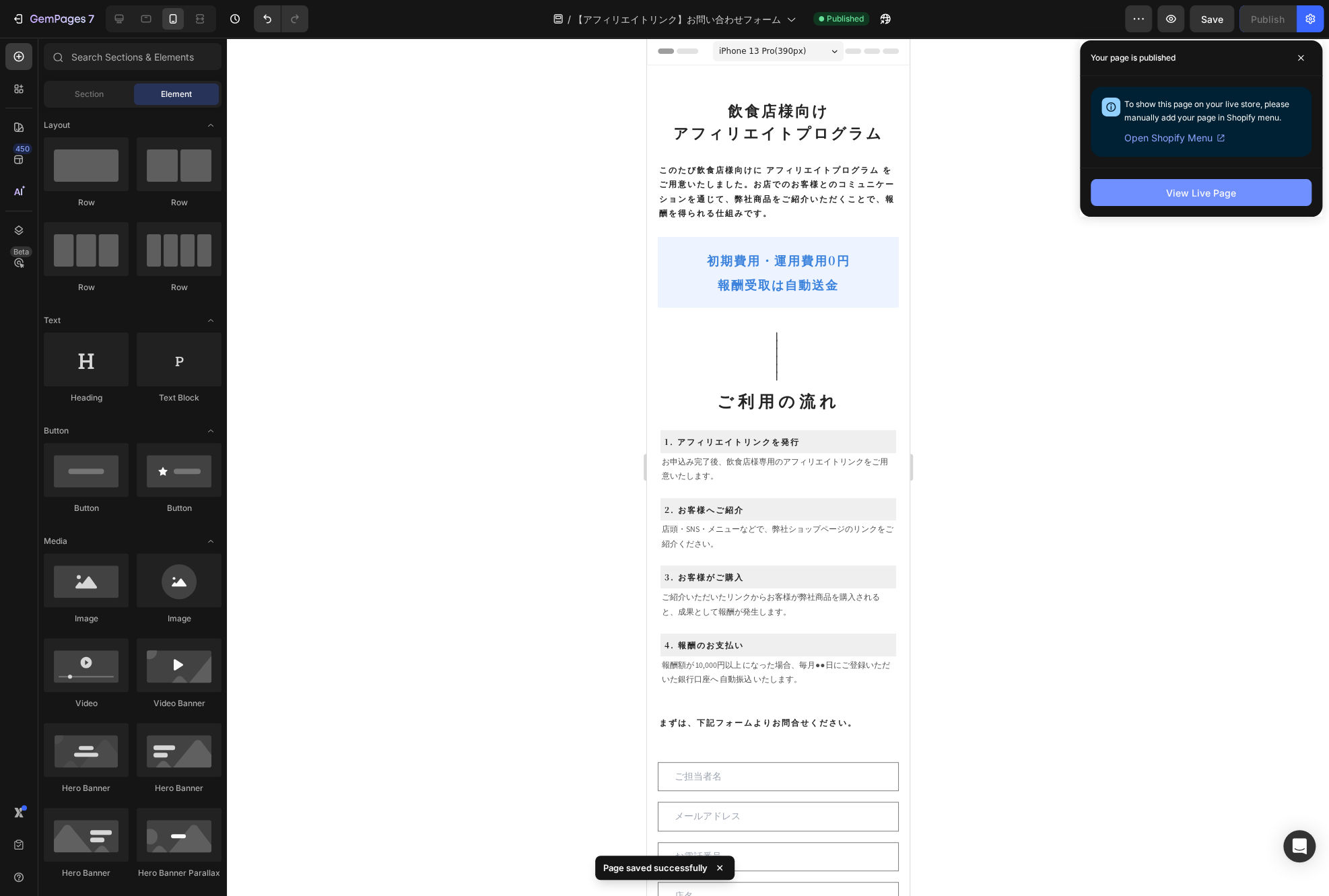
click at [1166, 186] on div "View Live Page" at bounding box center [1201, 193] width 70 height 14
